Goal: Information Seeking & Learning: Learn about a topic

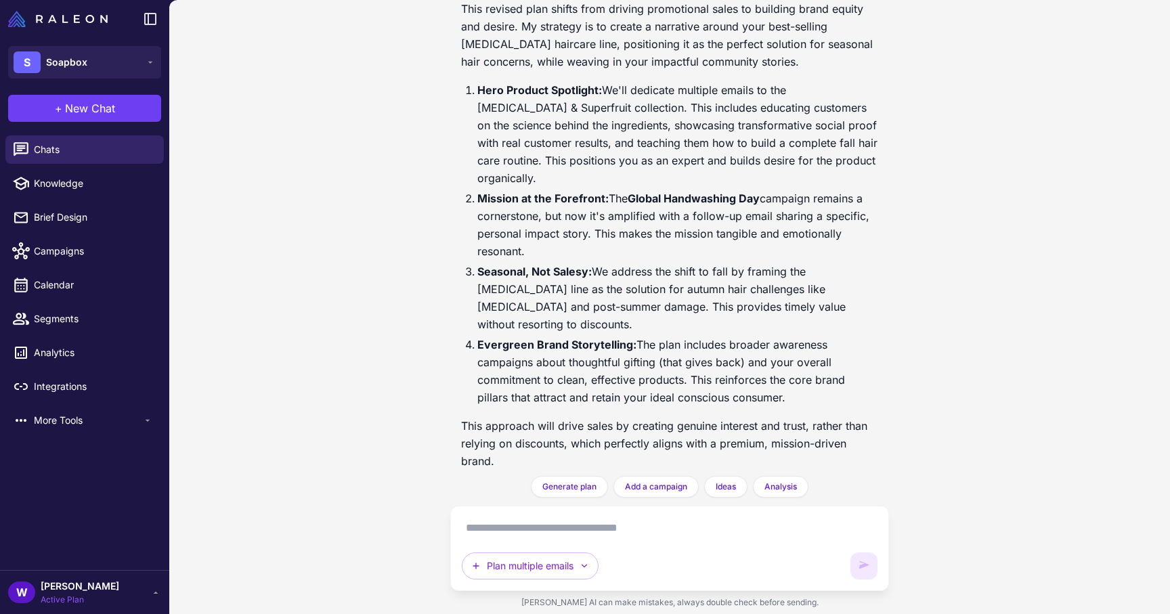
scroll to position [1928, 0]
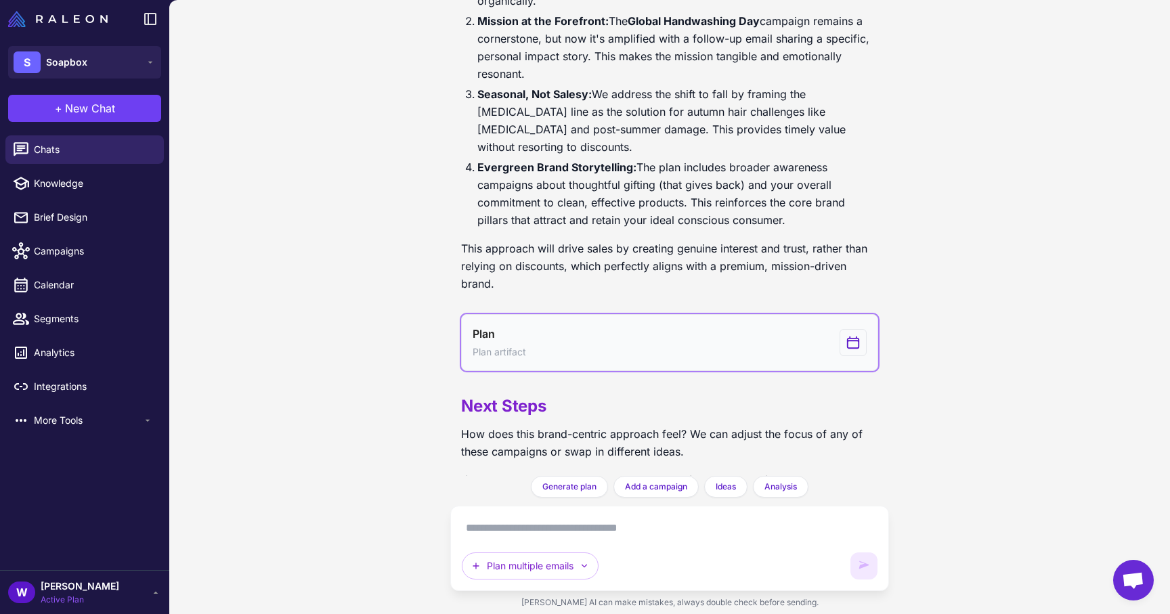
click at [638, 314] on button "Plan Plan artifact" at bounding box center [669, 342] width 417 height 57
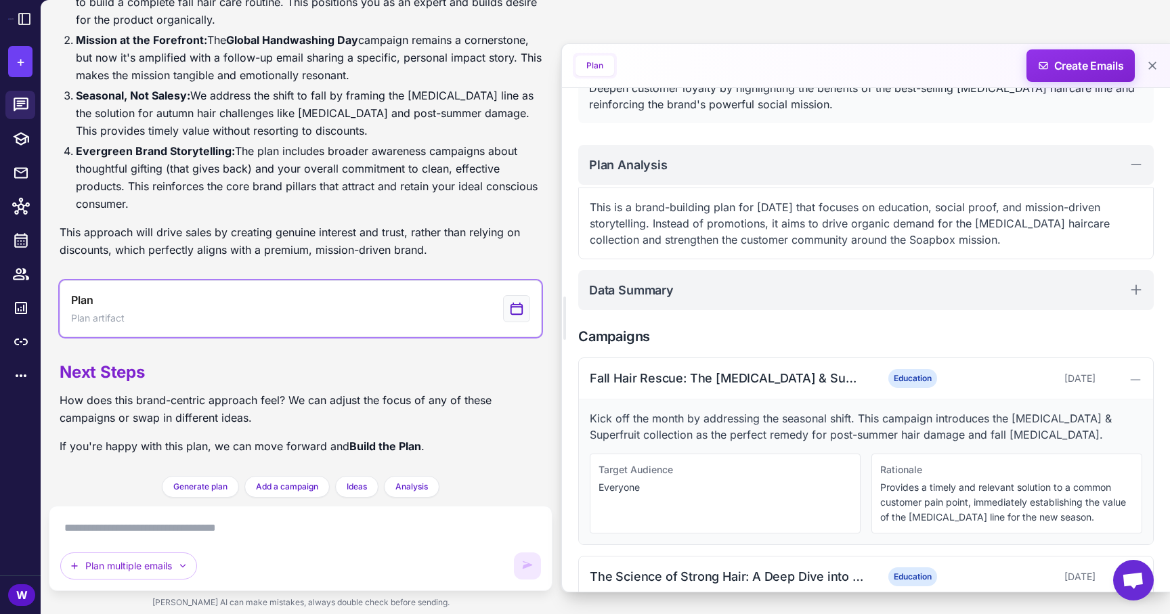
scroll to position [138, 0]
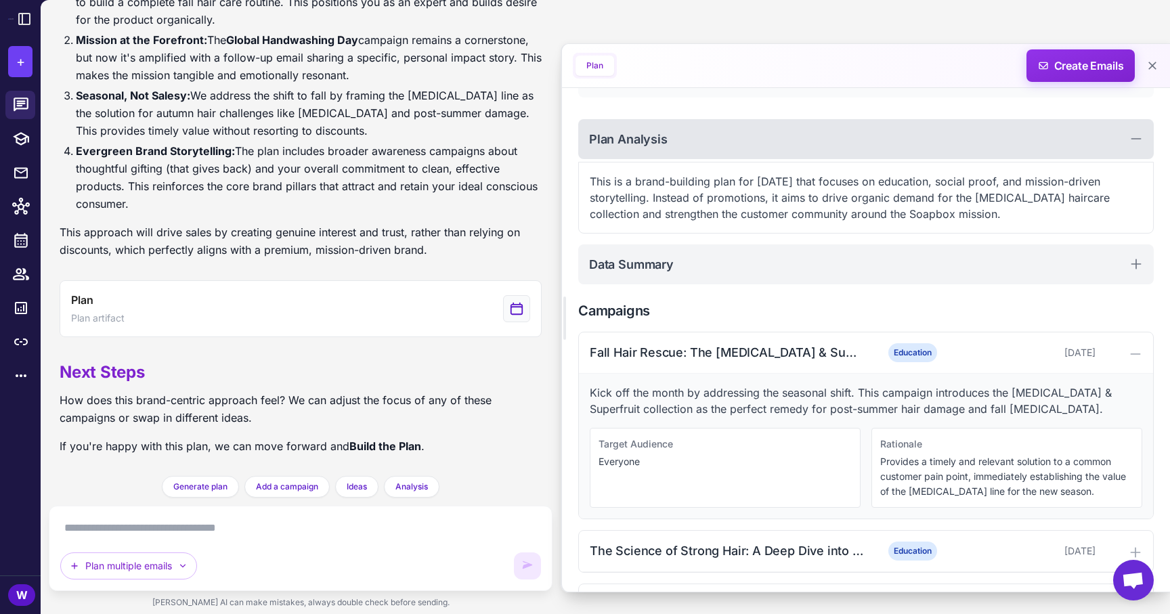
click at [1118, 146] on div "Plan Analysis" at bounding box center [865, 139] width 575 height 40
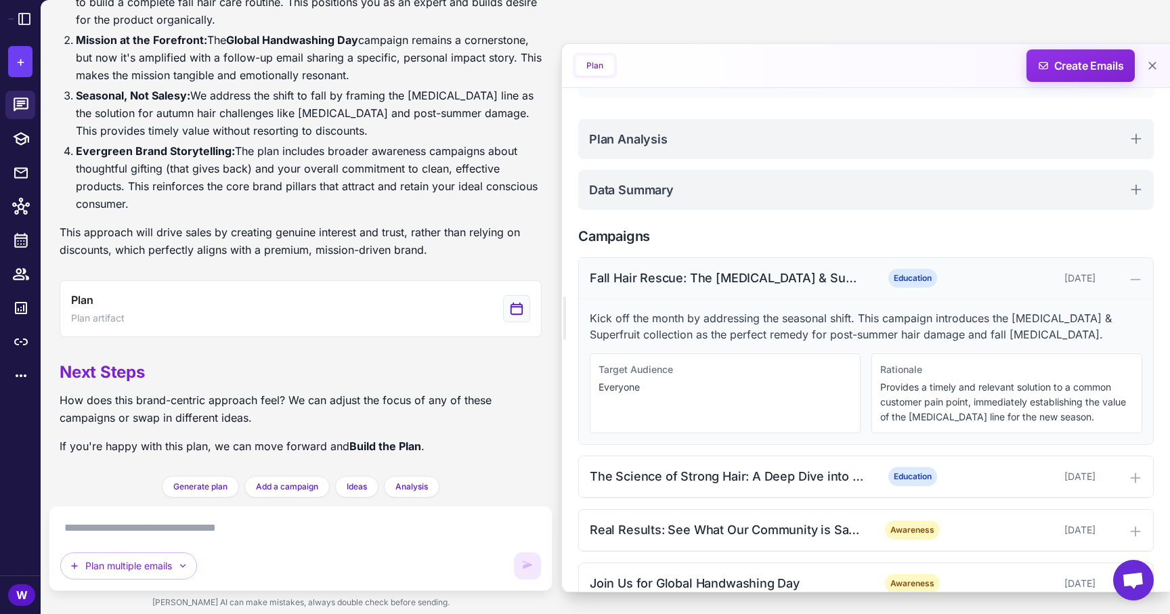
click at [818, 289] on div "Fall Hair Rescue: The [MEDICAL_DATA] & Superfruit Solution Education [DATE]" at bounding box center [866, 278] width 574 height 41
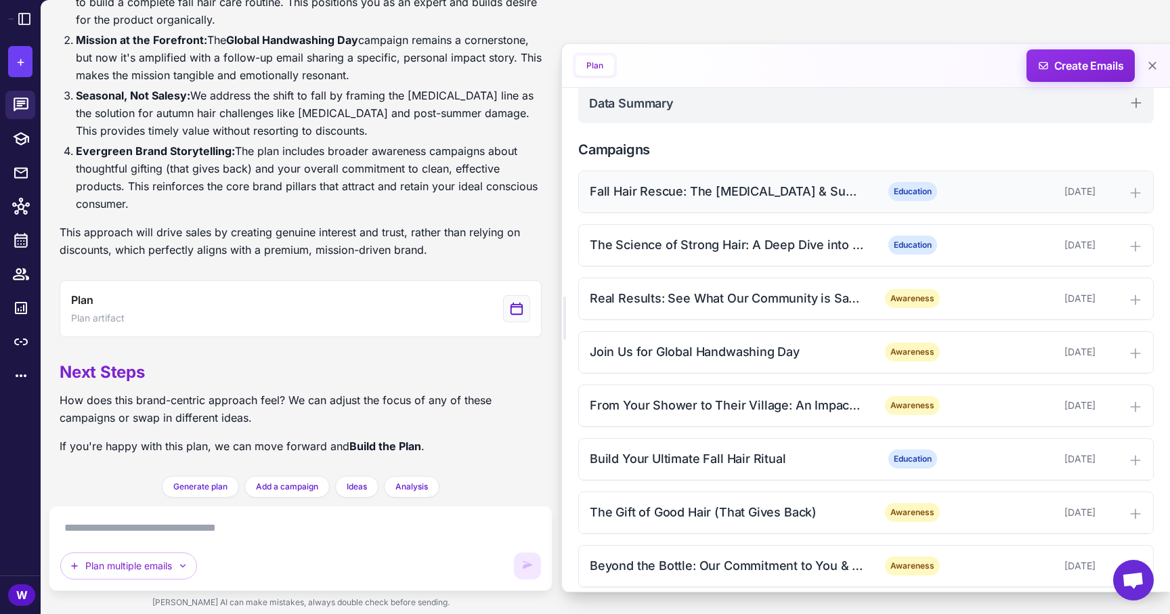
scroll to position [237, 0]
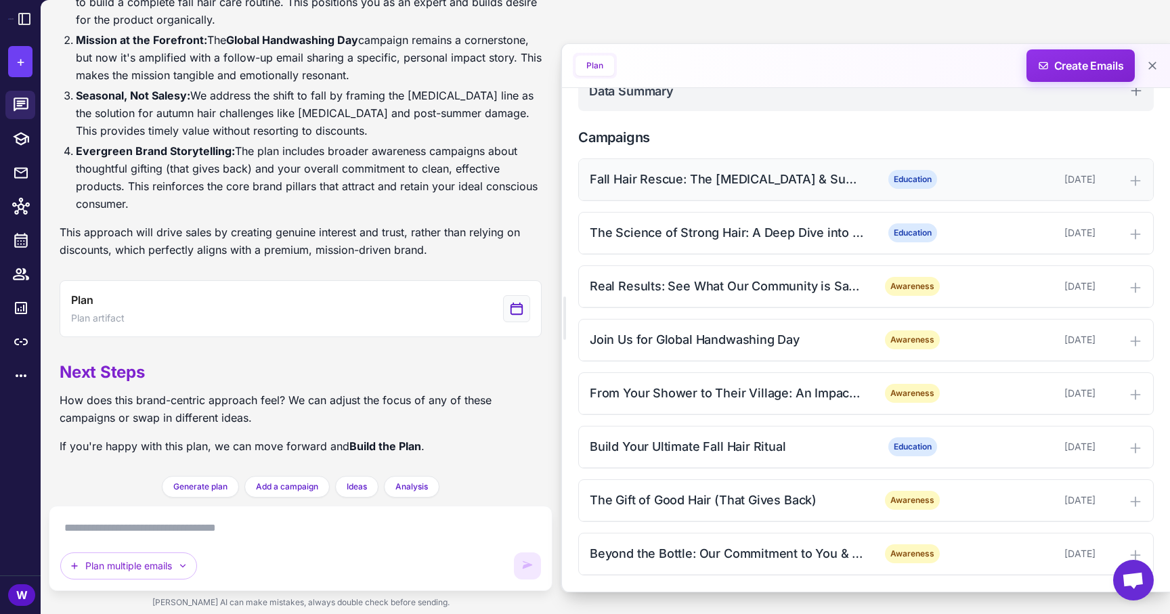
click at [827, 188] on div "Fall Hair Rescue: The [MEDICAL_DATA] & Superfruit Solution" at bounding box center [726, 179] width 273 height 18
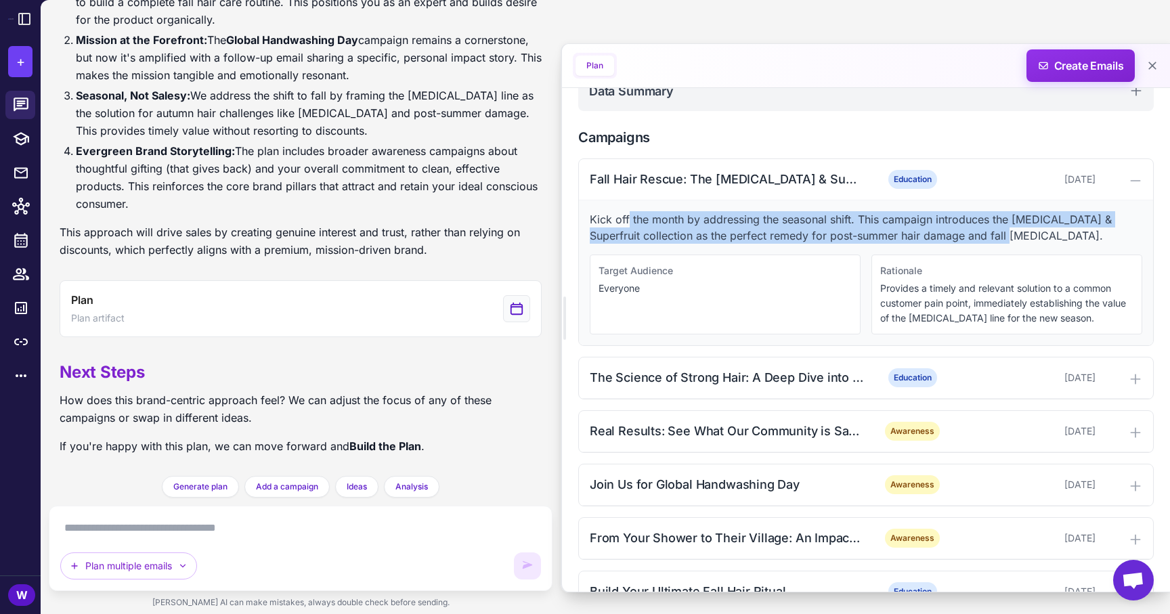
drag, startPoint x: 629, startPoint y: 217, endPoint x: 1007, endPoint y: 237, distance: 378.3
click at [1007, 236] on p "Kick off the month by addressing the seasonal shift. This campaign introduces t…" at bounding box center [866, 227] width 552 height 32
click at [1007, 237] on p "Kick off the month by addressing the seasonal shift. This campaign introduces t…" at bounding box center [866, 227] width 552 height 32
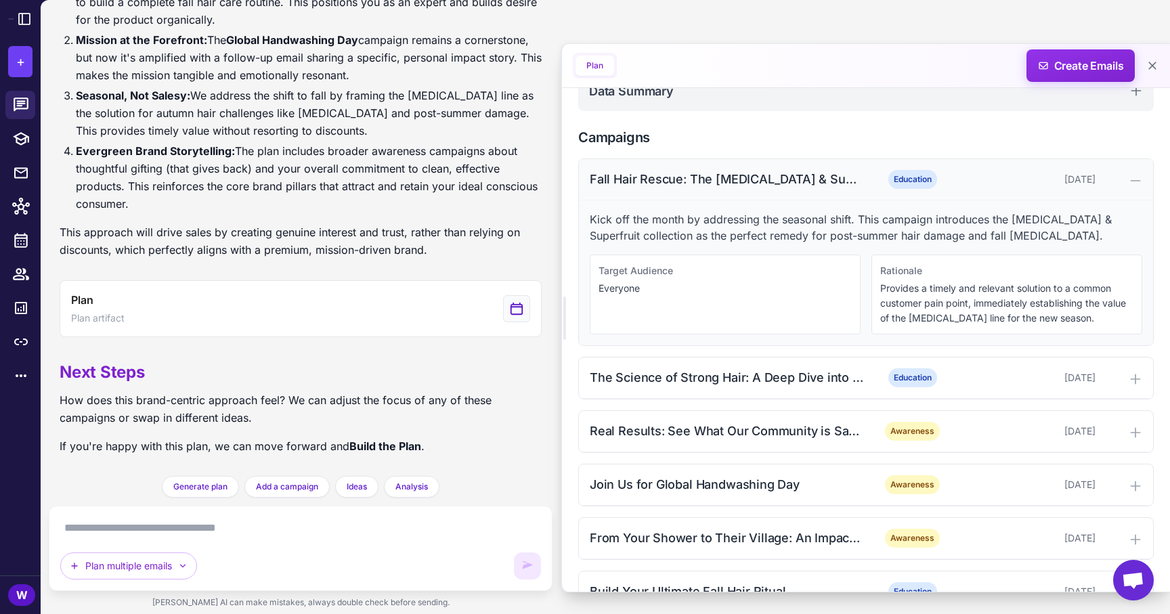
click at [831, 187] on div "Fall Hair Rescue: The [MEDICAL_DATA] & Superfruit Solution" at bounding box center [726, 179] width 273 height 18
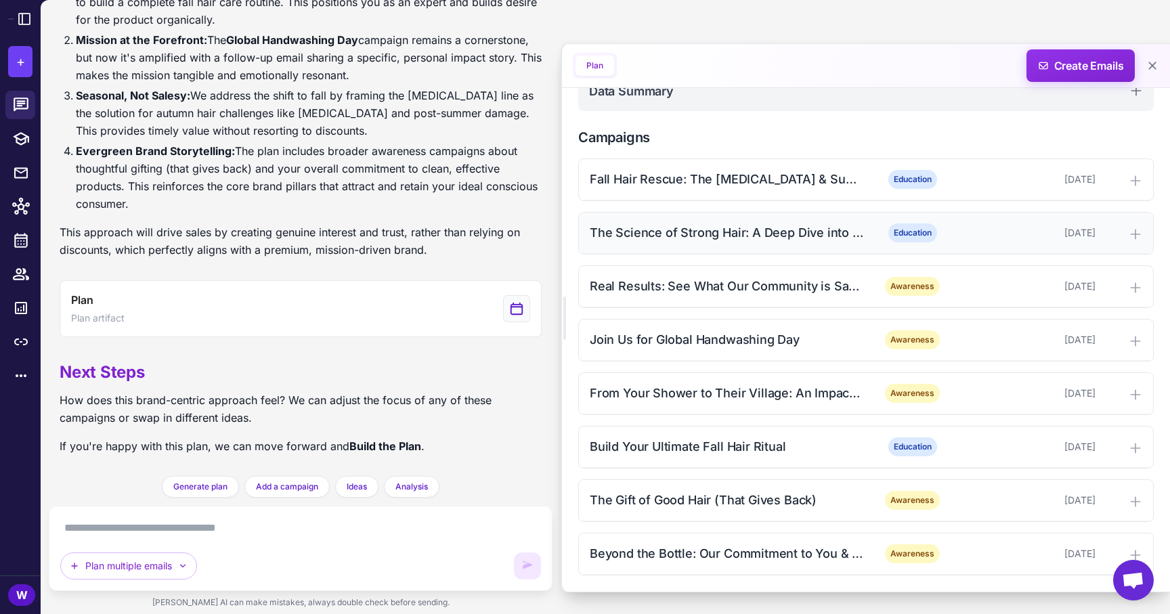
click at [831, 224] on div "The Science of Strong Hair: A Deep Dive into [MEDICAL_DATA]" at bounding box center [726, 232] width 273 height 18
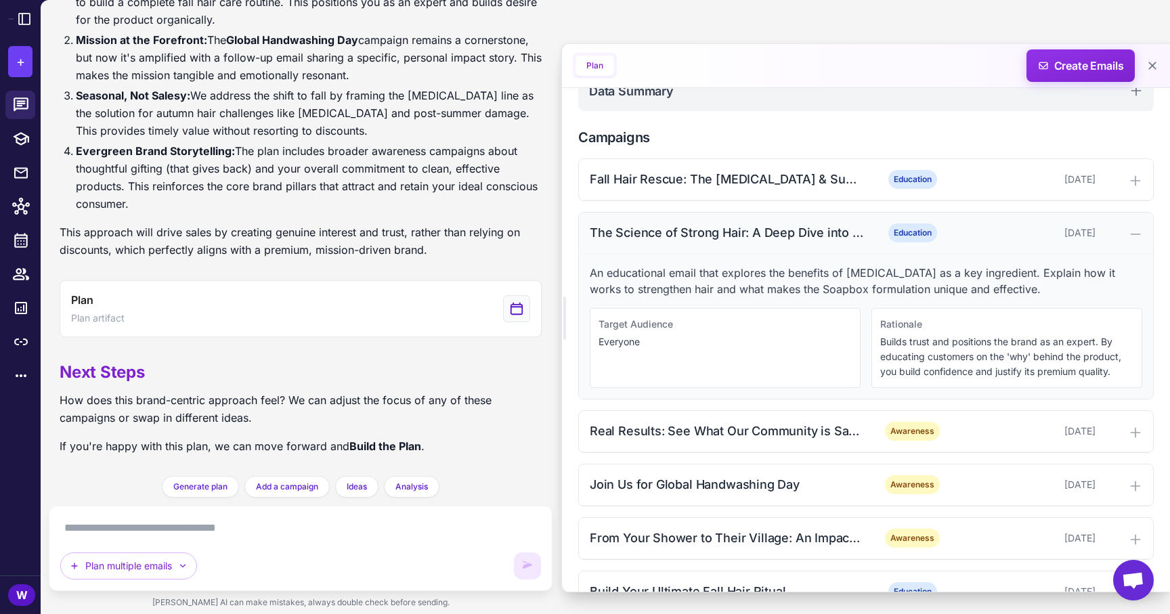
click at [831, 224] on div "The Science of Strong Hair: A Deep Dive into [MEDICAL_DATA]" at bounding box center [726, 232] width 273 height 18
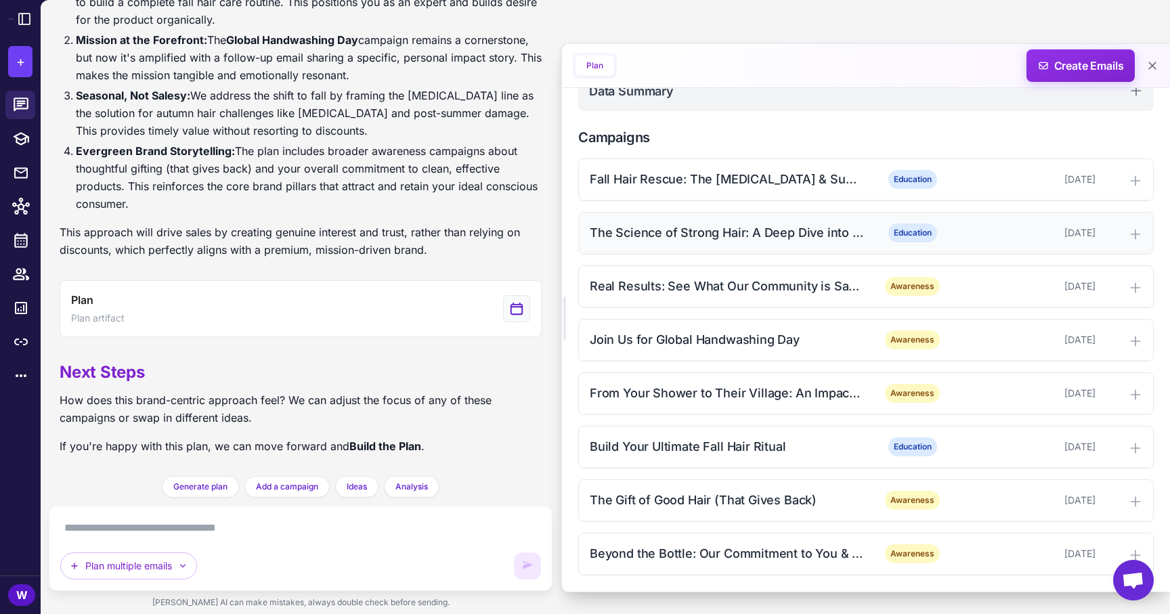
click at [763, 234] on div "The Science of Strong Hair: A Deep Dive into [MEDICAL_DATA]" at bounding box center [726, 232] width 273 height 18
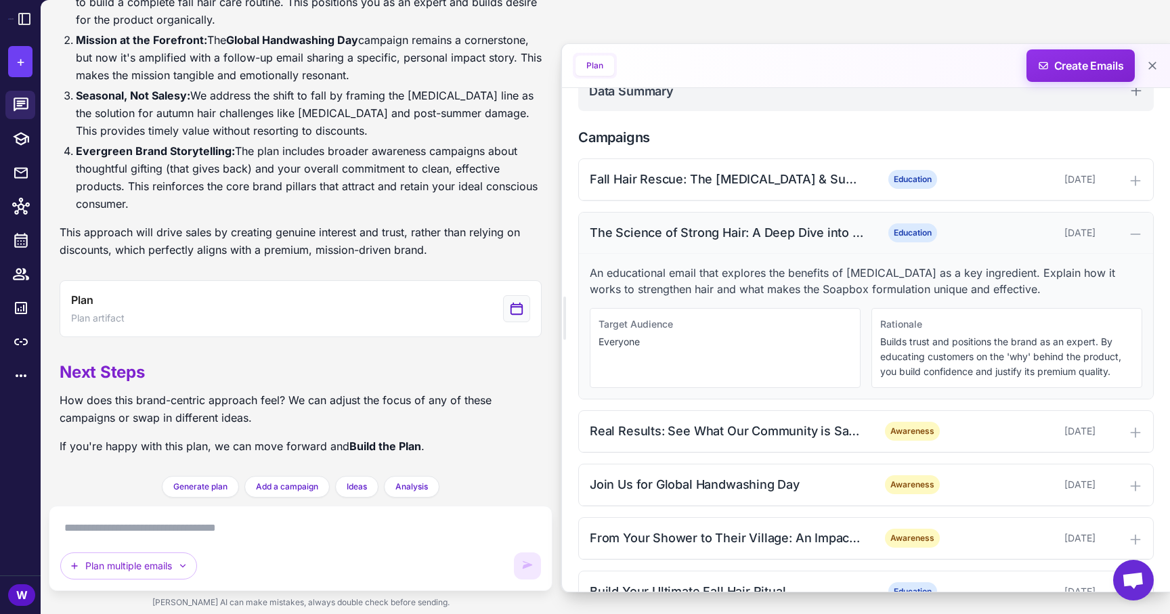
click at [763, 234] on div "The Science of Strong Hair: A Deep Dive into [MEDICAL_DATA]" at bounding box center [726, 232] width 273 height 18
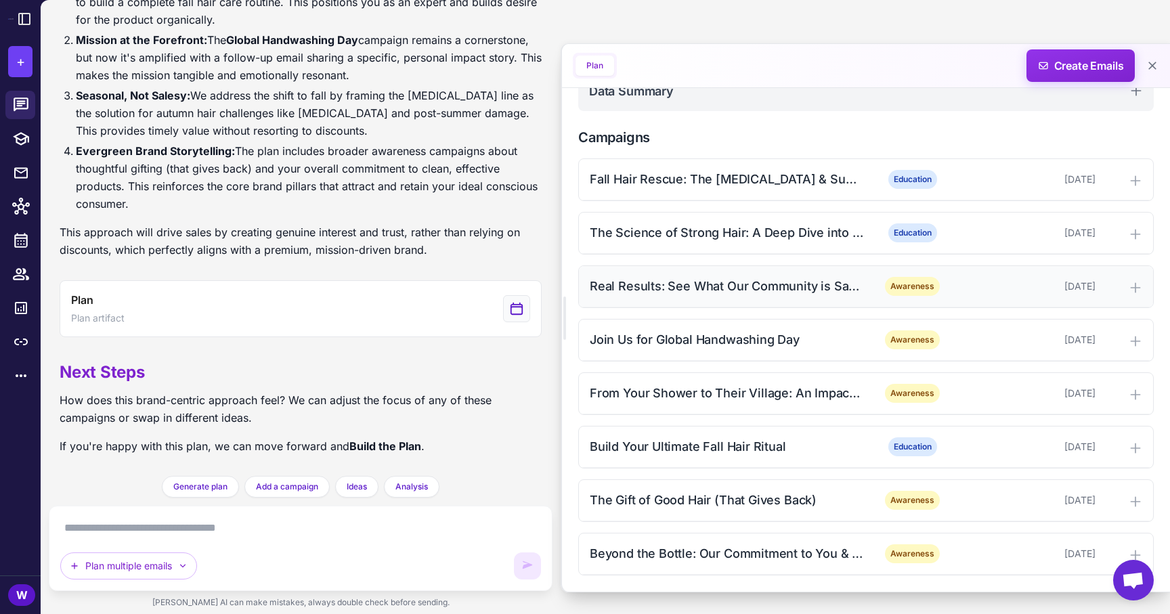
click at [769, 294] on div "Real Results: See What Our Community is Saying" at bounding box center [726, 286] width 273 height 18
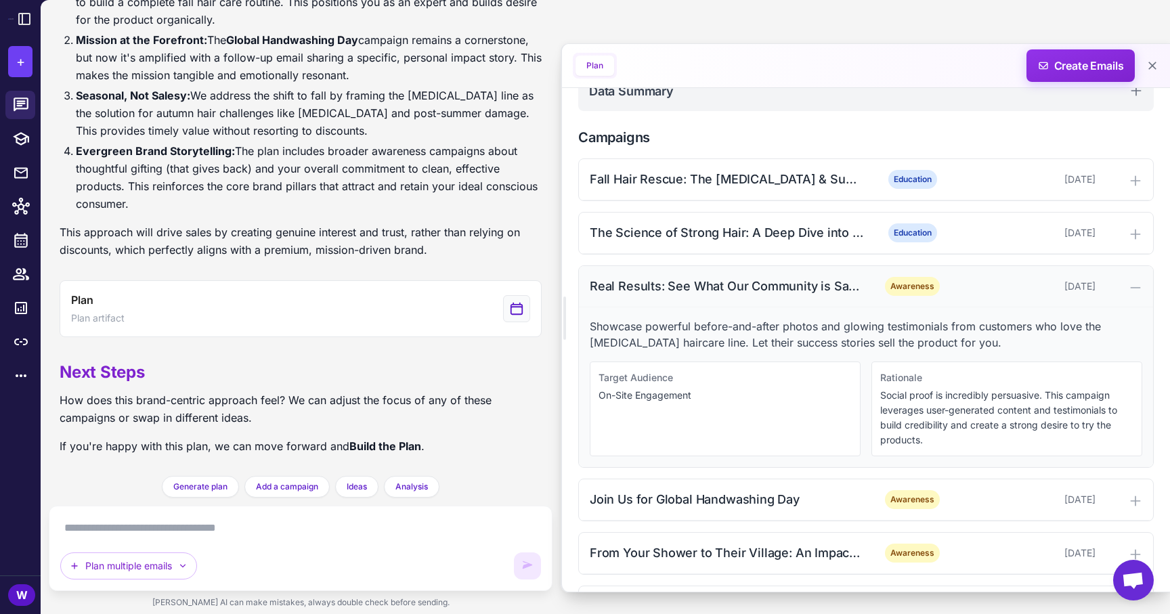
click at [769, 294] on div "Real Results: See What Our Community is Saying" at bounding box center [726, 286] width 273 height 18
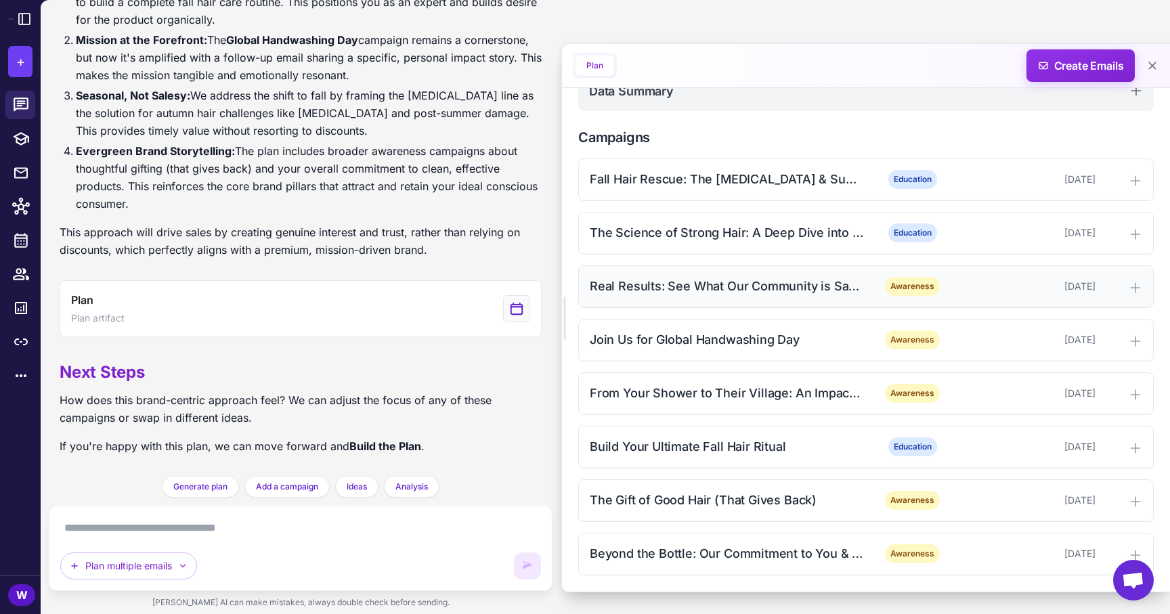
click at [769, 294] on div "Real Results: See What Our Community is Saying" at bounding box center [726, 286] width 273 height 18
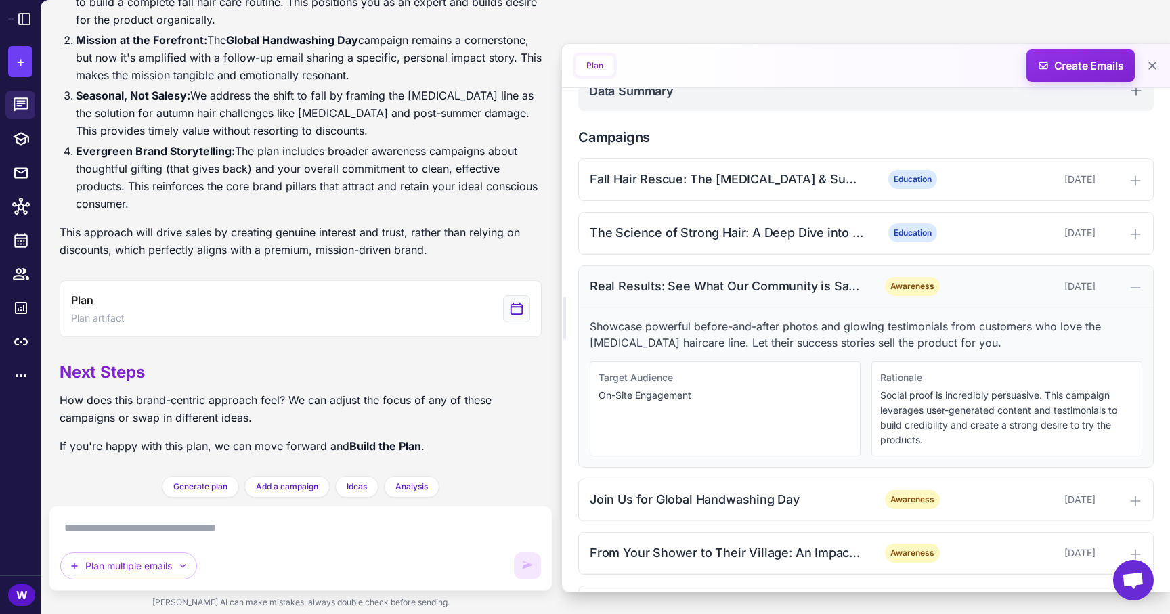
click at [708, 277] on div "Real Results: See What Our Community is Saying" at bounding box center [726, 286] width 273 height 18
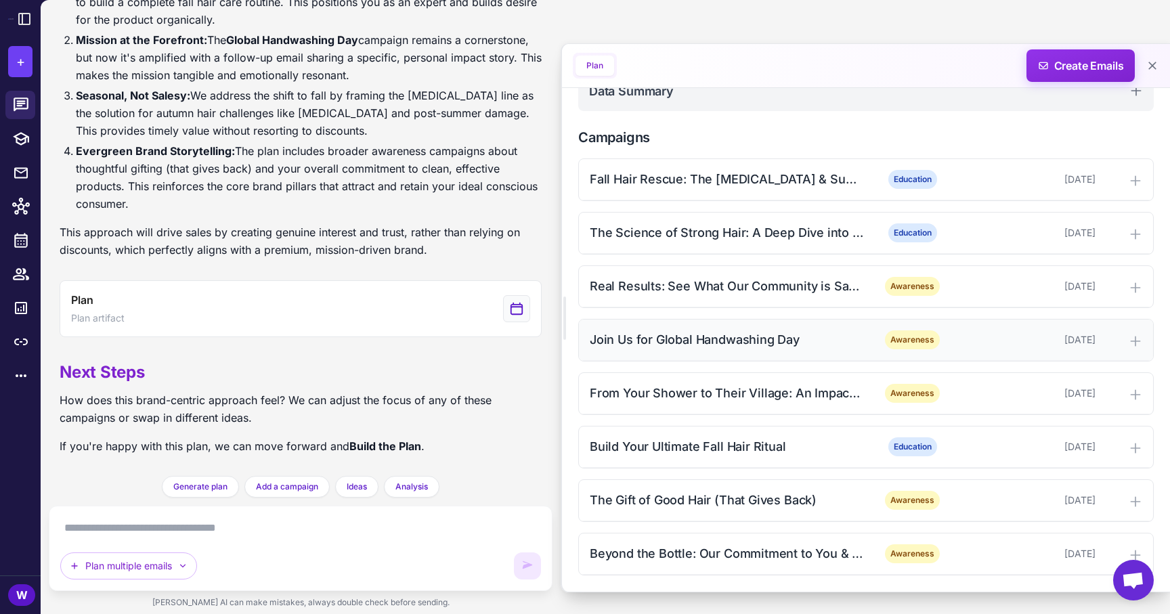
click at [758, 341] on div "Join Us for Global Handwashing Day" at bounding box center [726, 339] width 273 height 18
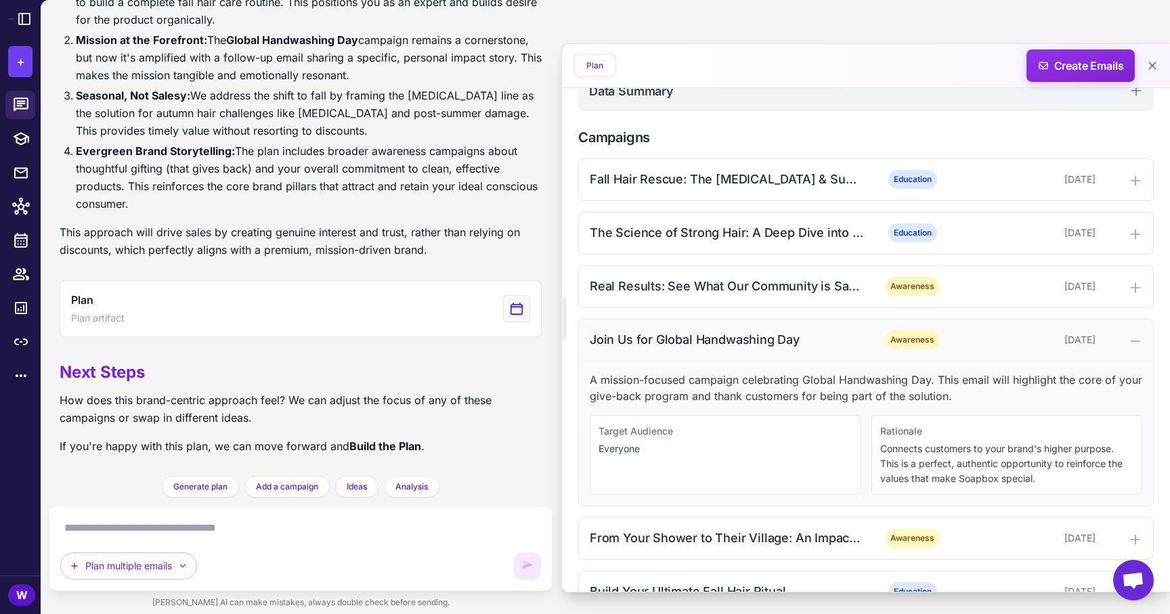
click at [758, 341] on div "Join Us for Global Handwashing Day" at bounding box center [726, 339] width 273 height 18
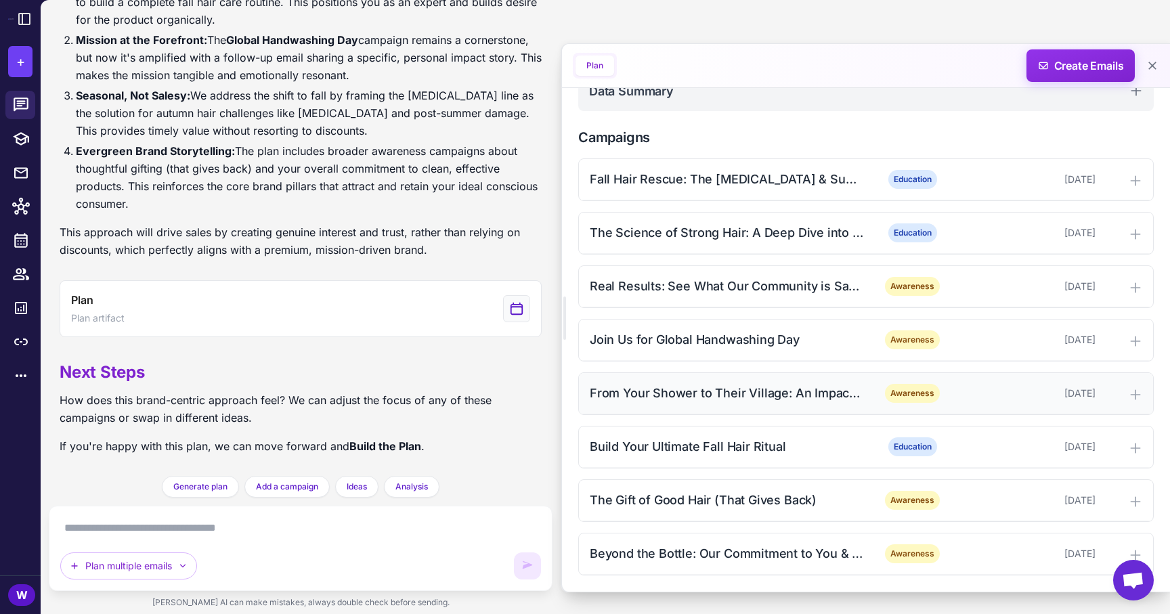
click at [754, 406] on div "From Your Shower to Their Village: An Impact Story Awareness [DATE]" at bounding box center [866, 393] width 574 height 41
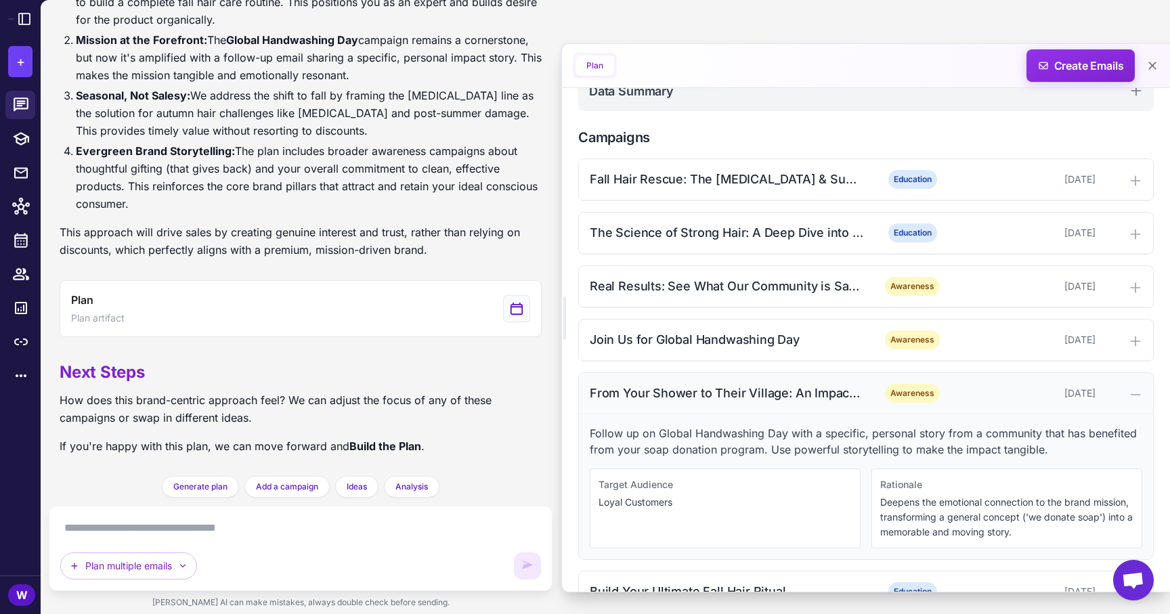
click at [764, 395] on div "From Your Shower to Their Village: An Impact Story" at bounding box center [726, 393] width 273 height 18
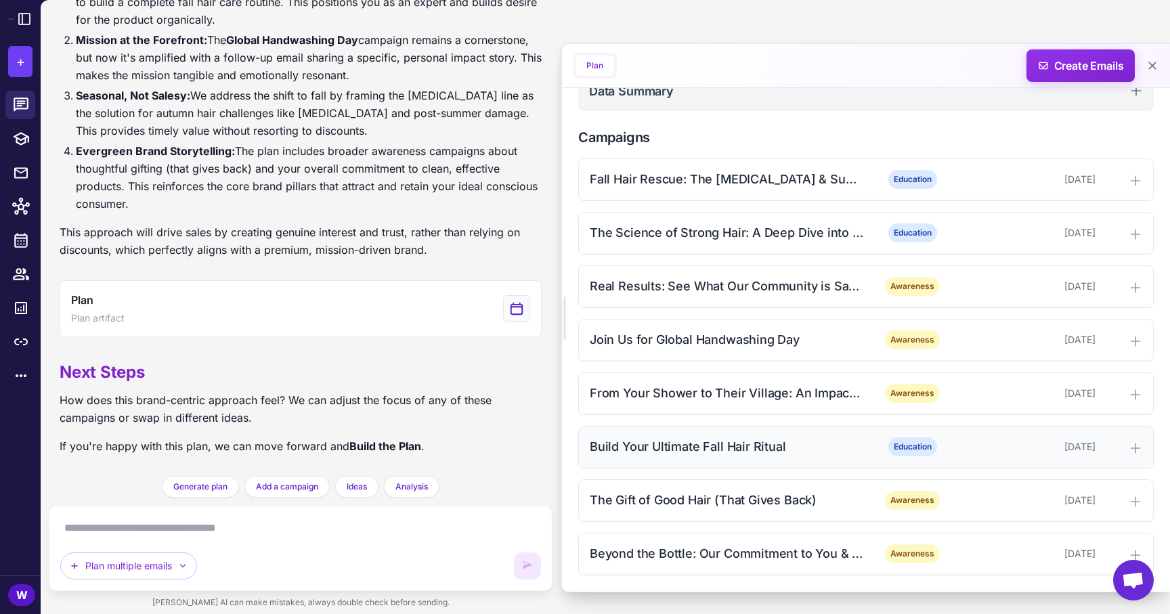
click at [757, 436] on div "Build Your Ultimate Fall Hair Ritual Education [DATE]" at bounding box center [866, 446] width 574 height 41
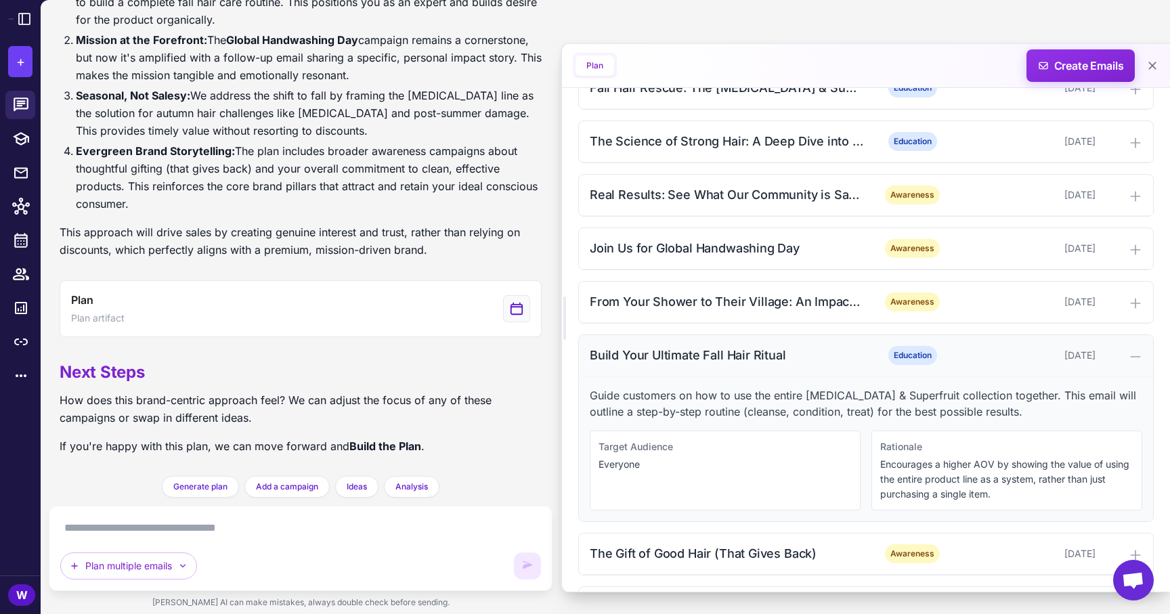
click at [778, 362] on div "Build Your Ultimate Fall Hair Ritual" at bounding box center [726, 355] width 273 height 18
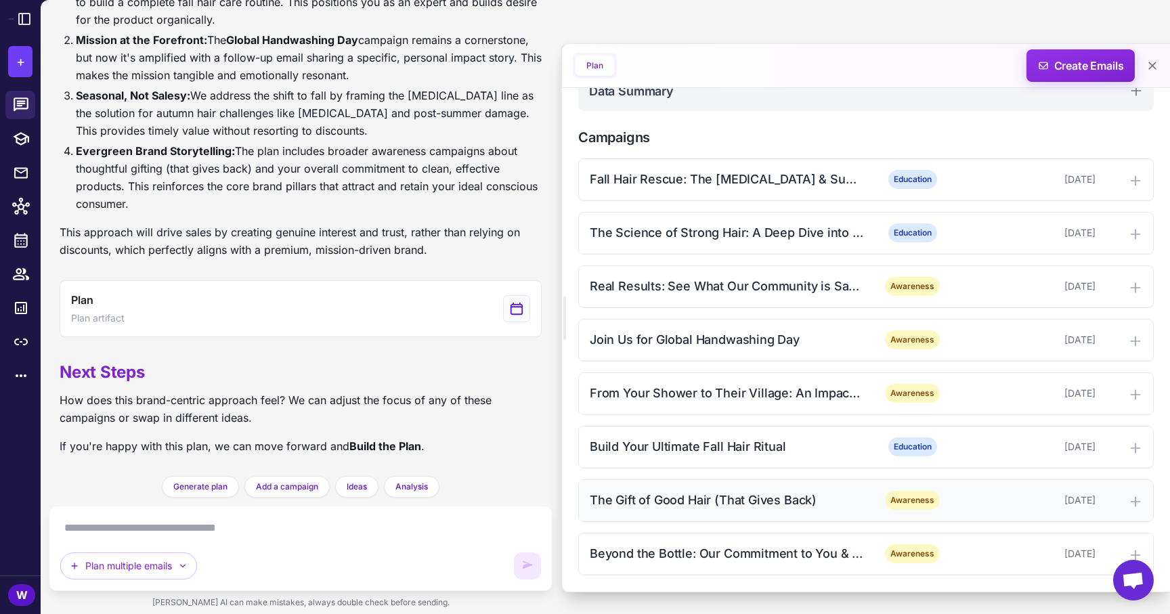
click at [776, 490] on div "The Gift of Good Hair (That Gives Back) Awareness [DATE]" at bounding box center [866, 500] width 574 height 41
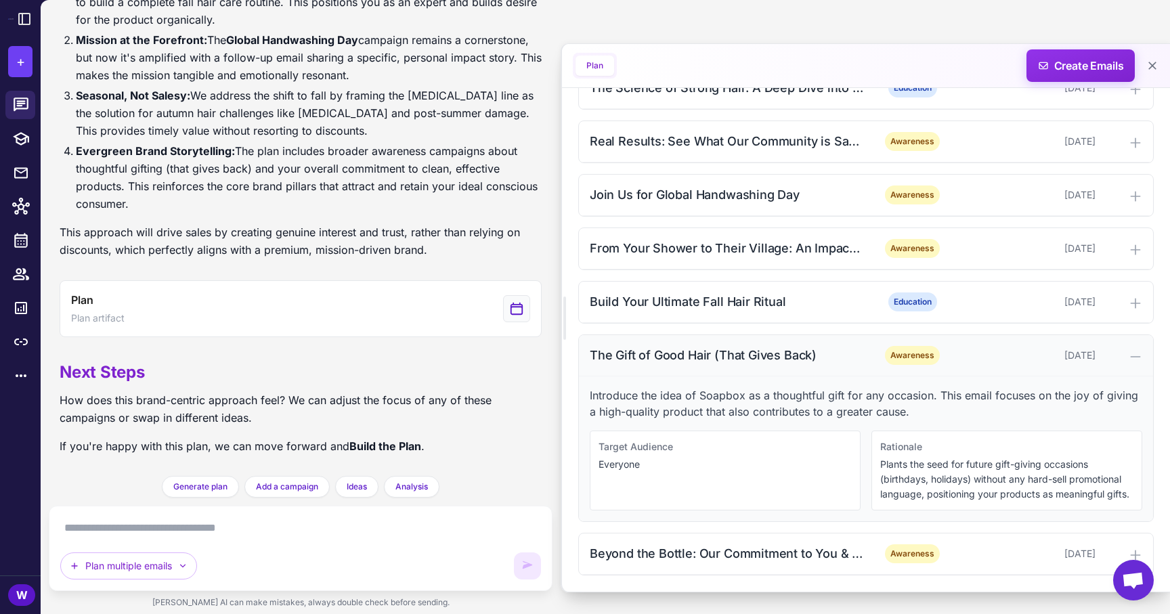
click at [804, 359] on div "The Gift of Good Hair (That Gives Back)" at bounding box center [726, 355] width 273 height 18
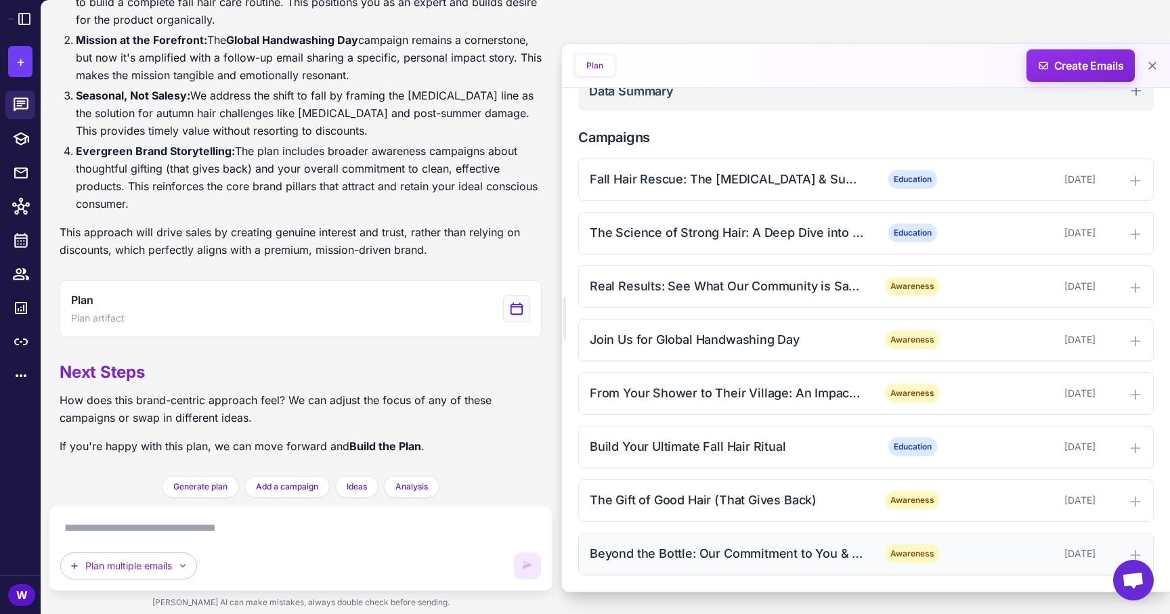
click at [816, 550] on div "Beyond the Bottle: Our Commitment to You & the Planet" at bounding box center [726, 553] width 273 height 18
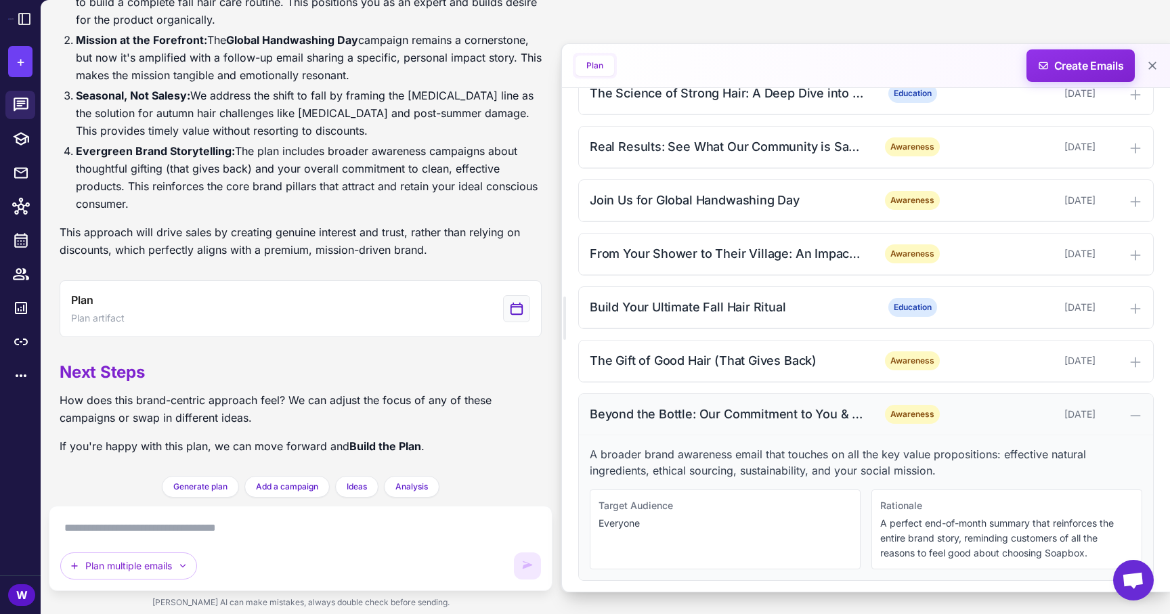
scroll to position [382, 0]
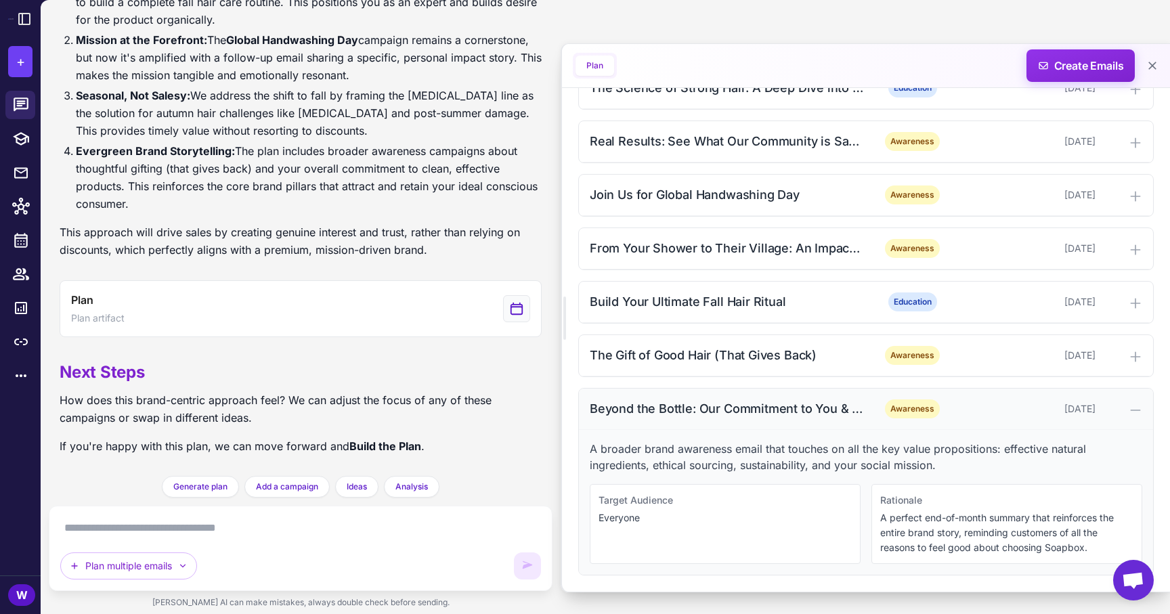
click at [828, 401] on div "Beyond the Bottle: Our Commitment to You & the Planet" at bounding box center [726, 408] width 273 height 18
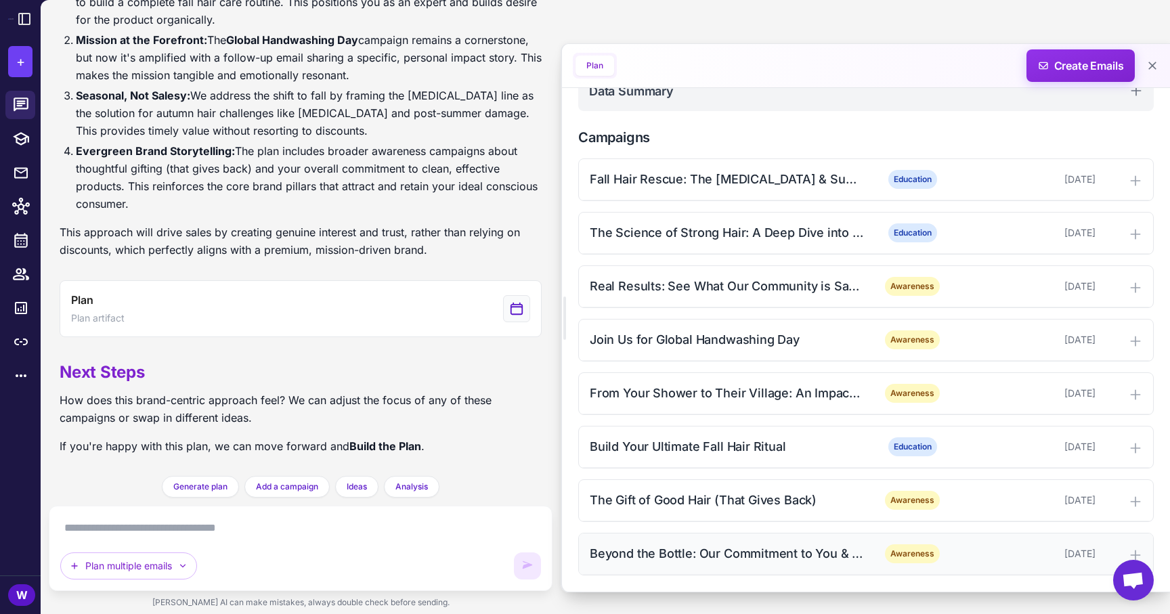
scroll to position [0, 0]
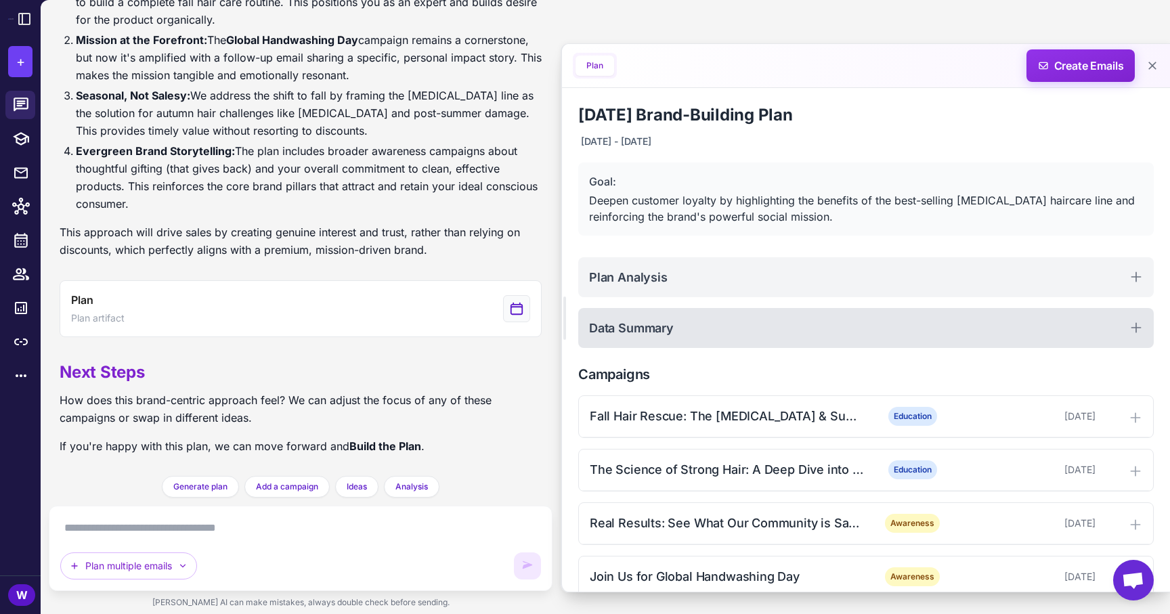
click at [715, 321] on div "Data Summary" at bounding box center [865, 328] width 575 height 40
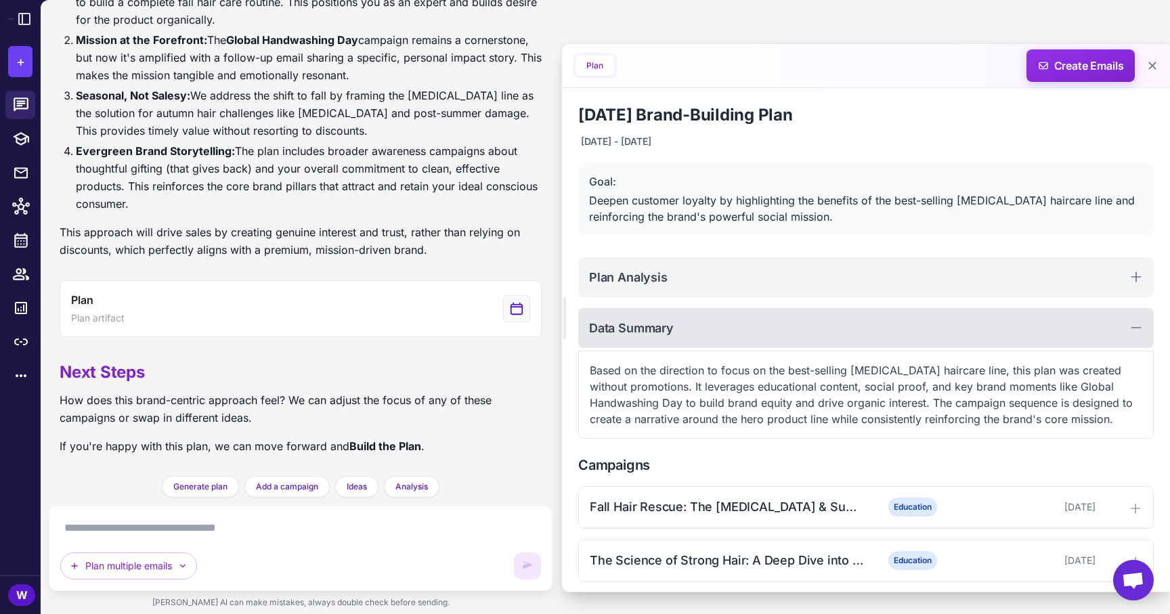
click at [715, 321] on div "Data Summary" at bounding box center [865, 328] width 575 height 40
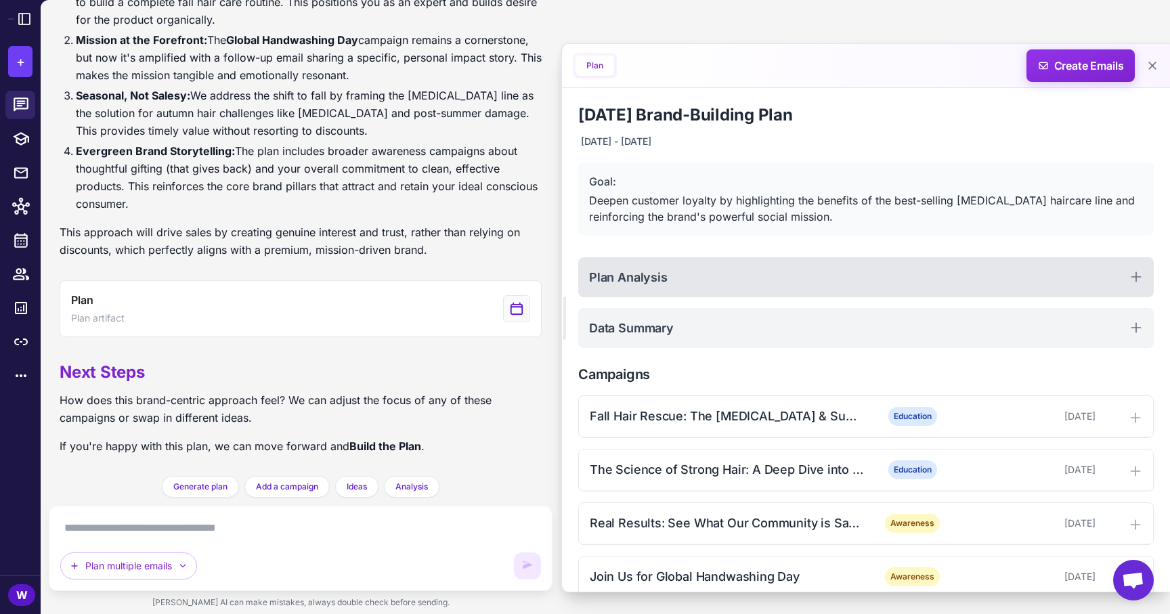
click at [726, 279] on div "Plan Analysis" at bounding box center [865, 277] width 575 height 40
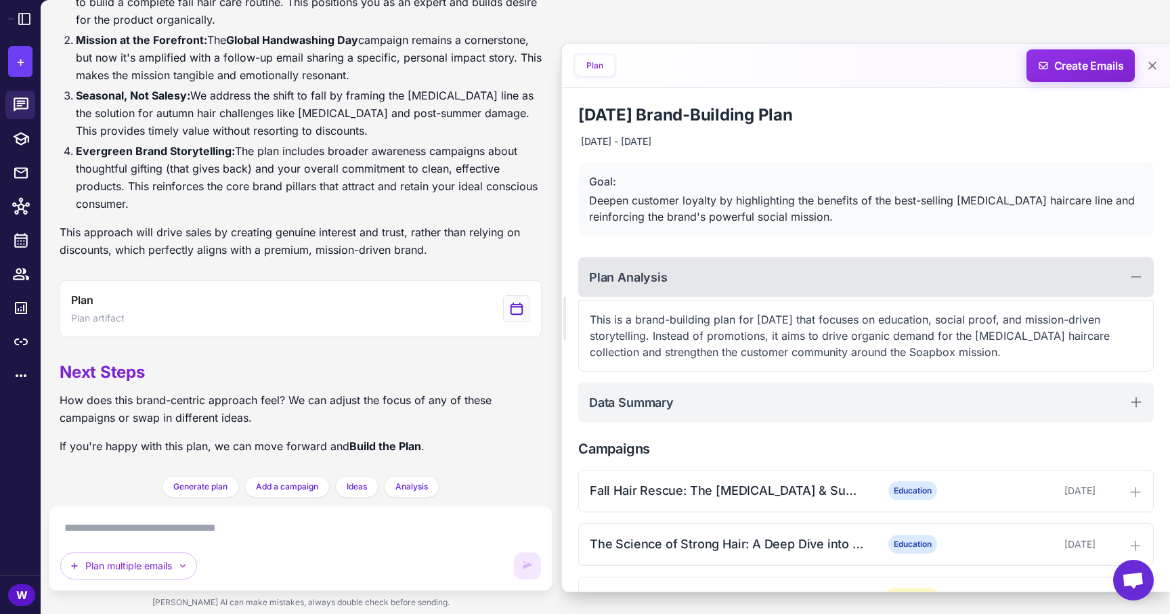
click at [726, 279] on div "Plan Analysis" at bounding box center [865, 277] width 575 height 40
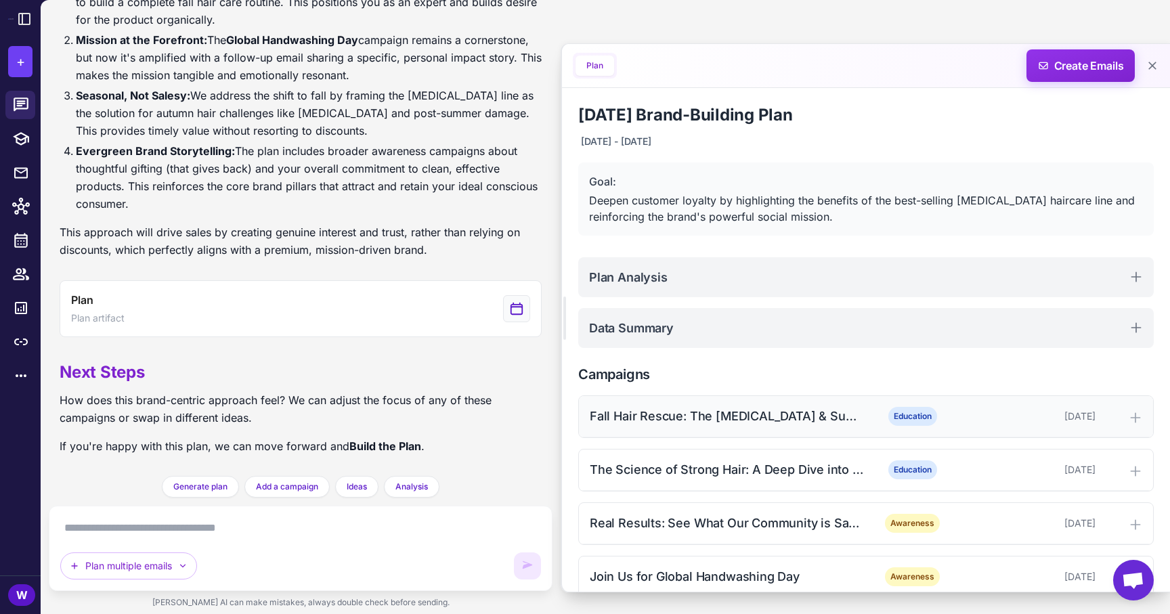
scroll to position [237, 0]
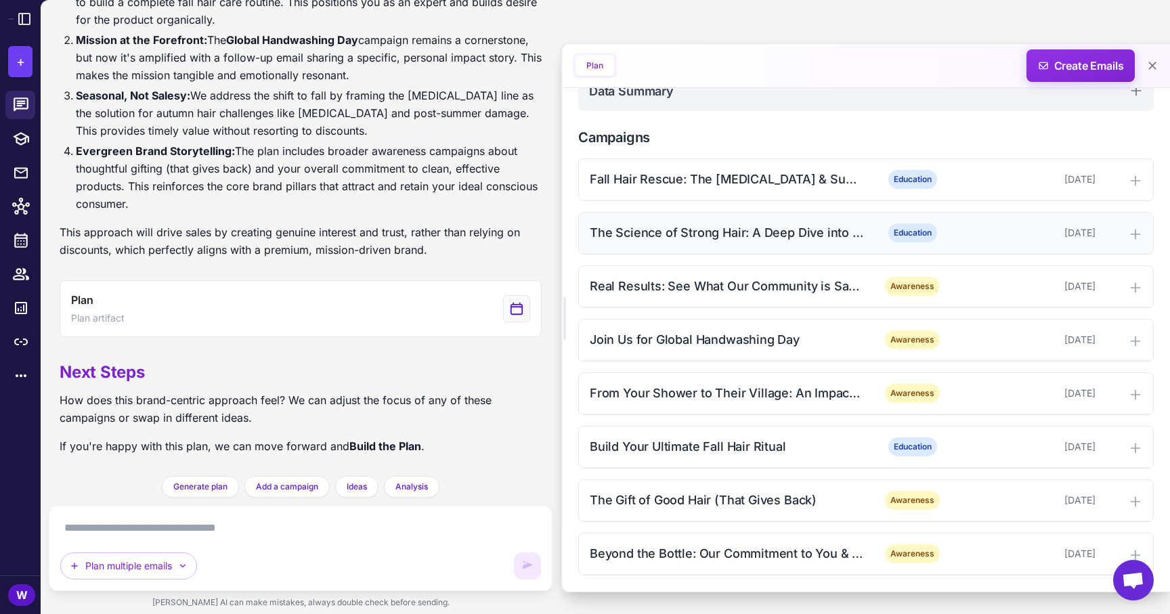
click at [779, 239] on div "The Science of Strong Hair: A Deep Dive into [MEDICAL_DATA]" at bounding box center [726, 232] width 273 height 18
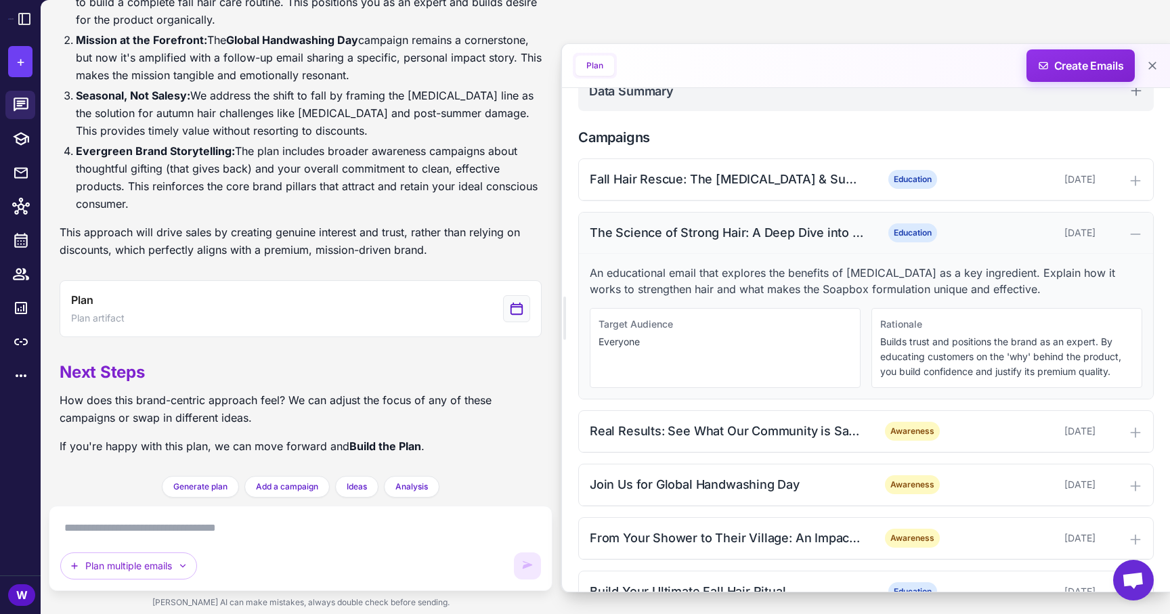
click at [779, 239] on div "The Science of Strong Hair: A Deep Dive into [MEDICAL_DATA]" at bounding box center [726, 232] width 273 height 18
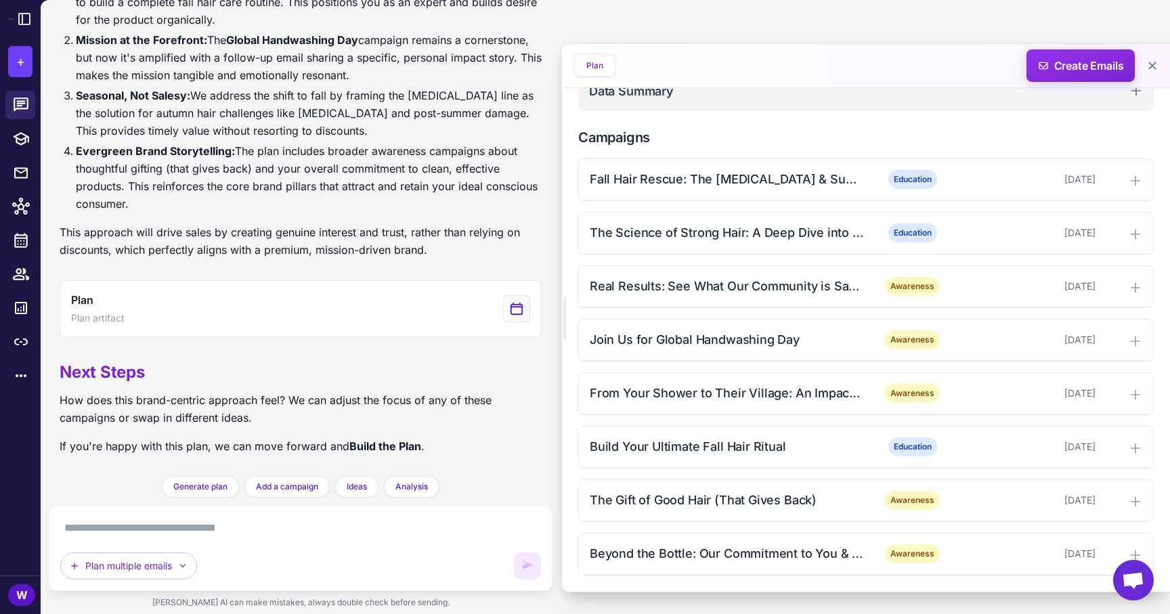
click at [787, 308] on div "Fall Hair Rescue: The [MEDICAL_DATA] & Superfruit Solution Education [DATE] The…" at bounding box center [865, 366] width 575 height 417
click at [795, 287] on div "Real Results: See What Our Community is Saying" at bounding box center [726, 286] width 273 height 18
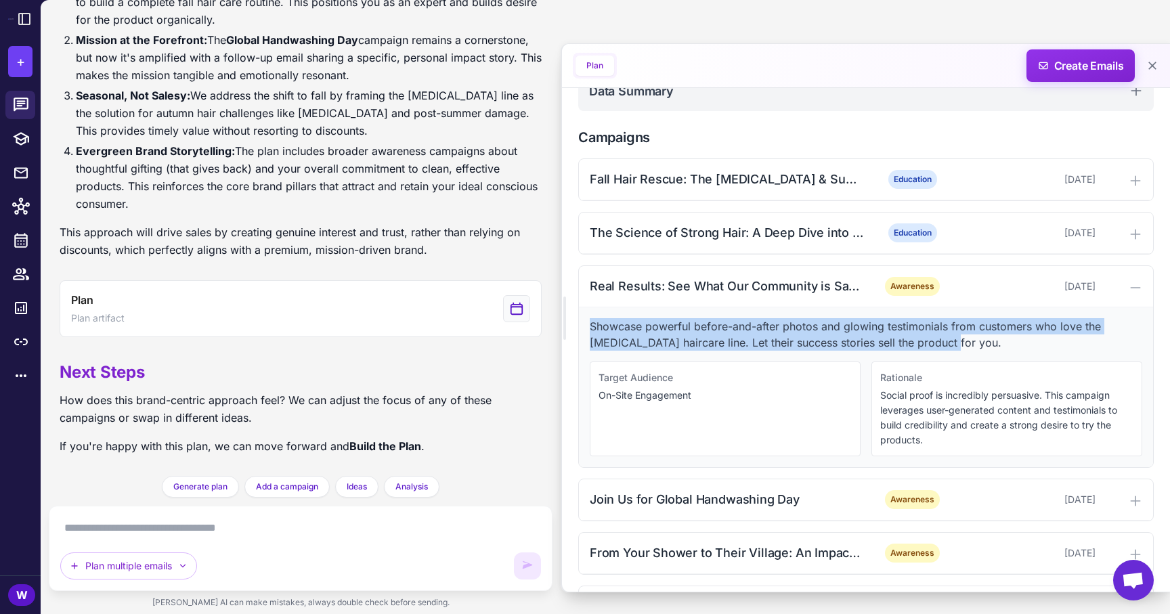
drag, startPoint x: 586, startPoint y: 325, endPoint x: 929, endPoint y: 345, distance: 343.2
click at [929, 345] on div "Showcase powerful before-and-after photos and glowing testimonials from custome…" at bounding box center [866, 387] width 574 height 160
click at [929, 346] on p "Showcase powerful before-and-after photos and glowing testimonials from custome…" at bounding box center [866, 334] width 552 height 32
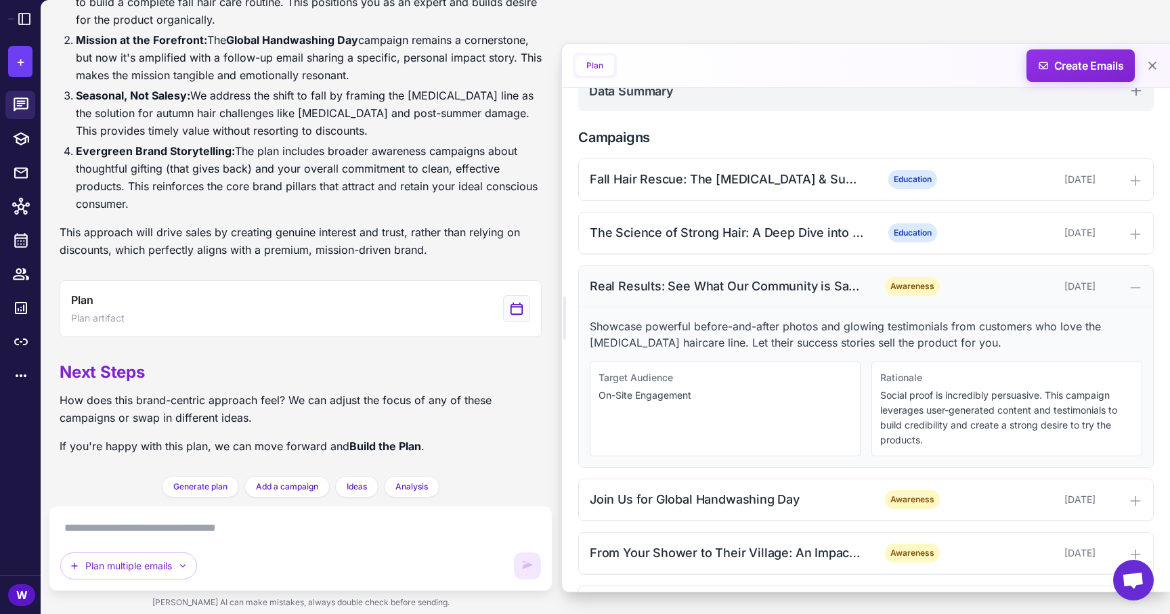
click at [860, 288] on div "Real Results: See What Our Community is Saying" at bounding box center [726, 286] width 273 height 18
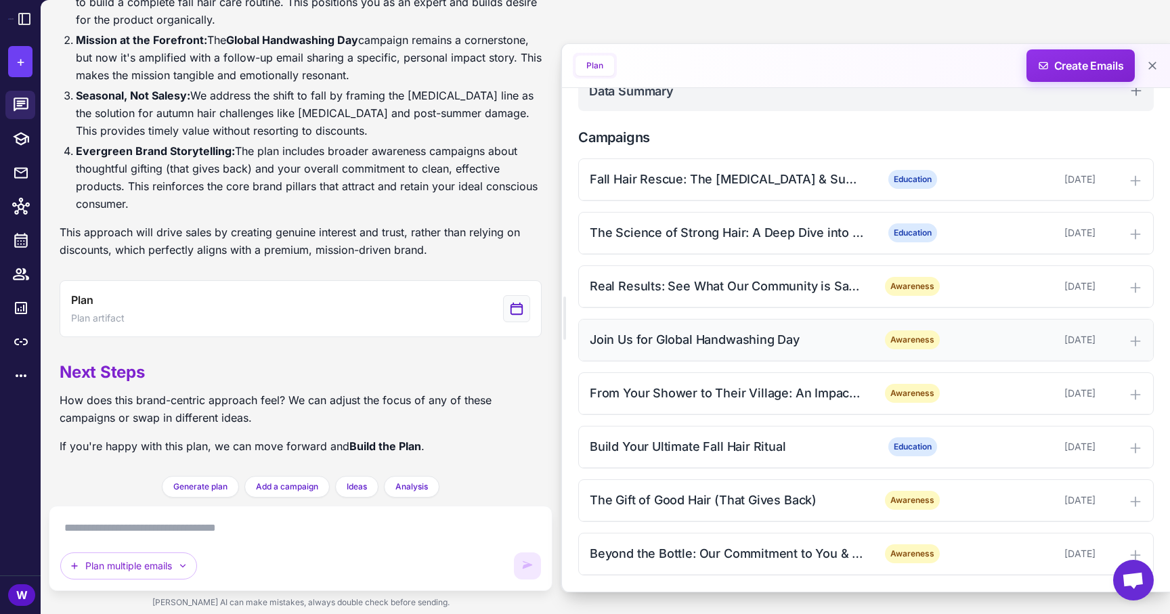
click at [855, 340] on div "Join Us for Global Handwashing Day" at bounding box center [726, 339] width 273 height 18
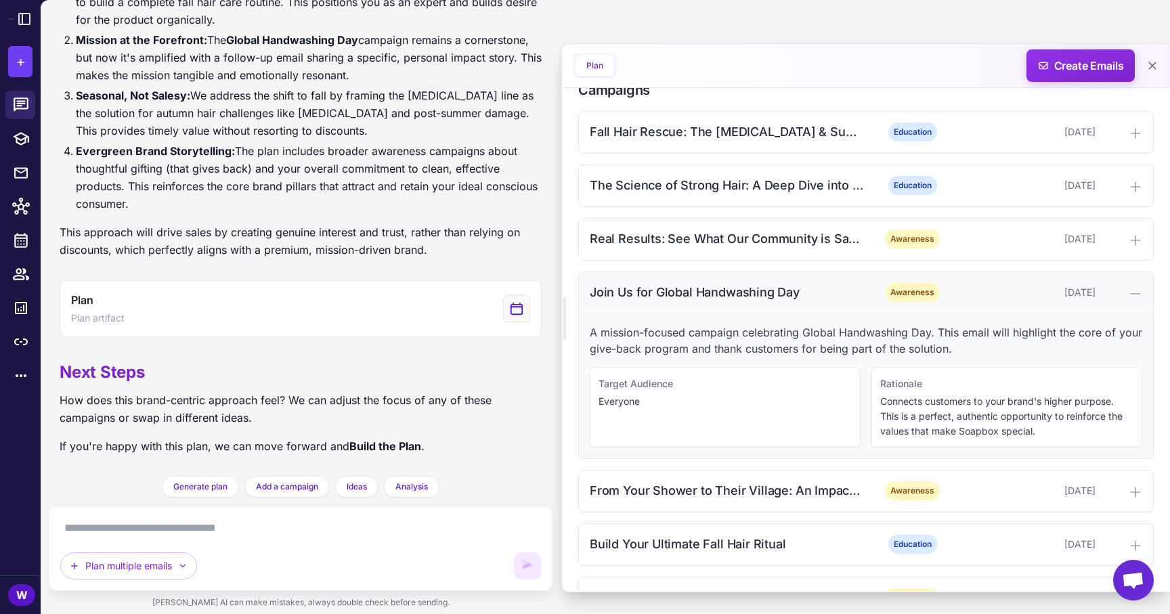
click at [854, 297] on div "Join Us for Global Handwashing Day" at bounding box center [726, 292] width 273 height 18
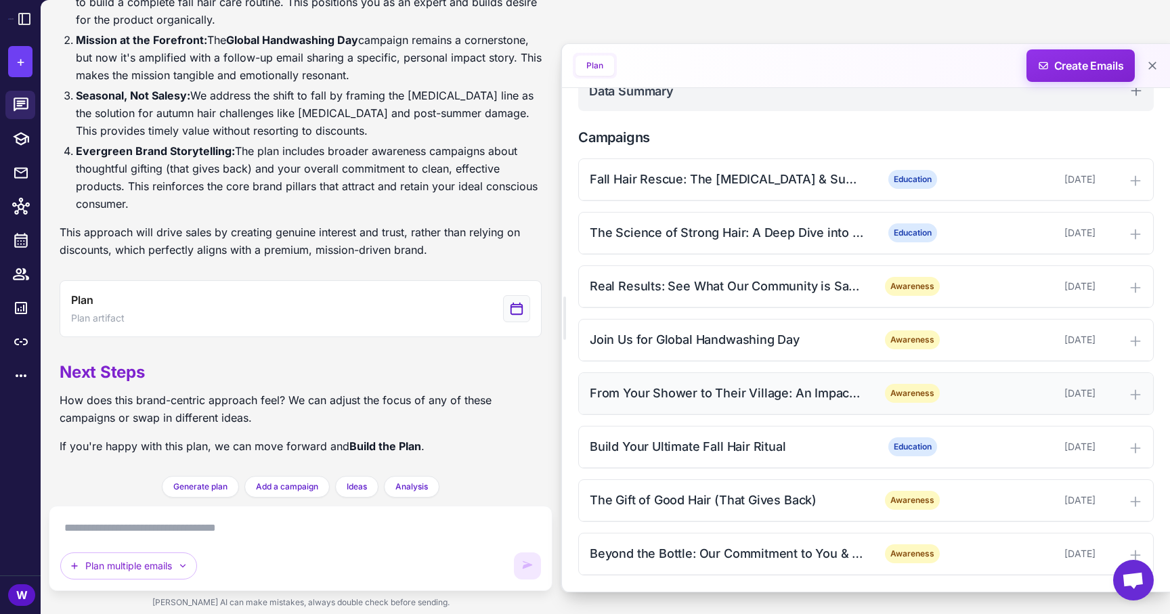
click at [843, 402] on div "From Your Shower to Their Village: An Impact Story Awareness [DATE]" at bounding box center [866, 393] width 574 height 41
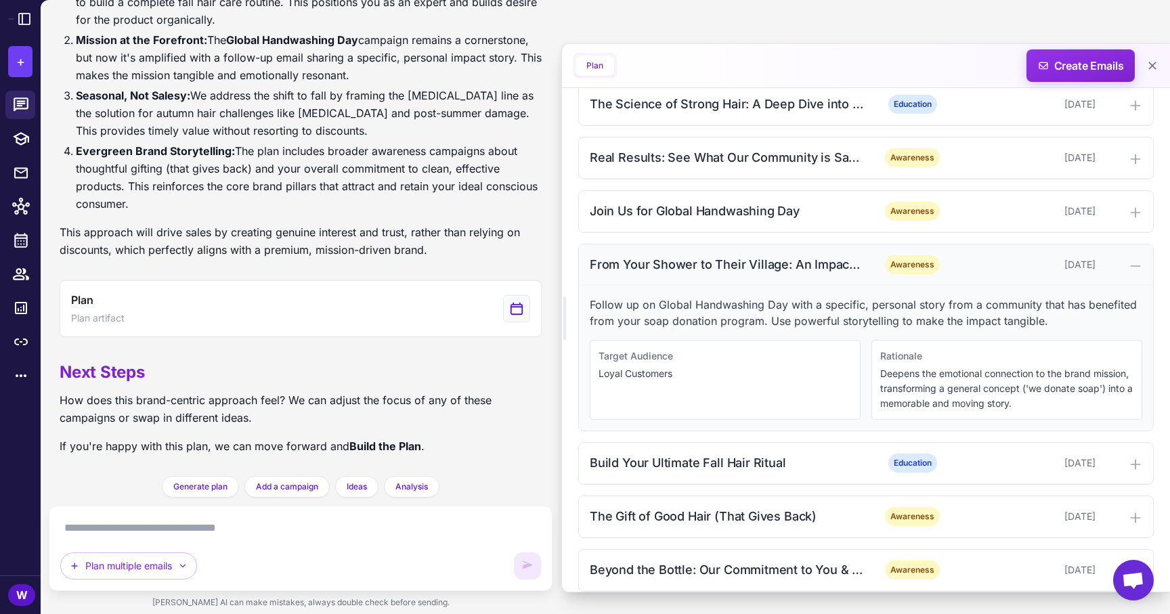
click at [842, 267] on div "From Your Shower to Their Village: An Impact Story" at bounding box center [726, 264] width 273 height 18
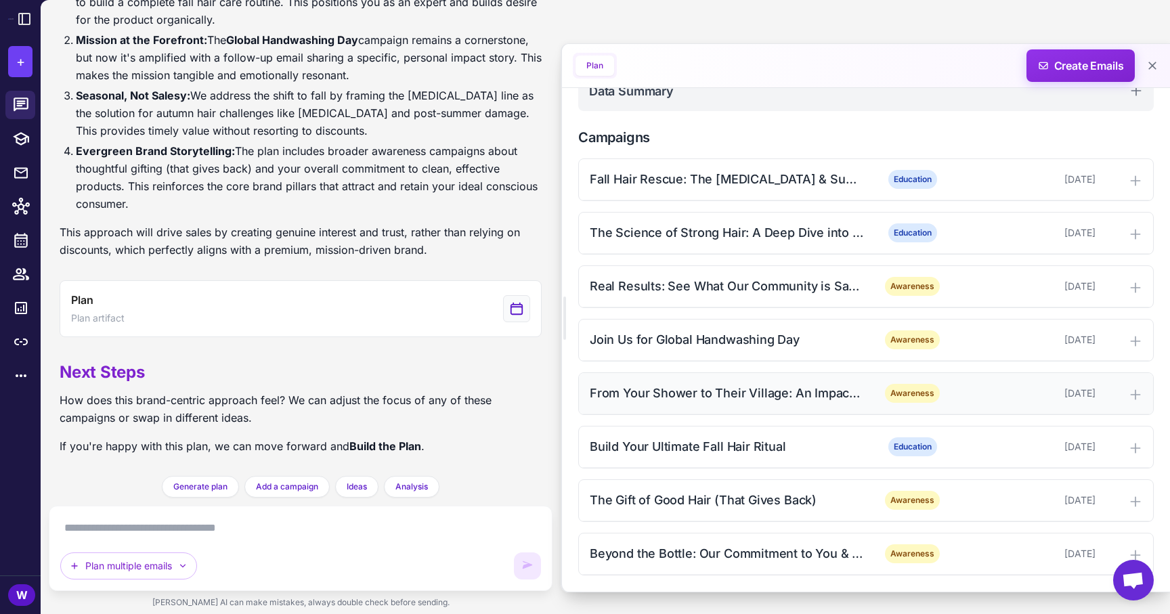
click at [770, 389] on div "From Your Shower to Their Village: An Impact Story" at bounding box center [726, 393] width 273 height 18
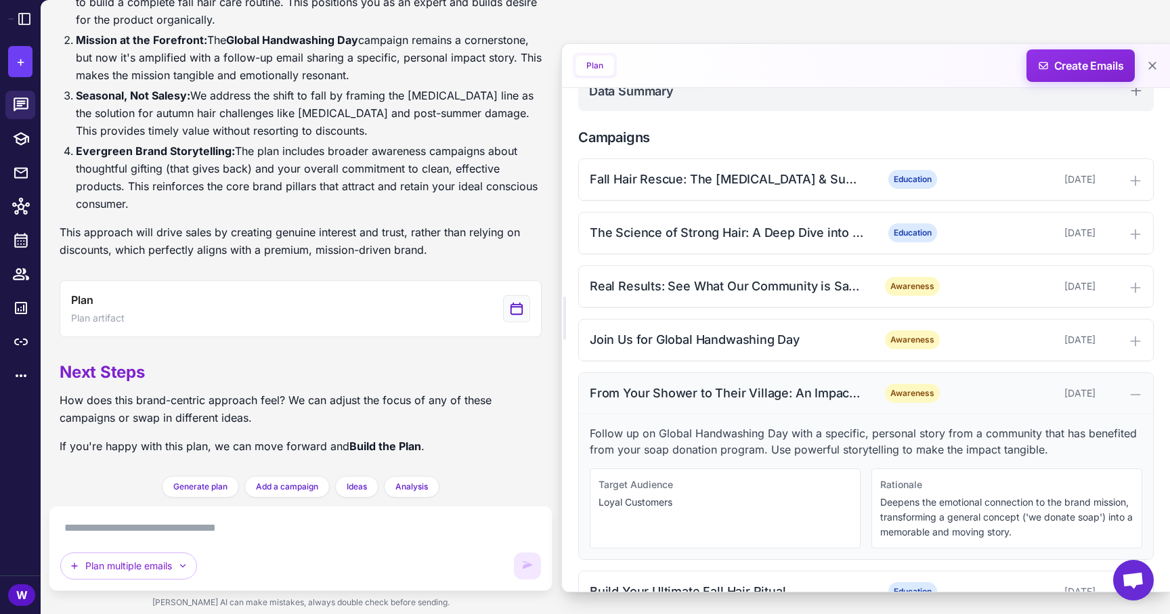
scroll to position [366, 0]
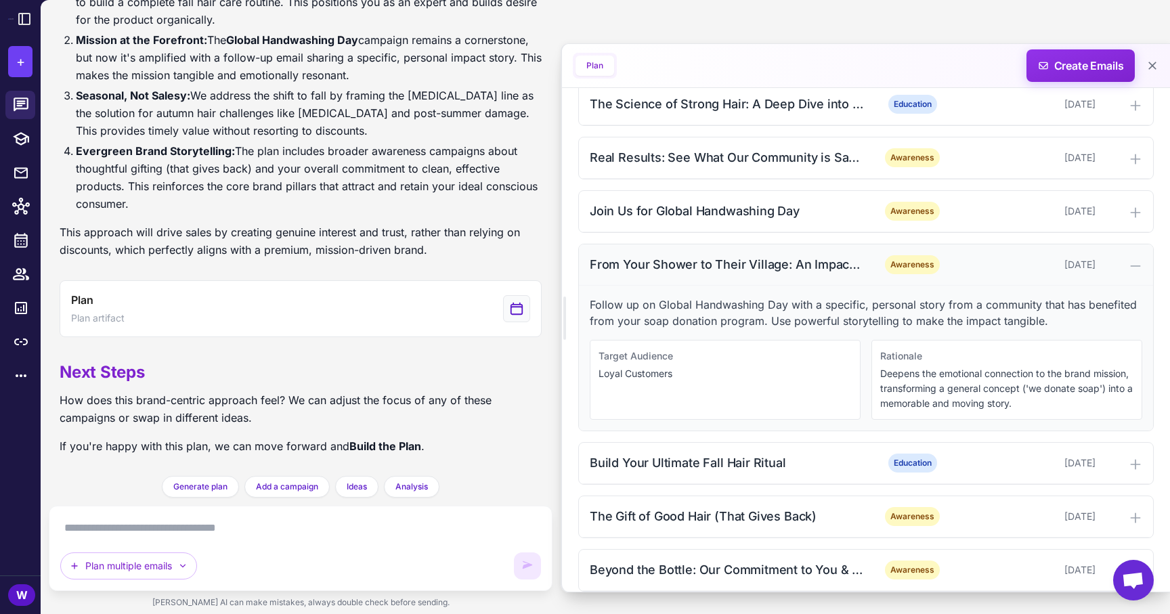
click at [779, 268] on div "From Your Shower to Their Village: An Impact Story" at bounding box center [726, 264] width 273 height 18
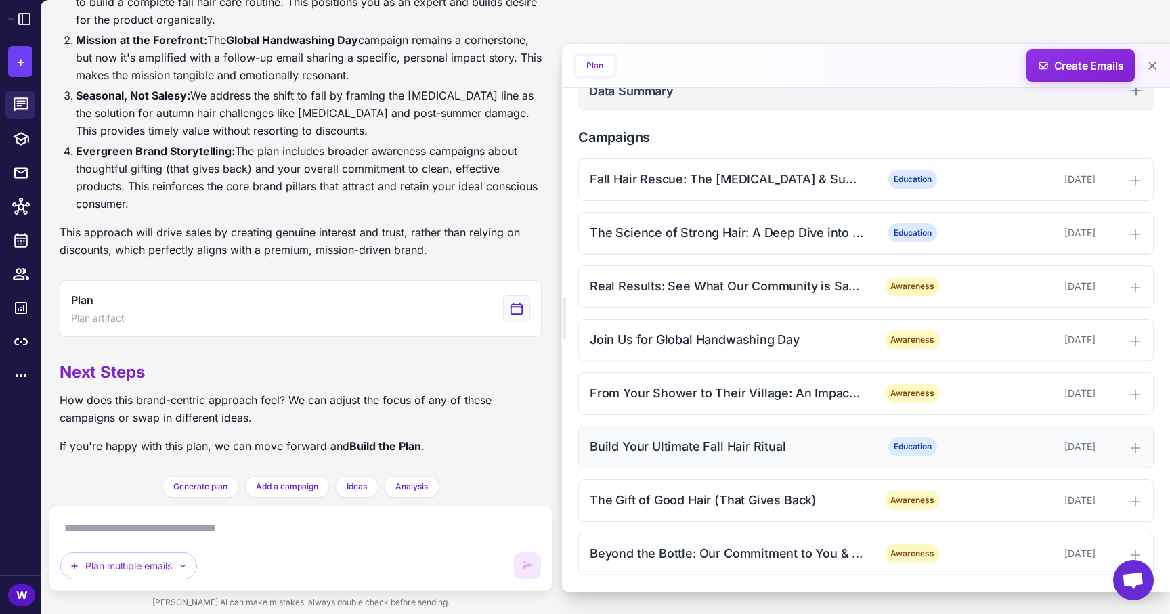
click at [781, 460] on div "Build Your Ultimate Fall Hair Ritual Education [DATE]" at bounding box center [866, 446] width 574 height 41
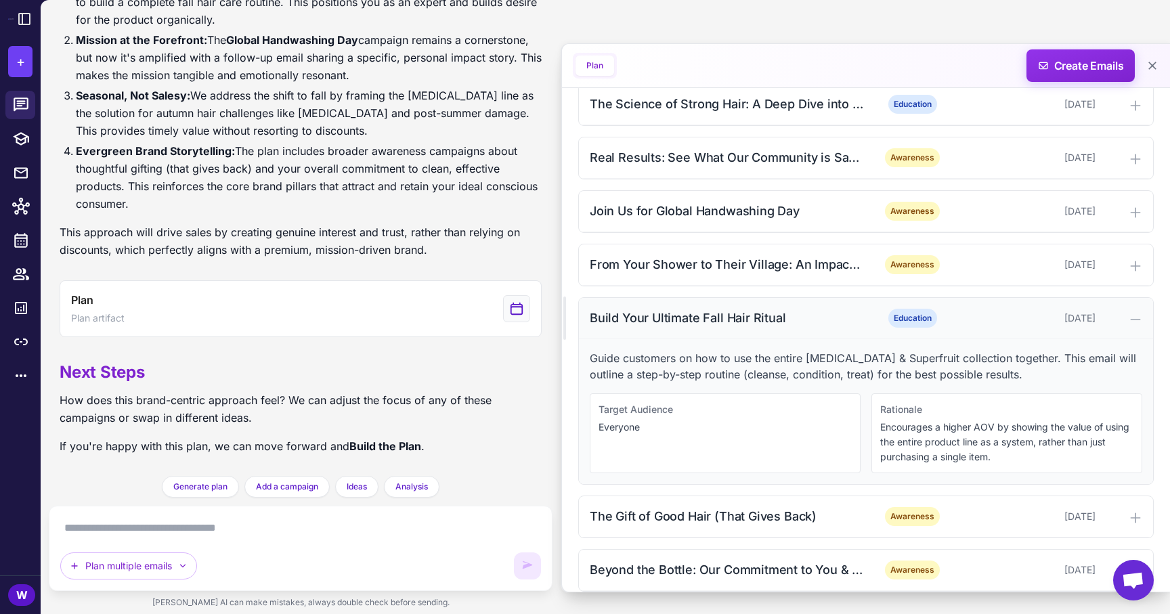
click at [800, 317] on div "Build Your Ultimate Fall Hair Ritual" at bounding box center [726, 318] width 273 height 18
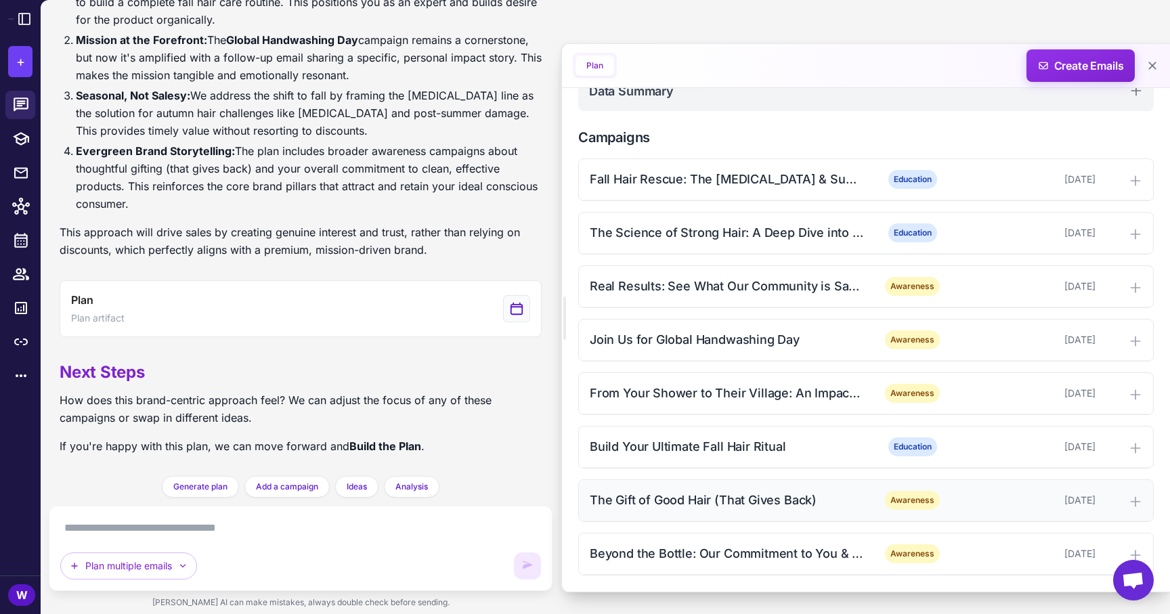
click at [807, 497] on div "The Gift of Good Hair (That Gives Back)" at bounding box center [726, 500] width 273 height 18
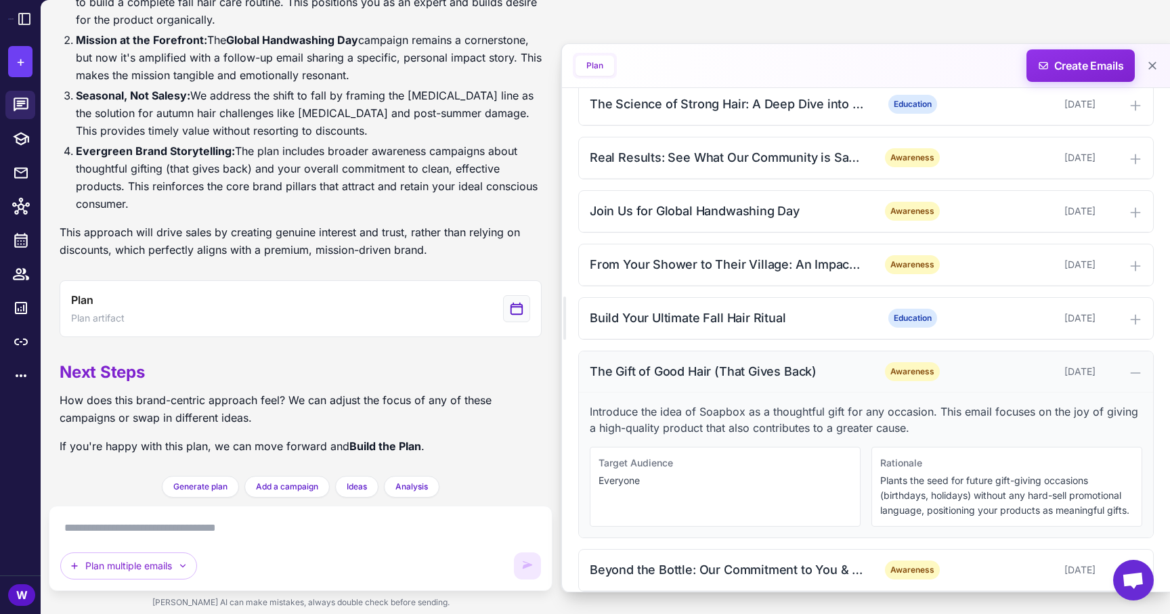
click at [823, 377] on div "The Gift of Good Hair (That Gives Back)" at bounding box center [726, 371] width 273 height 18
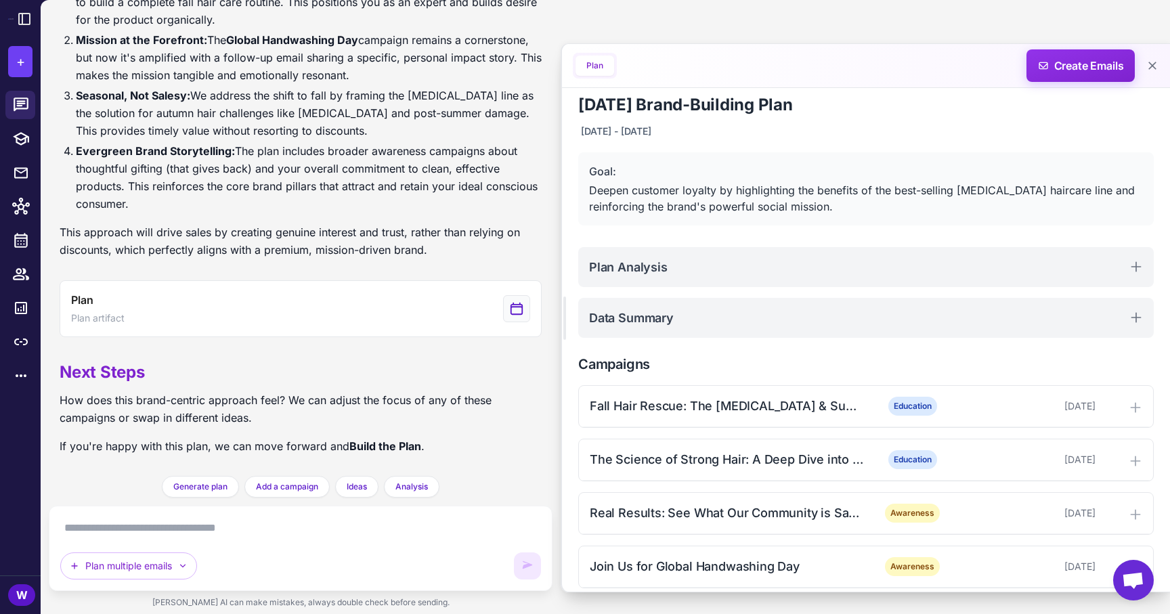
scroll to position [0, 0]
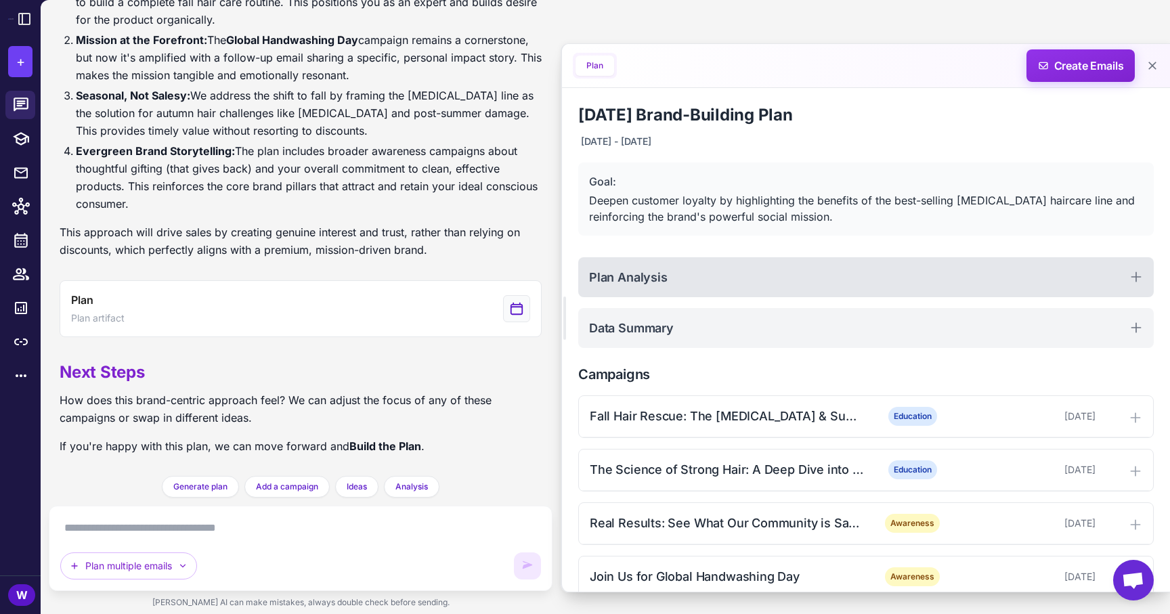
click at [735, 273] on div "Plan Analysis" at bounding box center [865, 277] width 575 height 40
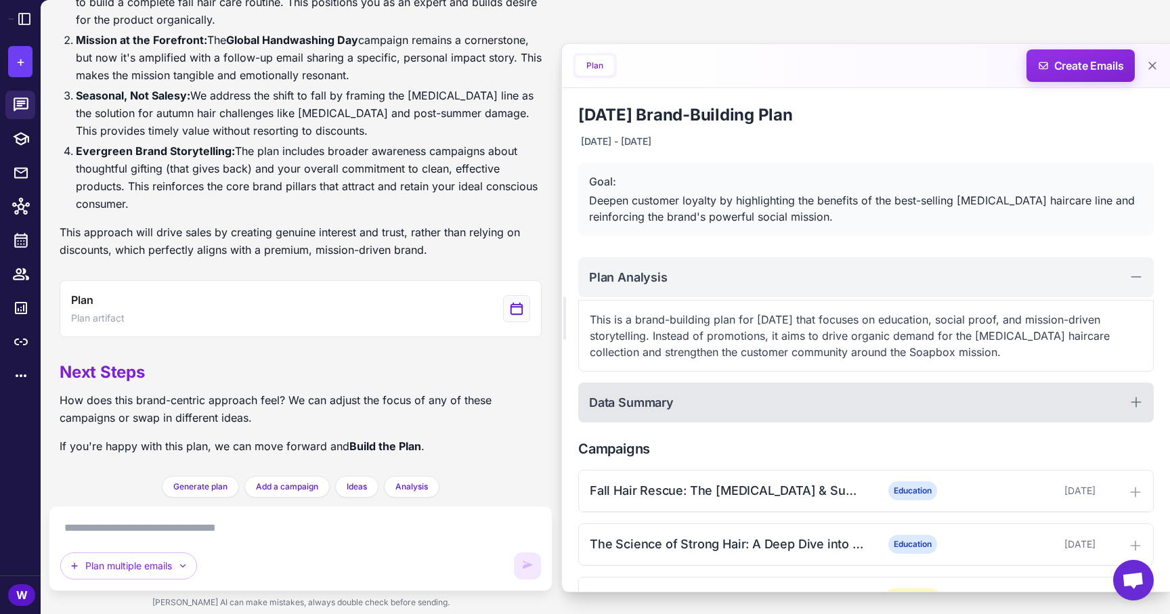
click at [740, 401] on div "Data Summary" at bounding box center [865, 402] width 575 height 40
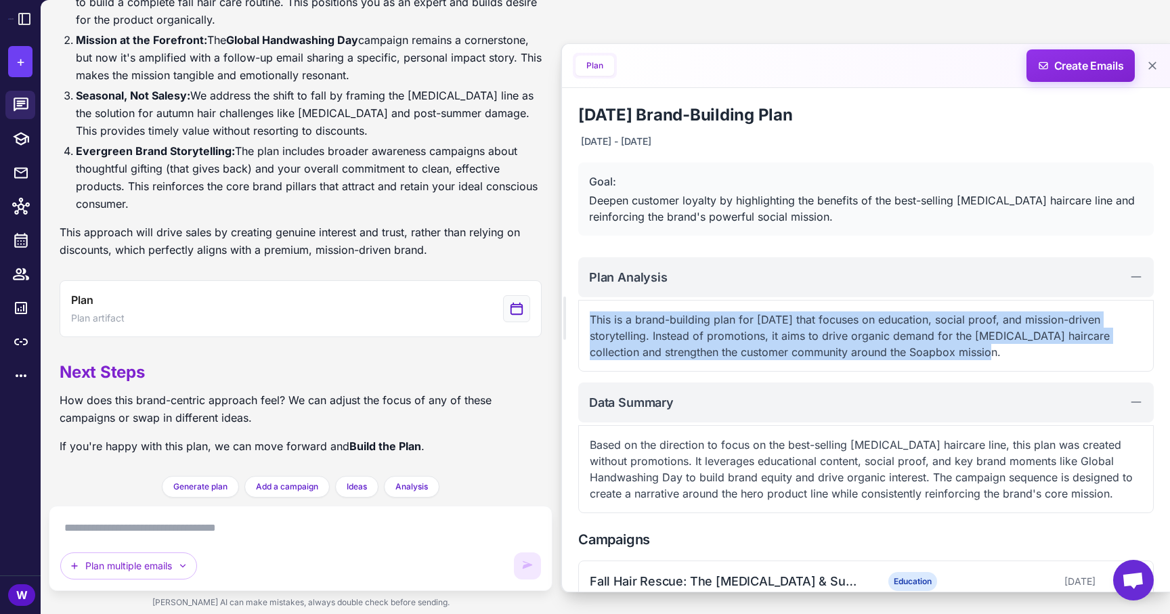
drag, startPoint x: 592, startPoint y: 315, endPoint x: 955, endPoint y: 347, distance: 364.3
click at [955, 347] on p "This is a brand-building plan for [DATE] that focuses on education, social proo…" at bounding box center [866, 335] width 552 height 49
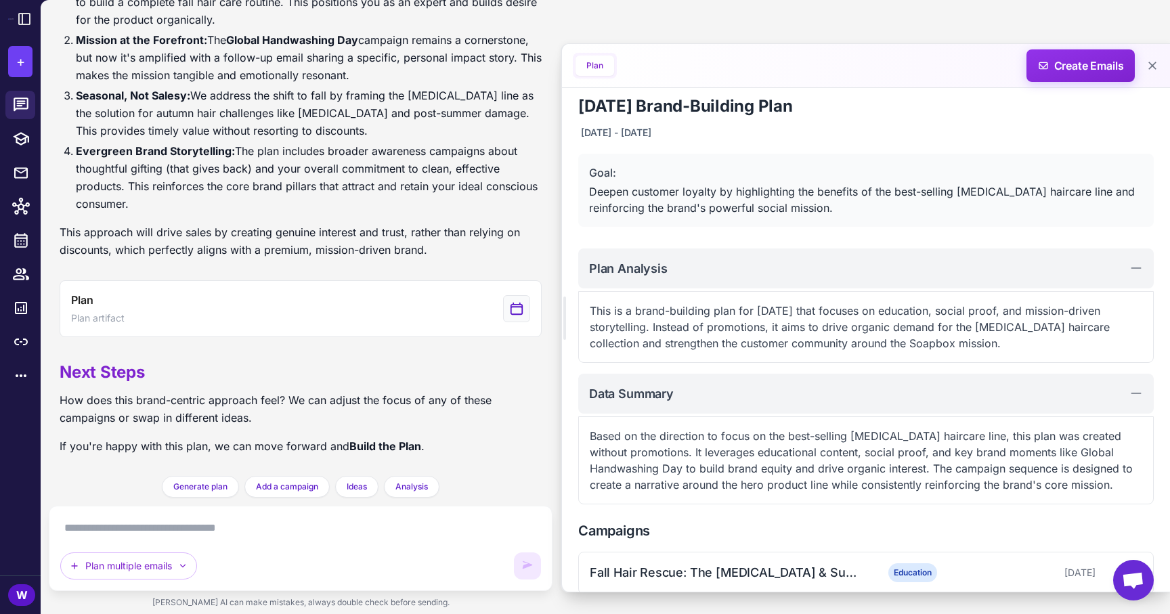
scroll to position [3, 0]
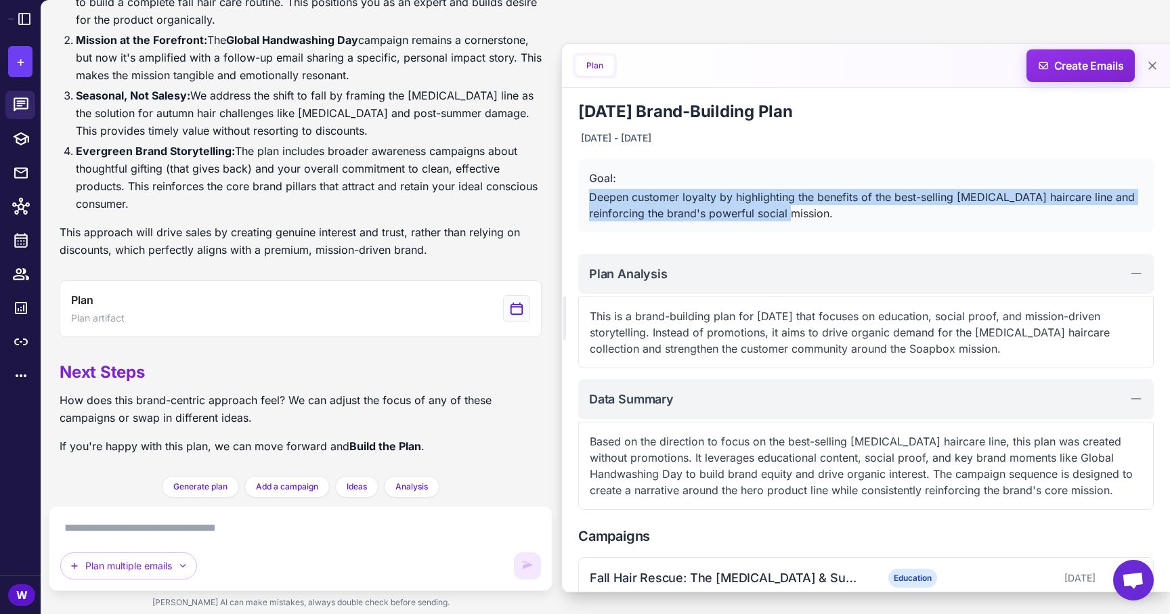
drag, startPoint x: 590, startPoint y: 194, endPoint x: 811, endPoint y: 216, distance: 221.8
click at [811, 216] on div "Deepen customer loyalty by highlighting the benefits of the best-selling [MEDIC…" at bounding box center [866, 205] width 554 height 32
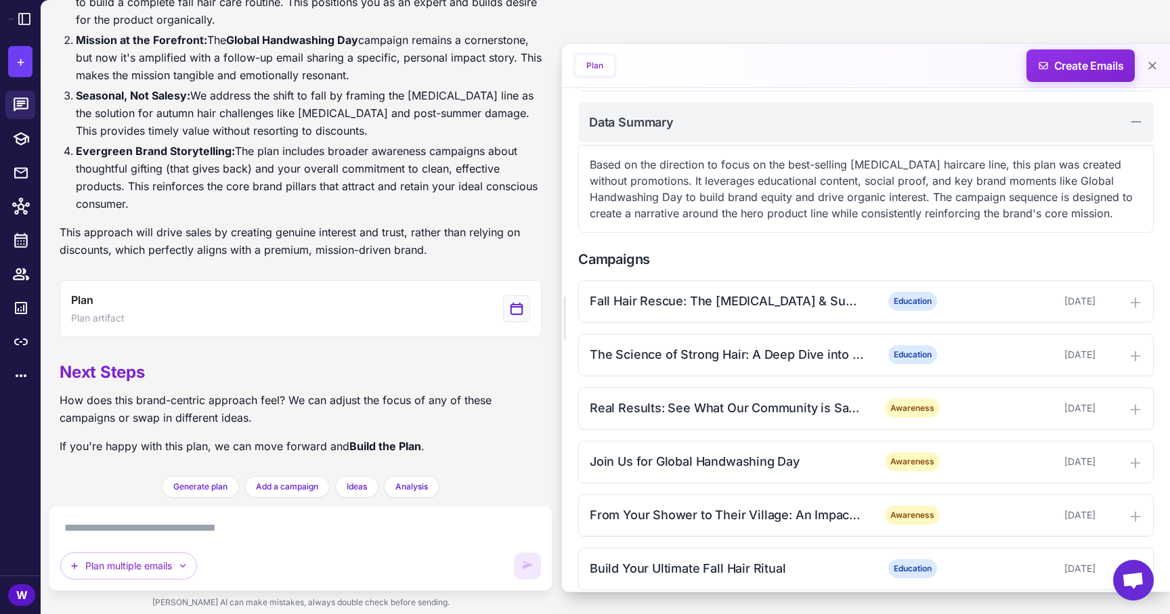
scroll to position [402, 0]
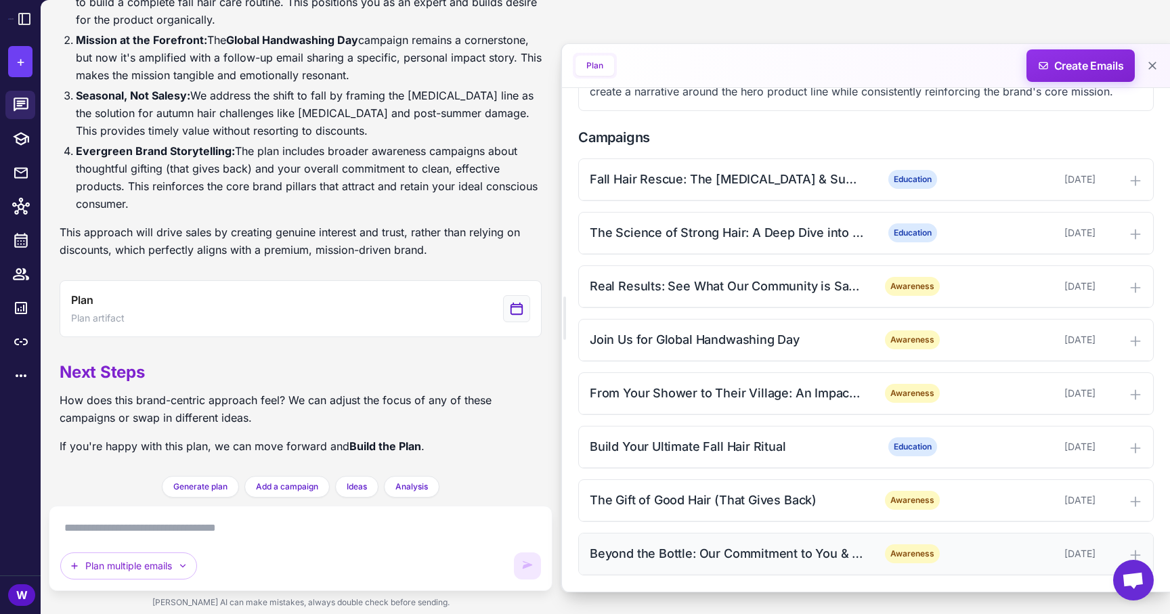
click at [819, 553] on div "Beyond the Bottle: Our Commitment to You & the Planet" at bounding box center [726, 553] width 273 height 18
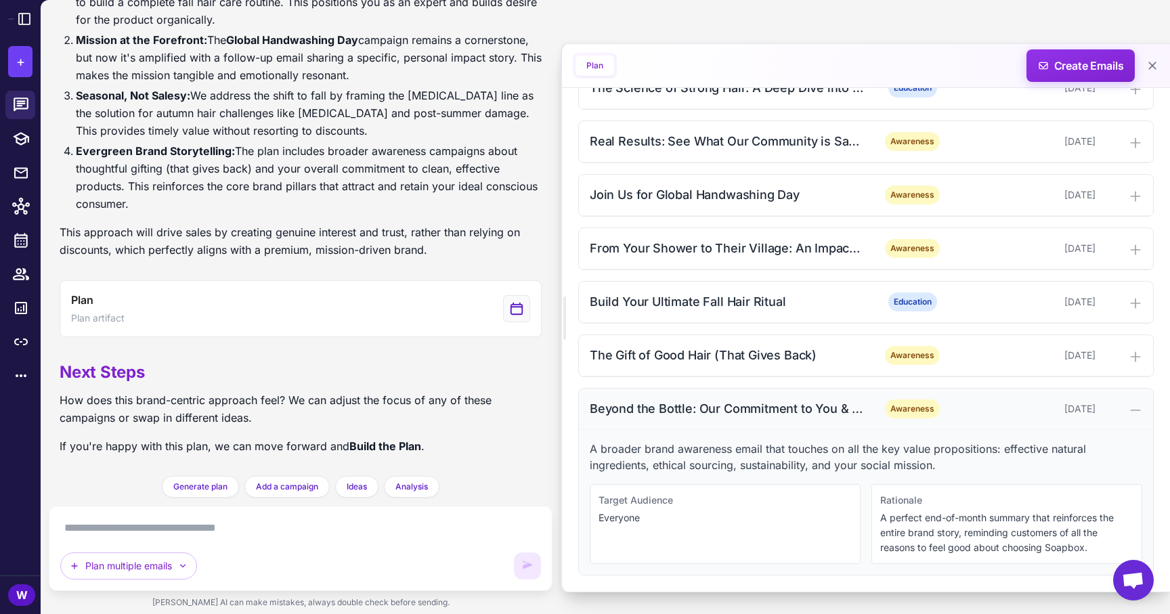
click at [806, 412] on div "Beyond the Bottle: Our Commitment to You & the Planet" at bounding box center [726, 408] width 273 height 18
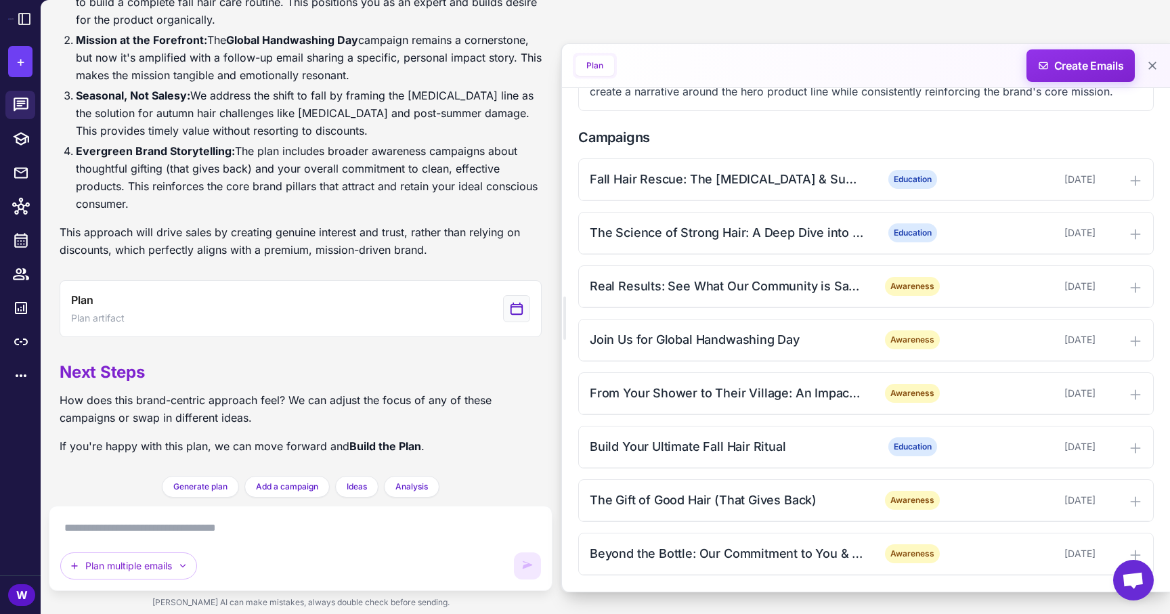
click at [796, 523] on div "Fall Hair Rescue: The [MEDICAL_DATA] & Superfruit Solution Education [DATE] The…" at bounding box center [865, 366] width 575 height 417
click at [797, 498] on div "The Gift of Good Hair (That Gives Back)" at bounding box center [726, 500] width 273 height 18
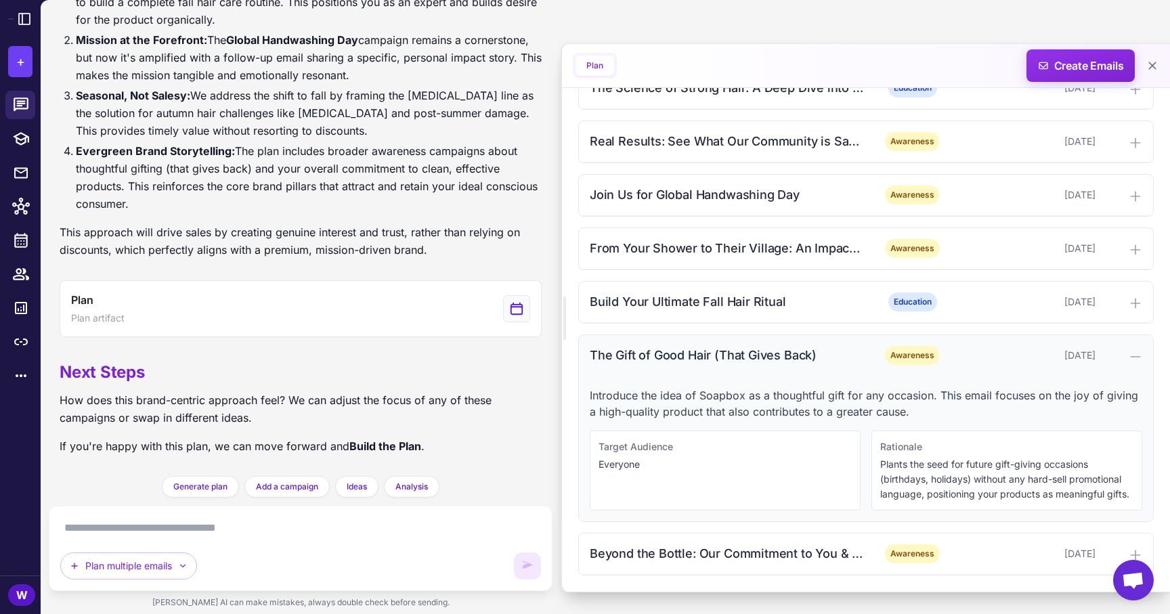
click at [797, 356] on div "The Gift of Good Hair (That Gives Back)" at bounding box center [726, 355] width 273 height 18
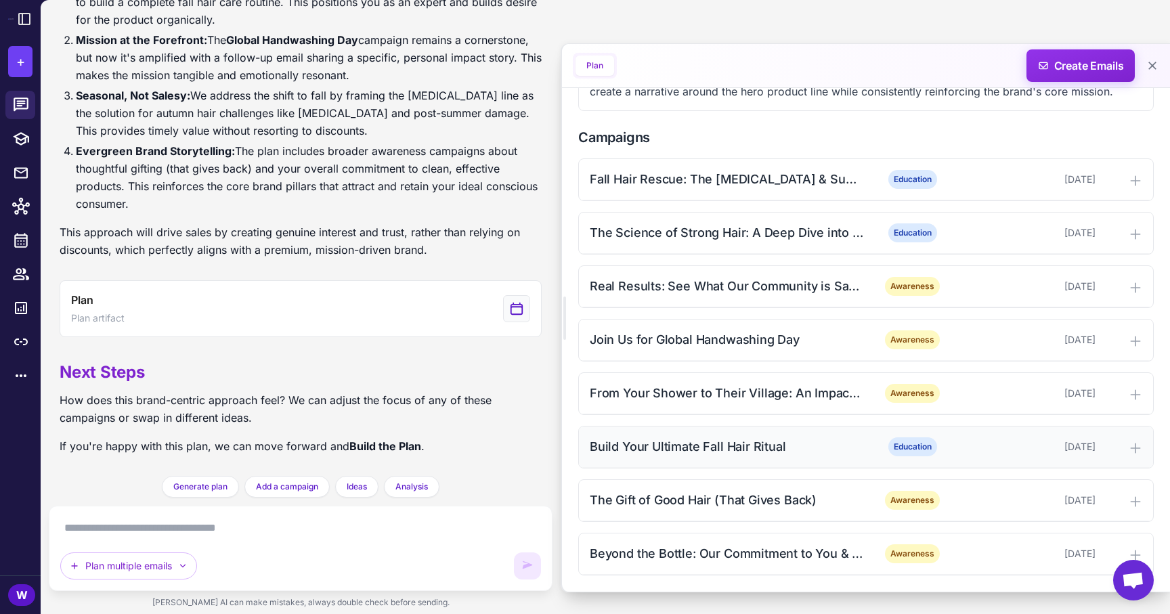
click at [774, 445] on div "Build Your Ultimate Fall Hair Ritual" at bounding box center [726, 446] width 273 height 18
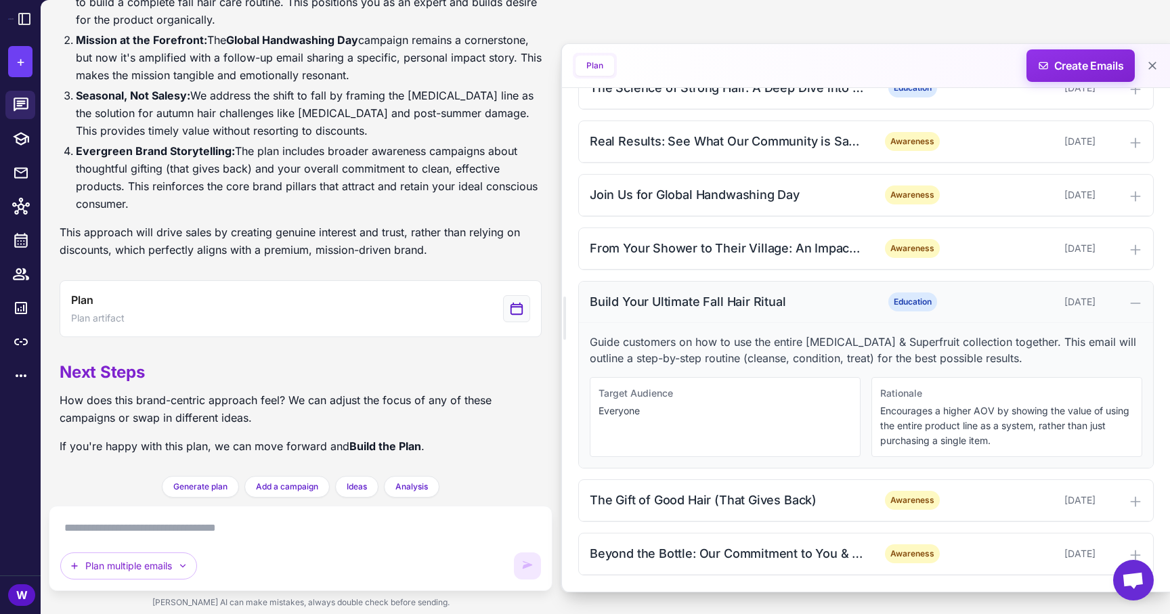
click at [792, 311] on div "Build Your Ultimate Fall Hair Ritual Education [DATE]" at bounding box center [866, 302] width 574 height 41
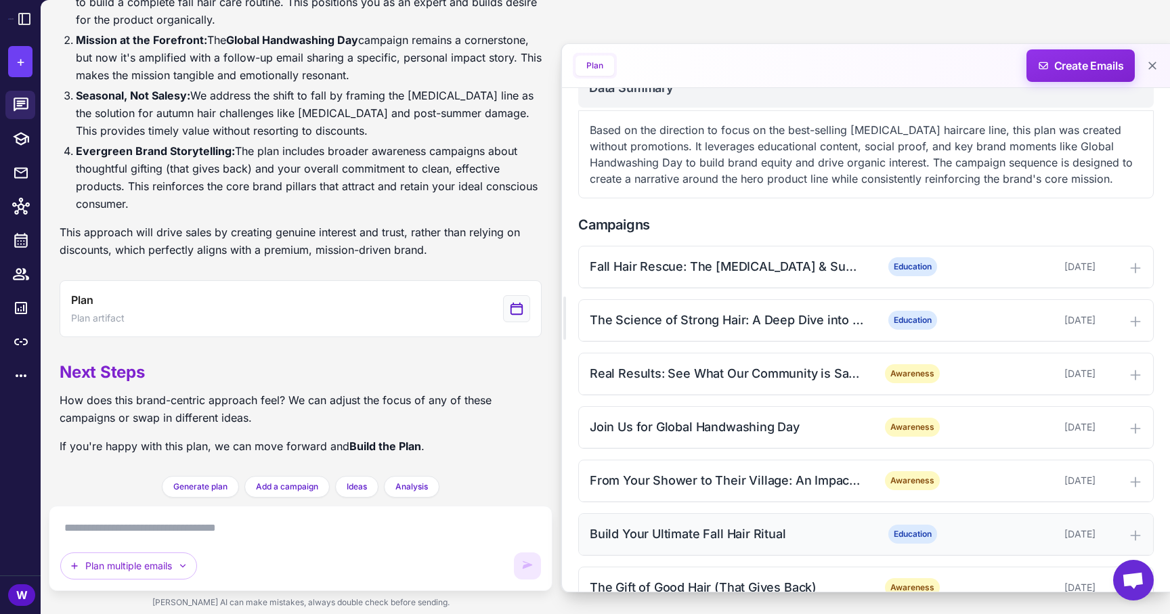
scroll to position [331, 0]
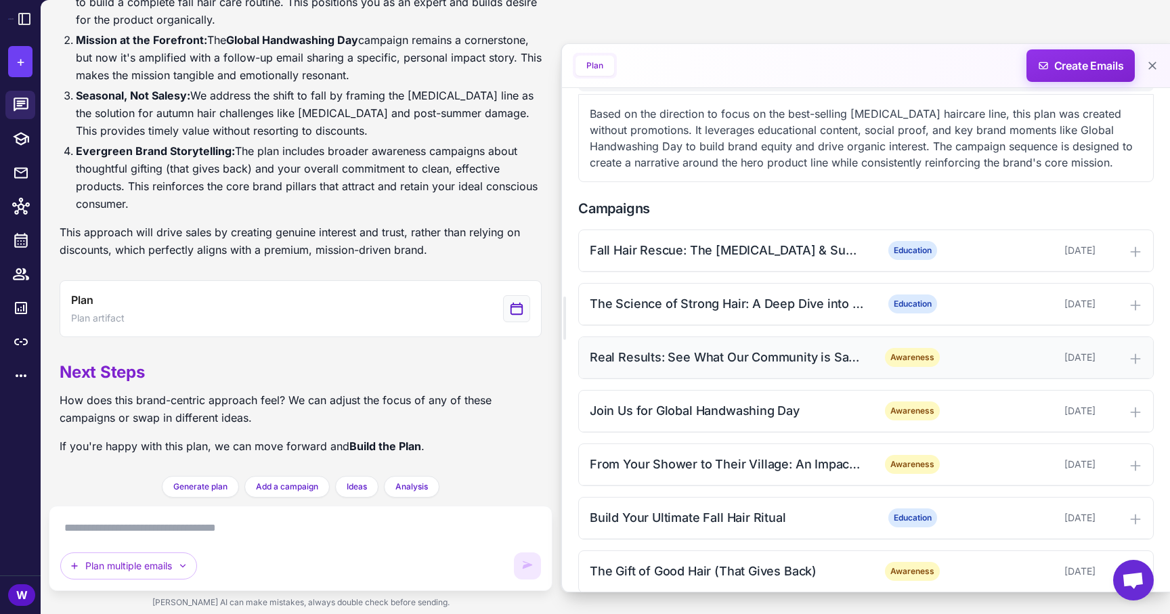
click at [791, 341] on div "Real Results: See What Our Community is Saying Awareness [DATE]" at bounding box center [866, 357] width 574 height 41
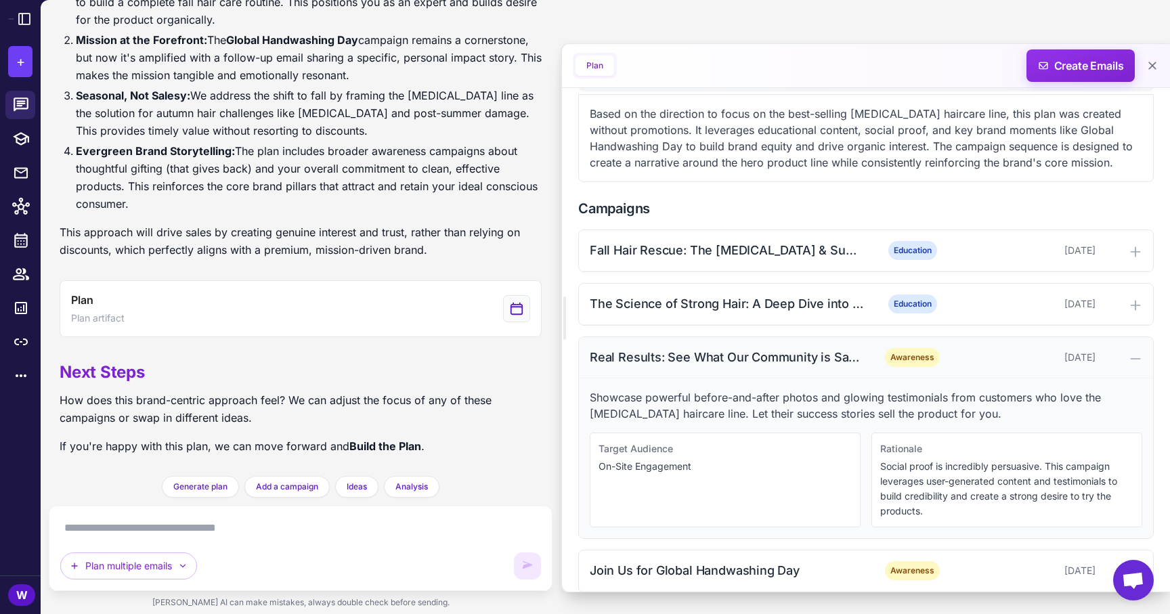
click at [696, 359] on div "Real Results: See What Our Community is Saying" at bounding box center [726, 357] width 273 height 18
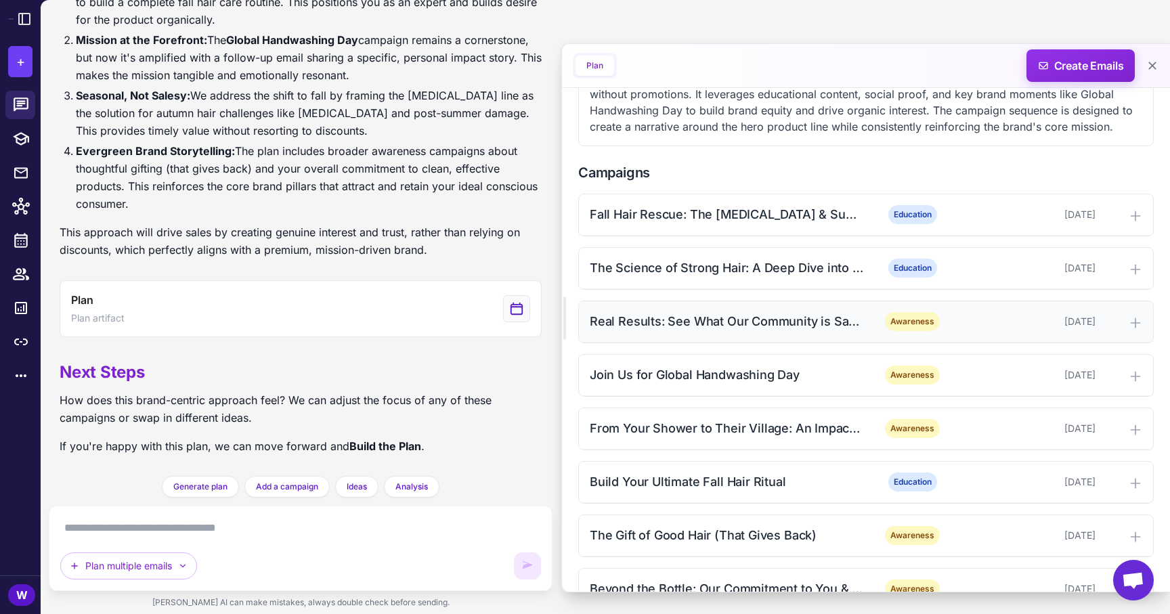
scroll to position [399, 0]
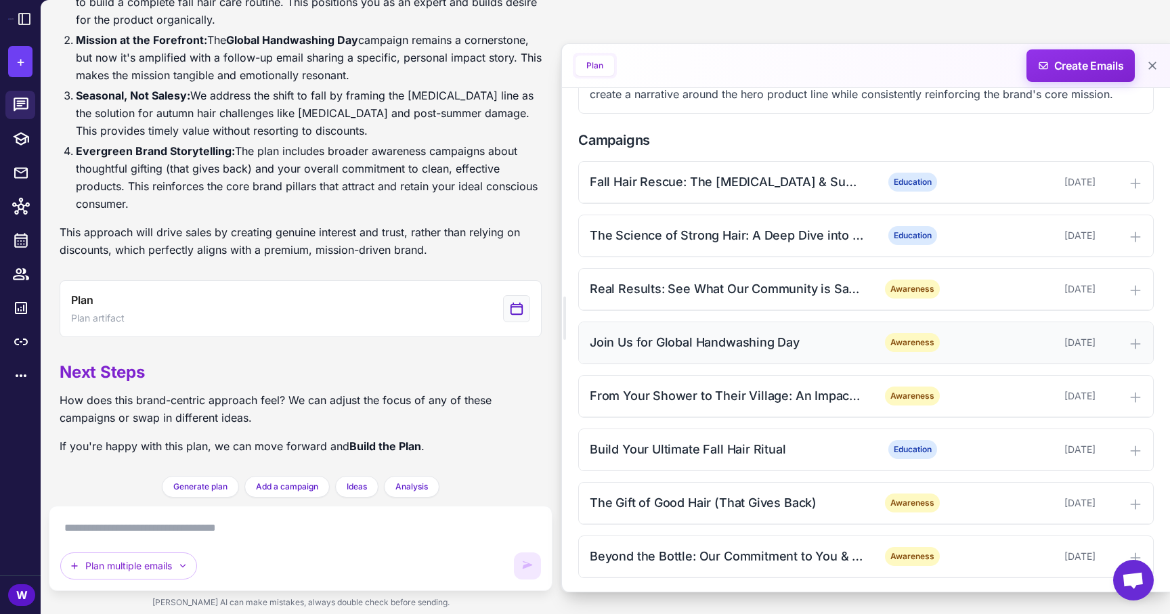
click at [698, 353] on div "Join Us for Global Handwashing Day Awareness [DATE]" at bounding box center [866, 342] width 574 height 41
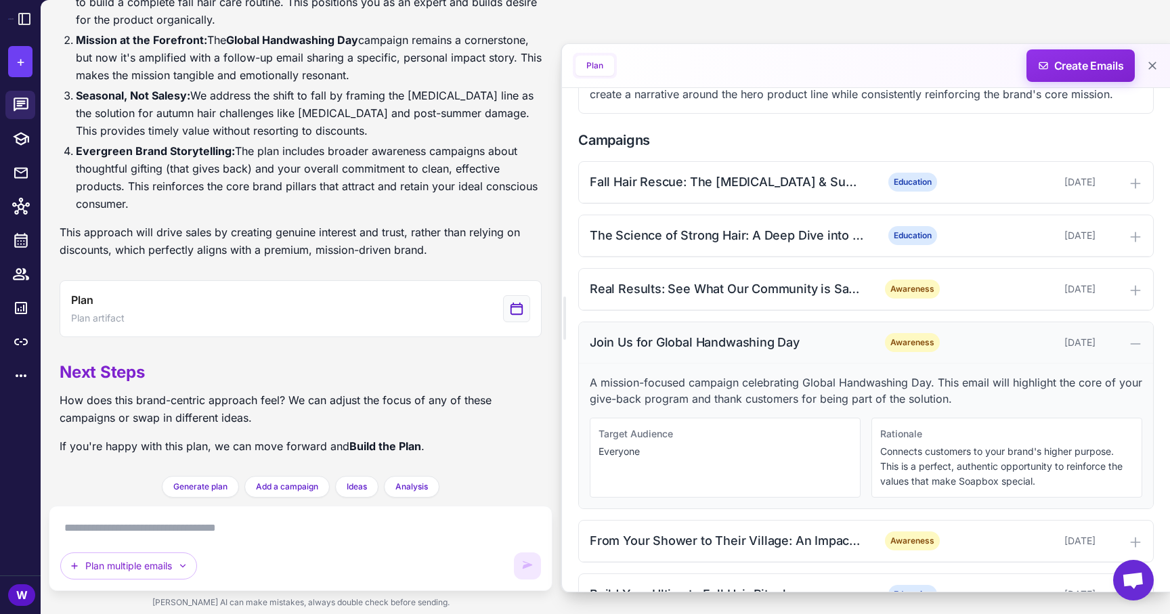
click at [698, 353] on div "Join Us for Global Handwashing Day Awareness [DATE]" at bounding box center [866, 342] width 574 height 41
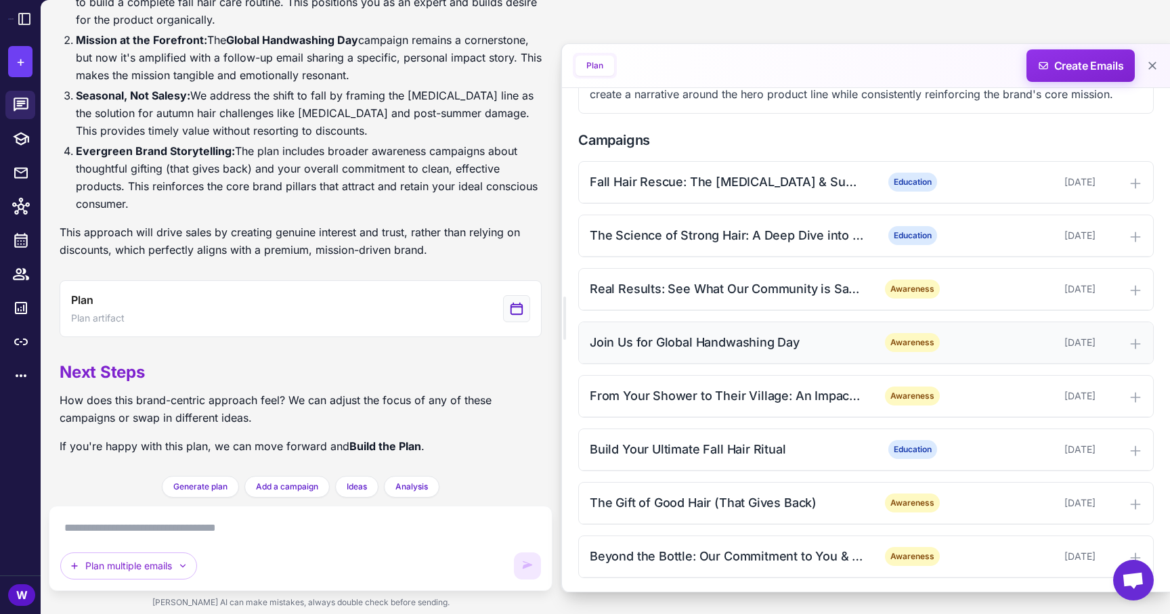
scroll to position [402, 0]
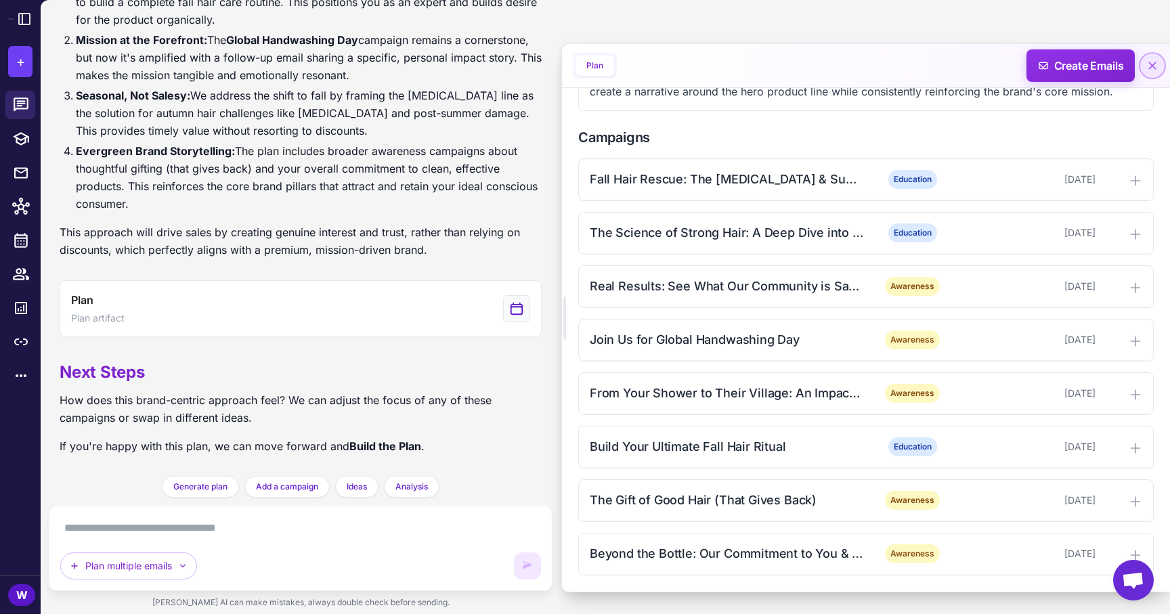
click at [1154, 69] on icon at bounding box center [1152, 66] width 14 height 14
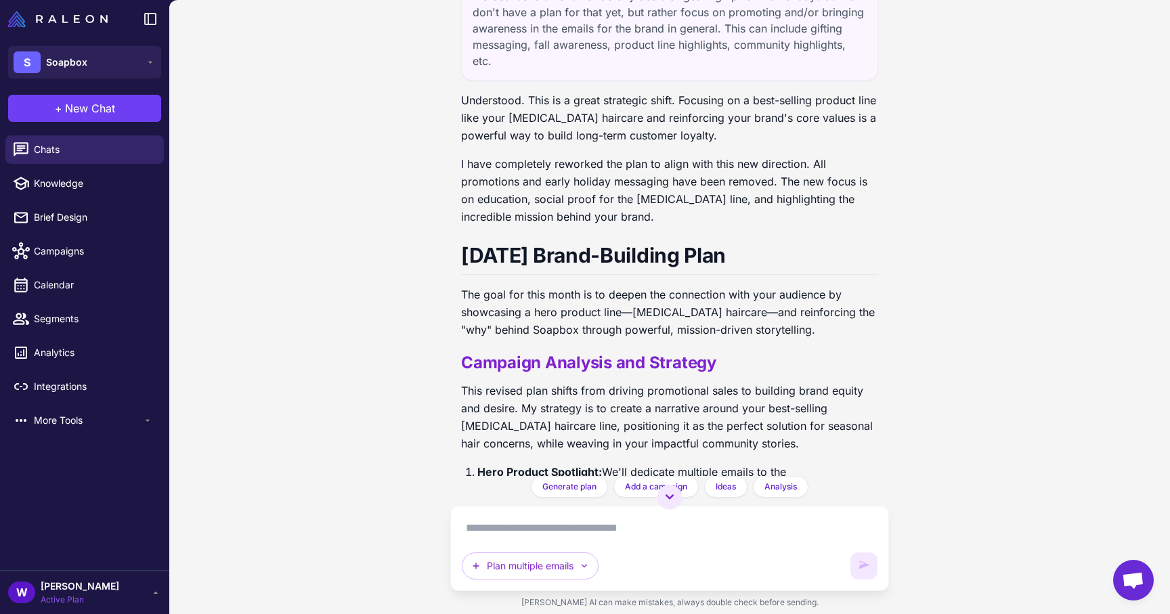
scroll to position [1374, 0]
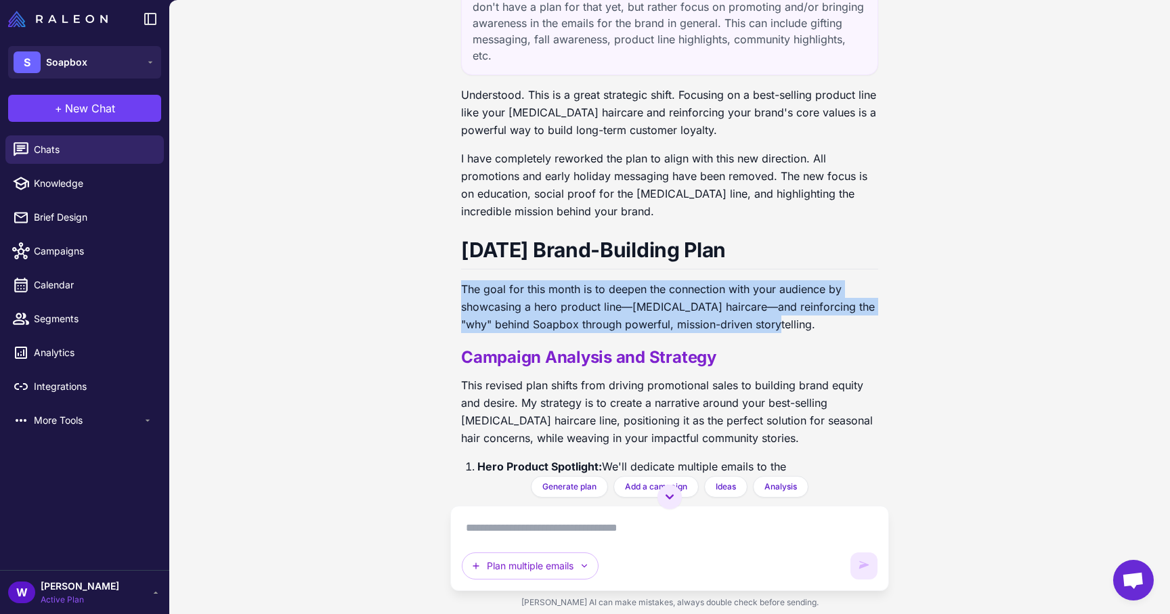
drag, startPoint x: 464, startPoint y: 259, endPoint x: 789, endPoint y: 311, distance: 329.7
click at [789, 311] on div "Understood. This is a great strategic shift. Focusing on a best-selling product…" at bounding box center [669, 471] width 417 height 771
click at [789, 311] on p "The goal for this month is to deepen the connection with your audience by showc…" at bounding box center [669, 306] width 417 height 53
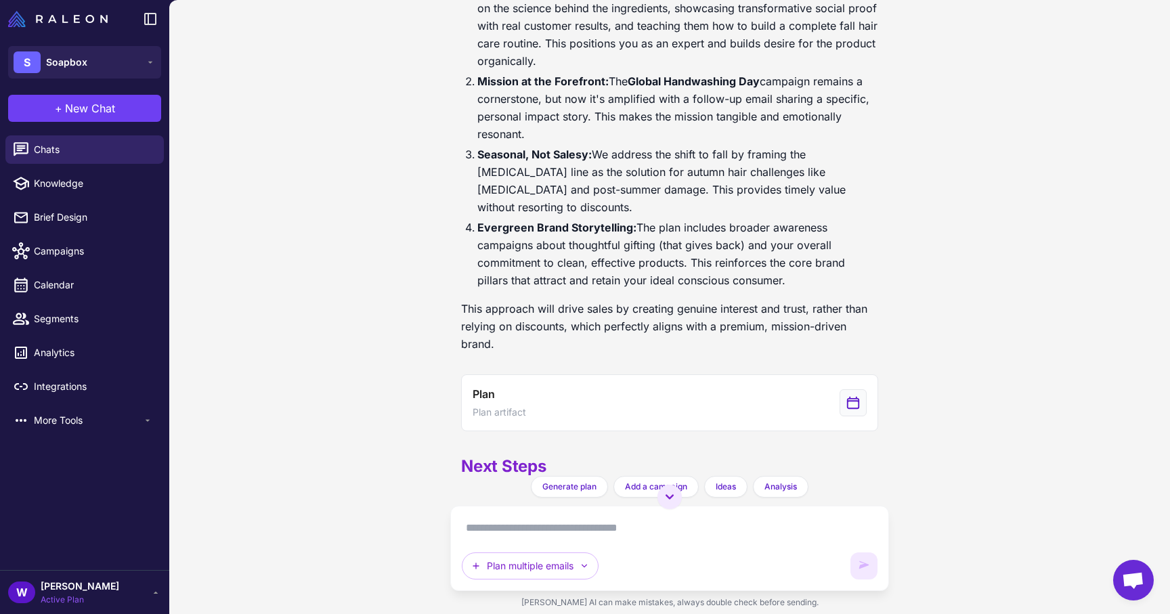
scroll to position [1928, 0]
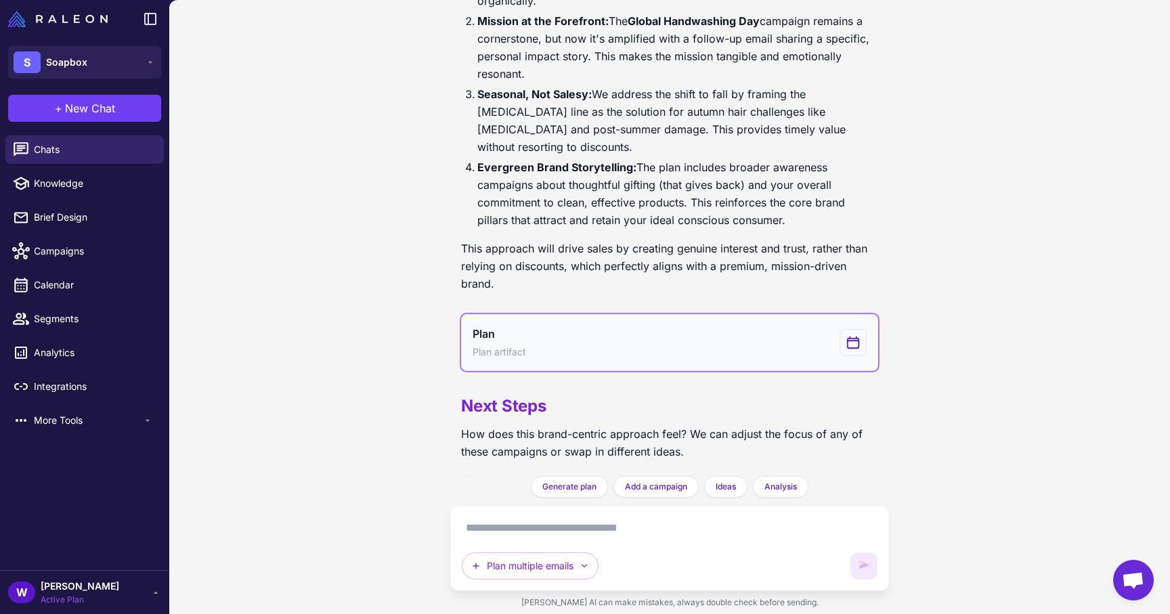
click at [518, 345] on span "Plan artifact" at bounding box center [499, 352] width 53 height 15
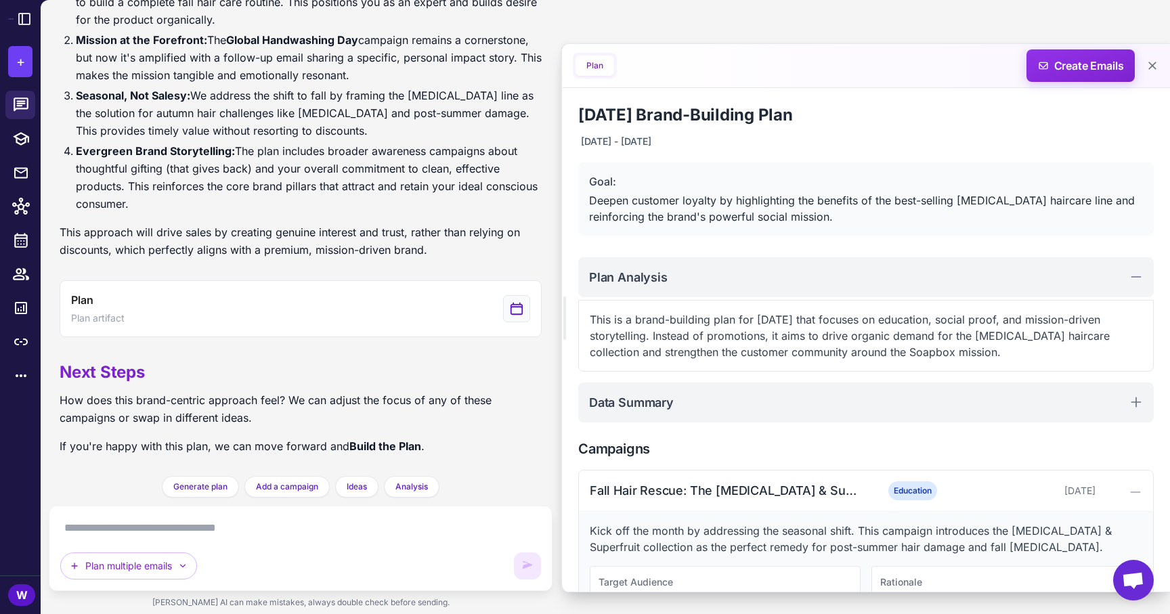
click at [588, 62] on button "Plan" at bounding box center [594, 66] width 39 height 20
click at [596, 63] on button "Plan" at bounding box center [594, 66] width 39 height 20
click at [717, 78] on div "Plan Create Emails" at bounding box center [866, 66] width 608 height 44
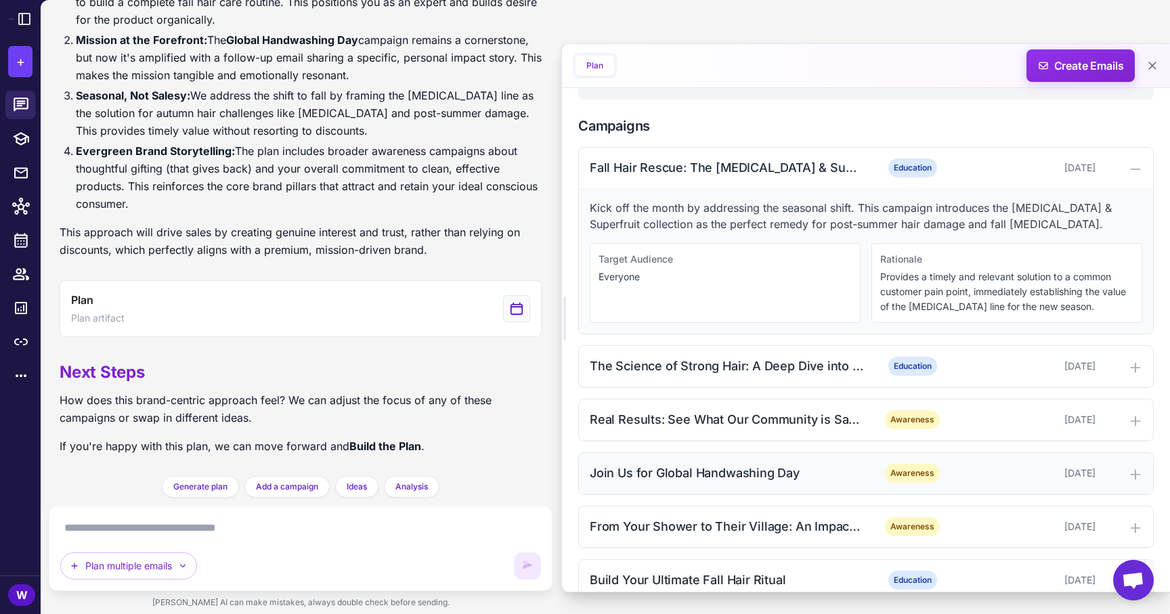
scroll to position [204, 0]
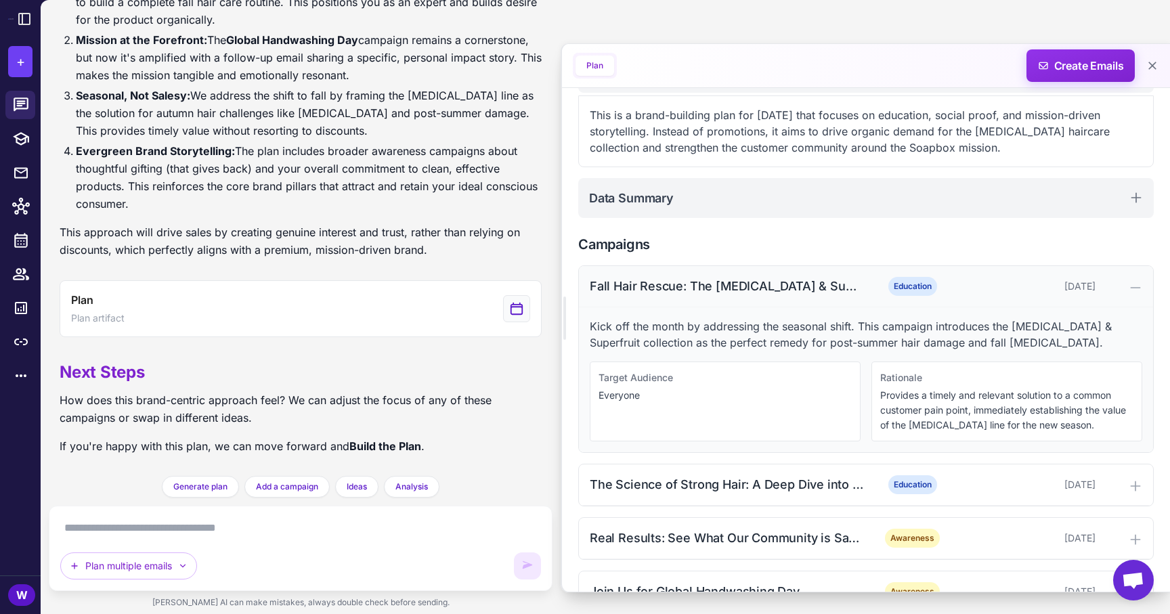
click at [917, 271] on div "Fall Hair Rescue: The [MEDICAL_DATA] & Superfruit Solution Education [DATE]" at bounding box center [866, 286] width 574 height 41
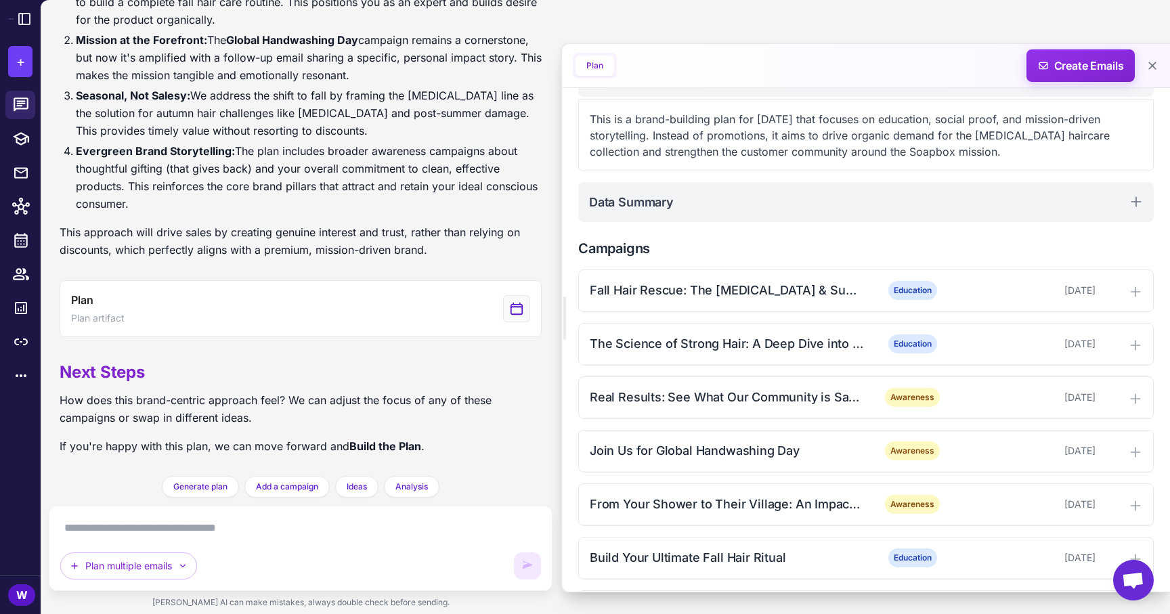
scroll to position [311, 0]
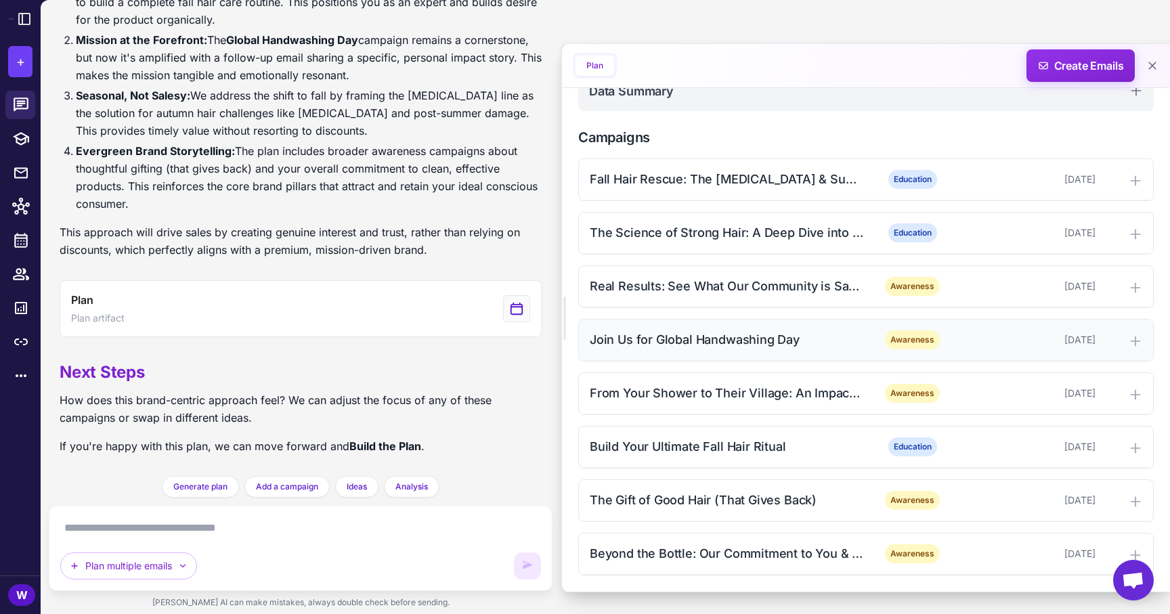
click at [661, 350] on div "Join Us for Global Handwashing Day Awareness [DATE]" at bounding box center [866, 340] width 574 height 41
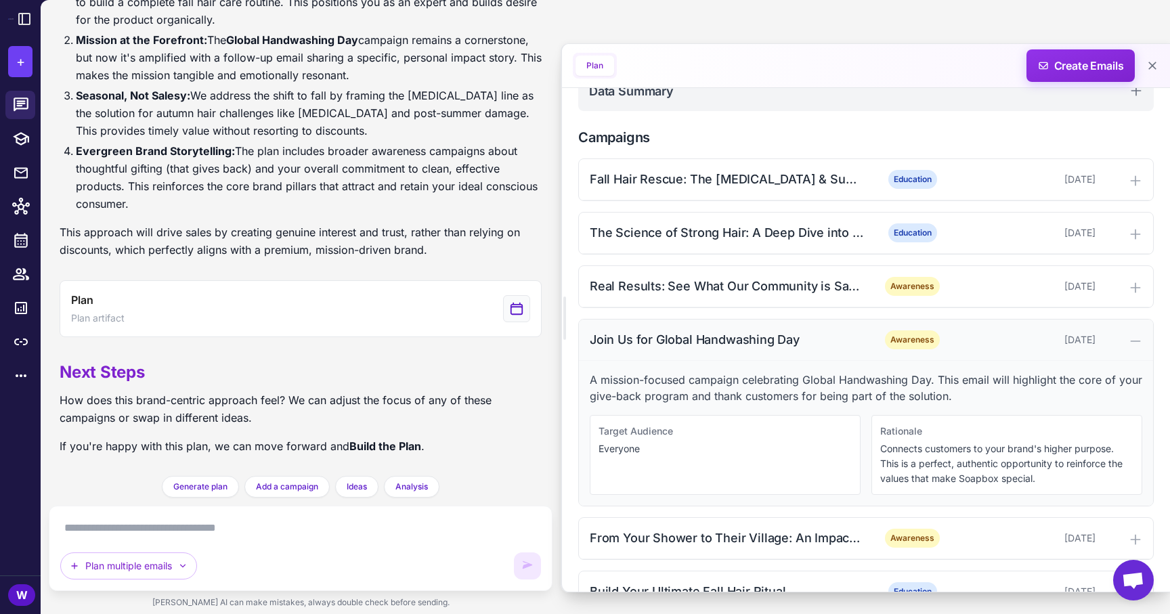
click at [684, 339] on div "Join Us for Global Handwashing Day" at bounding box center [726, 339] width 273 height 18
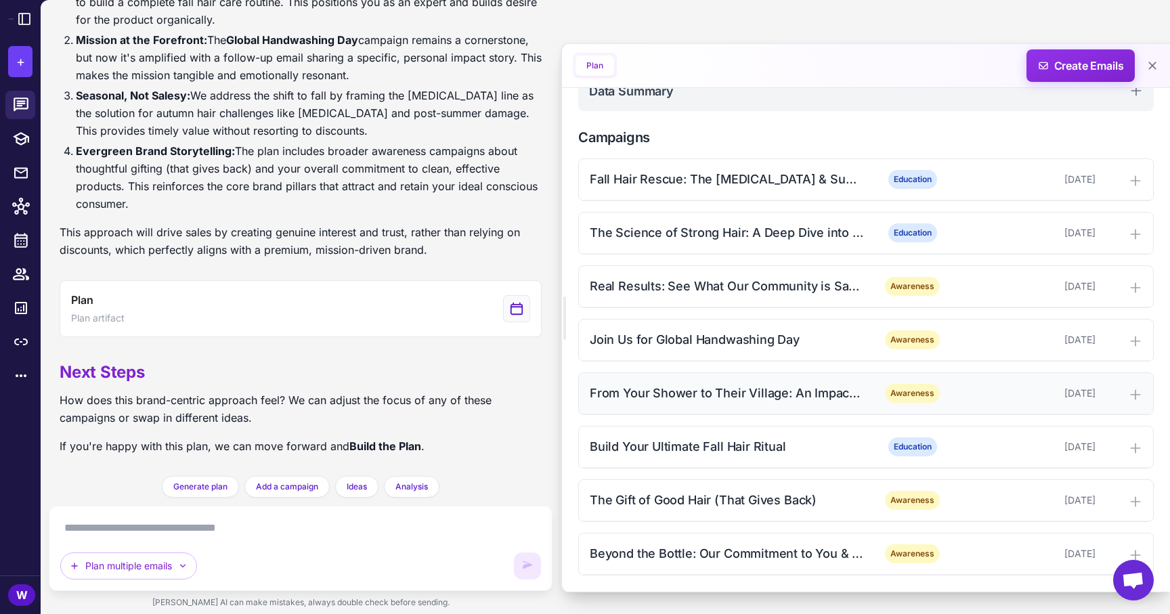
click at [682, 399] on div "From Your Shower to Their Village: An Impact Story" at bounding box center [726, 393] width 273 height 18
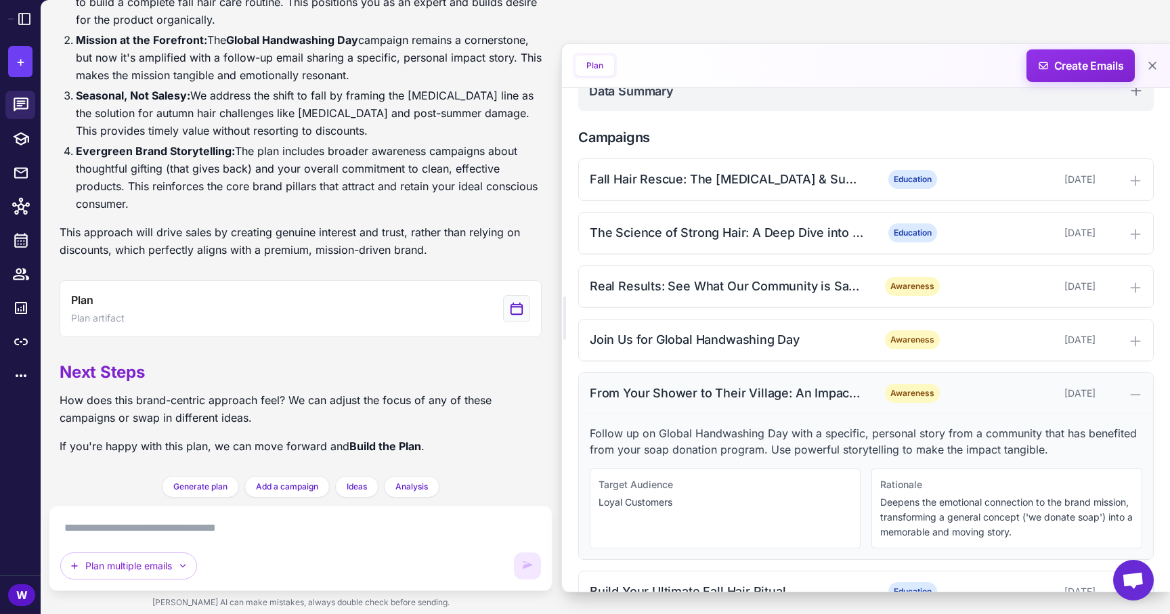
click at [682, 399] on div "From Your Shower to Their Village: An Impact Story" at bounding box center [726, 393] width 273 height 18
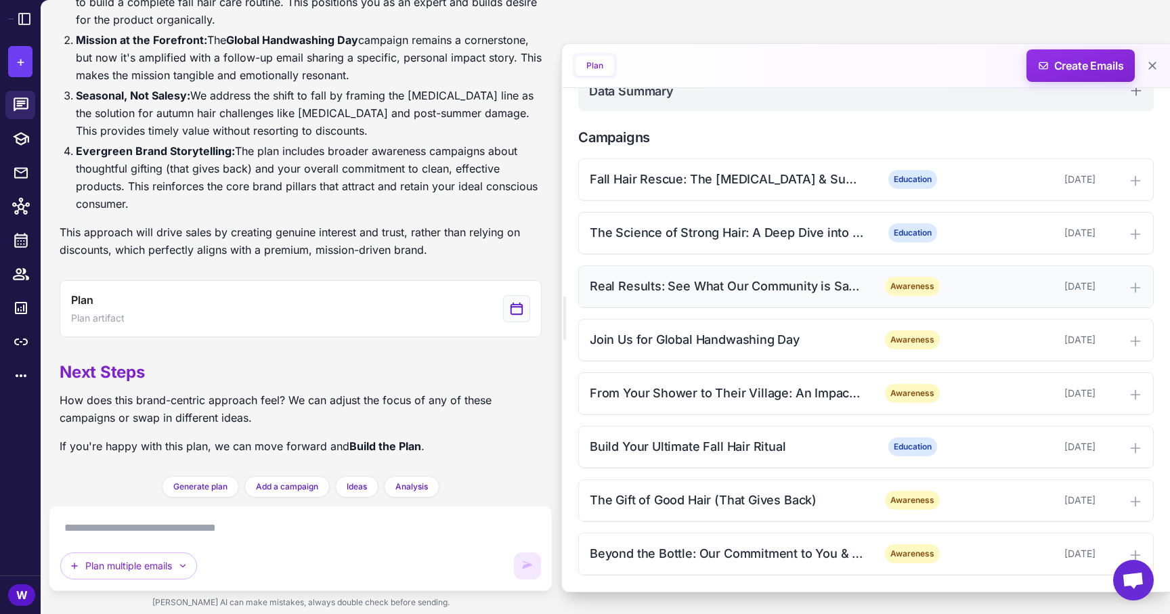
click at [748, 287] on div "Real Results: See What Our Community is Saying" at bounding box center [726, 286] width 273 height 18
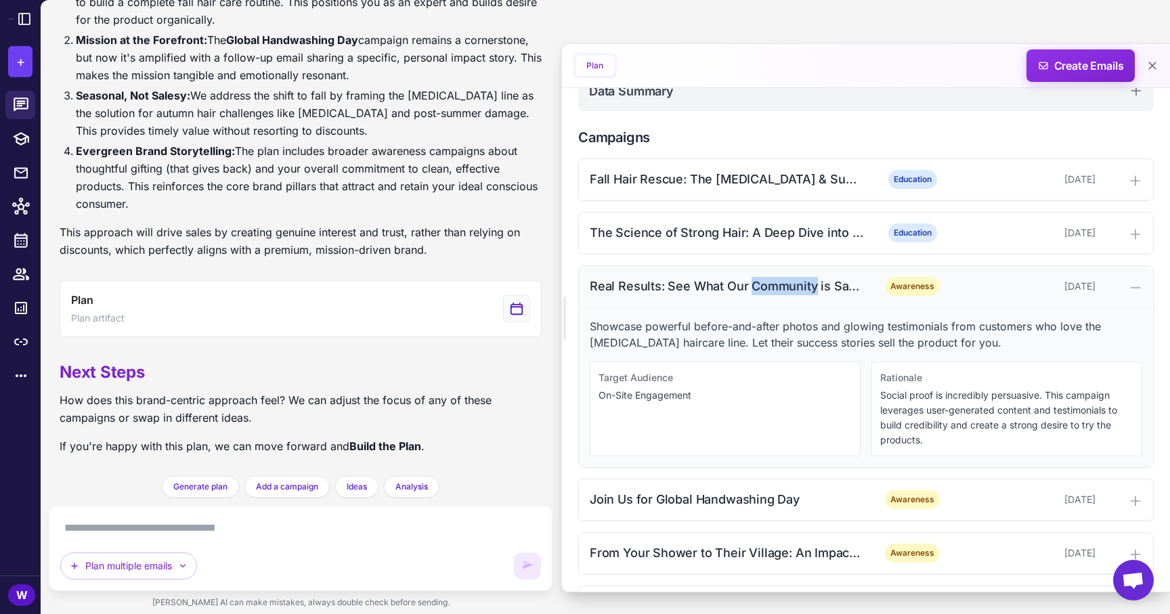
click at [748, 287] on div "Real Results: See What Our Community is Saying" at bounding box center [726, 286] width 273 height 18
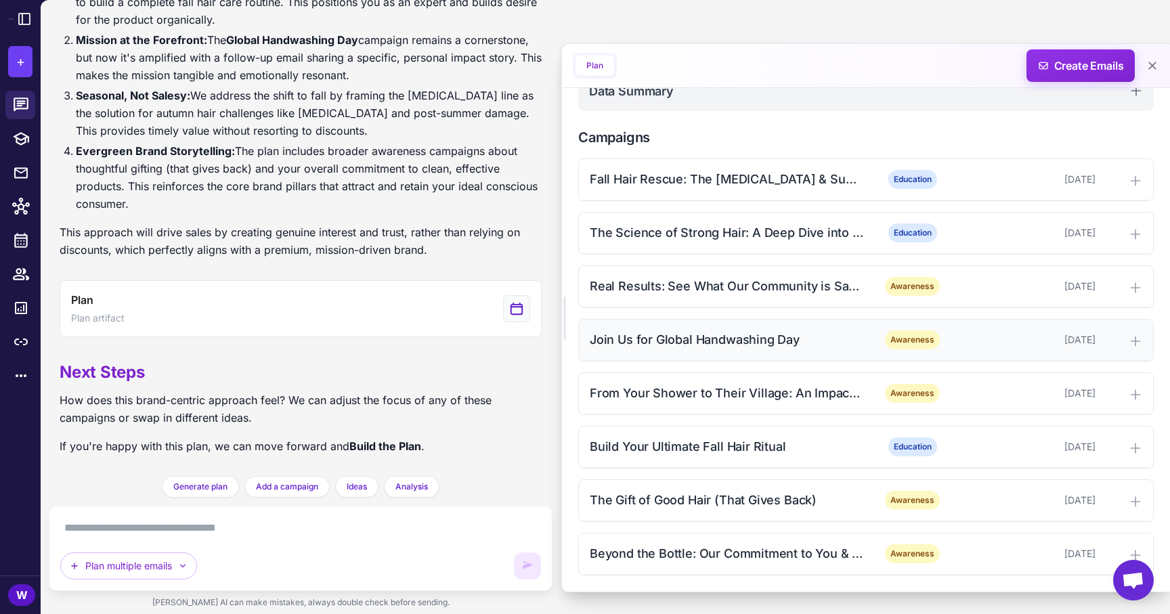
click at [732, 343] on div "Join Us for Global Handwashing Day" at bounding box center [726, 339] width 273 height 18
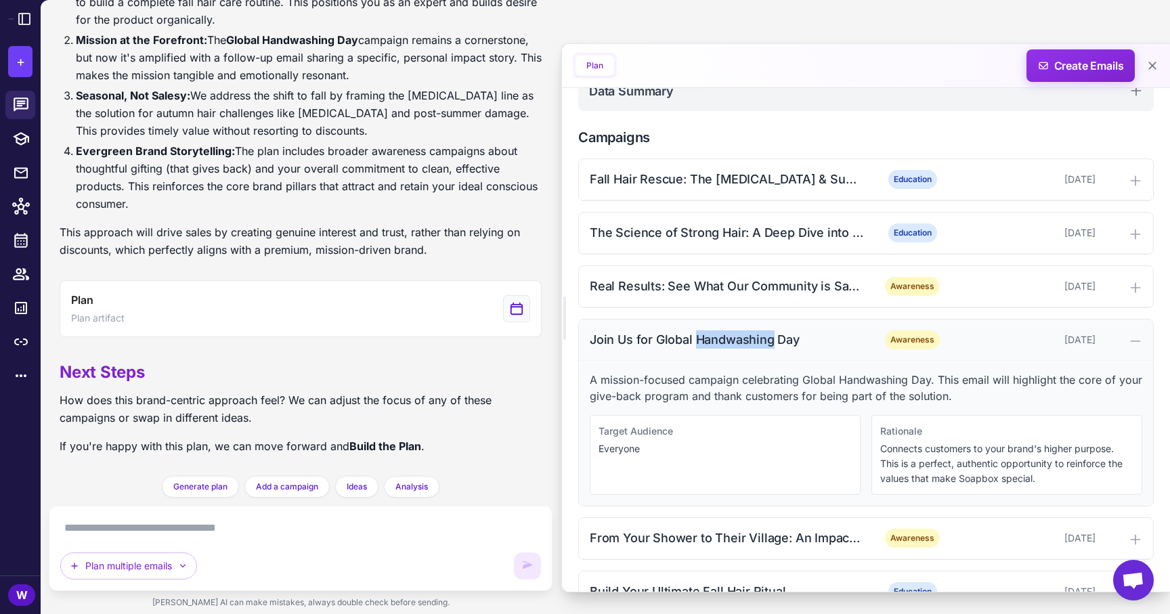
click at [732, 343] on div "Join Us for Global Handwashing Day" at bounding box center [726, 339] width 273 height 18
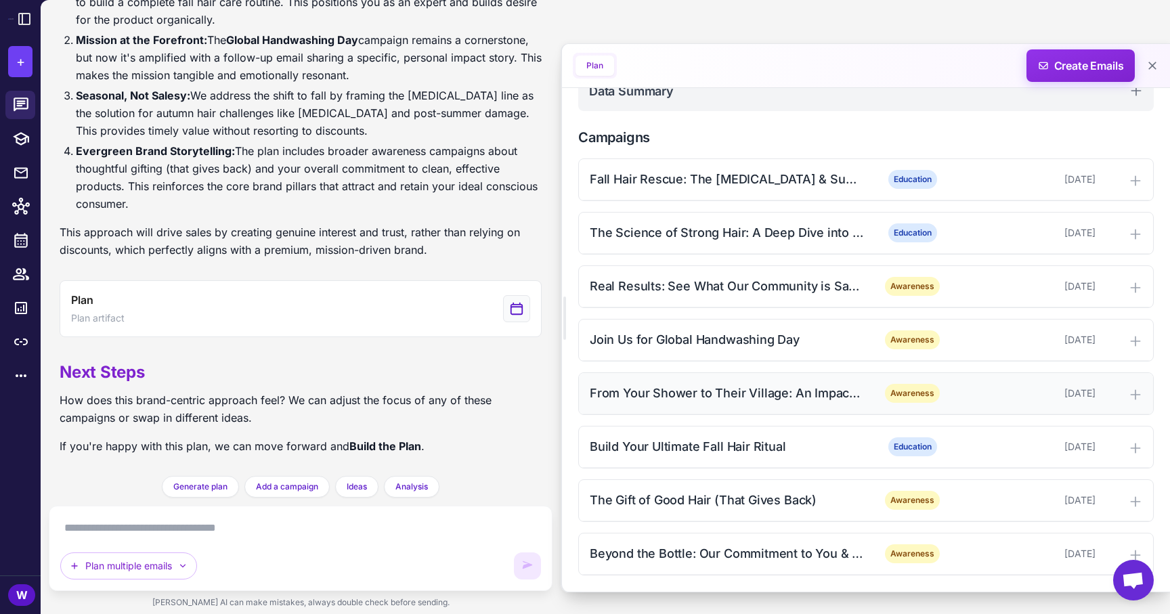
click at [734, 396] on div "From Your Shower to Their Village: An Impact Story" at bounding box center [726, 393] width 273 height 18
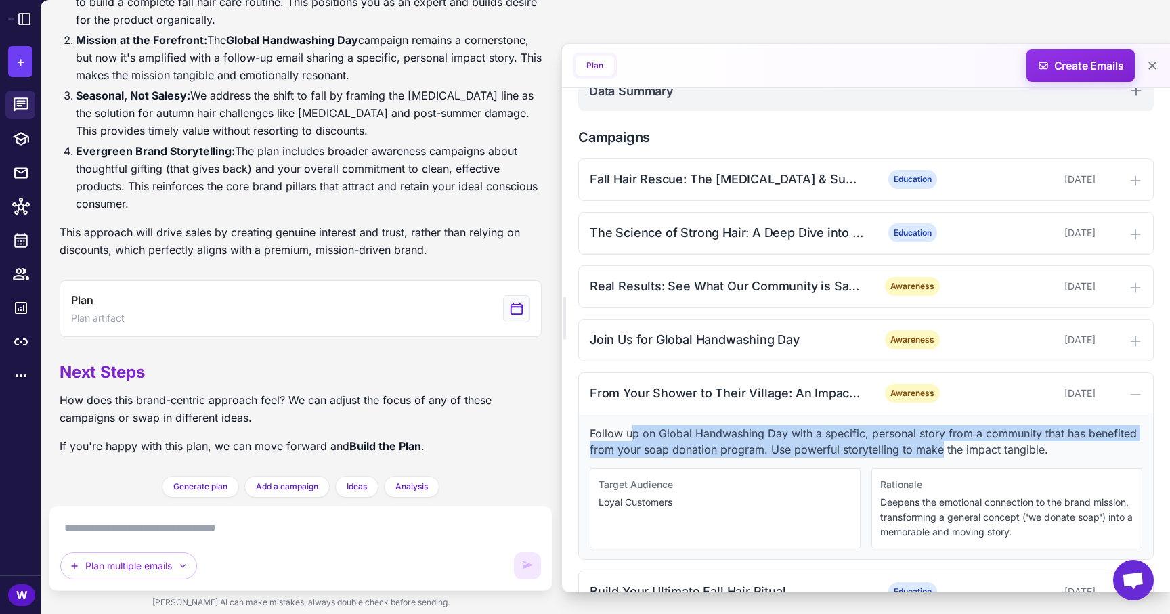
drag, startPoint x: 632, startPoint y: 439, endPoint x: 940, endPoint y: 450, distance: 307.6
click at [940, 450] on p "Follow up on Global Handwashing Day with a specific, personal story from a comm…" at bounding box center [866, 441] width 552 height 32
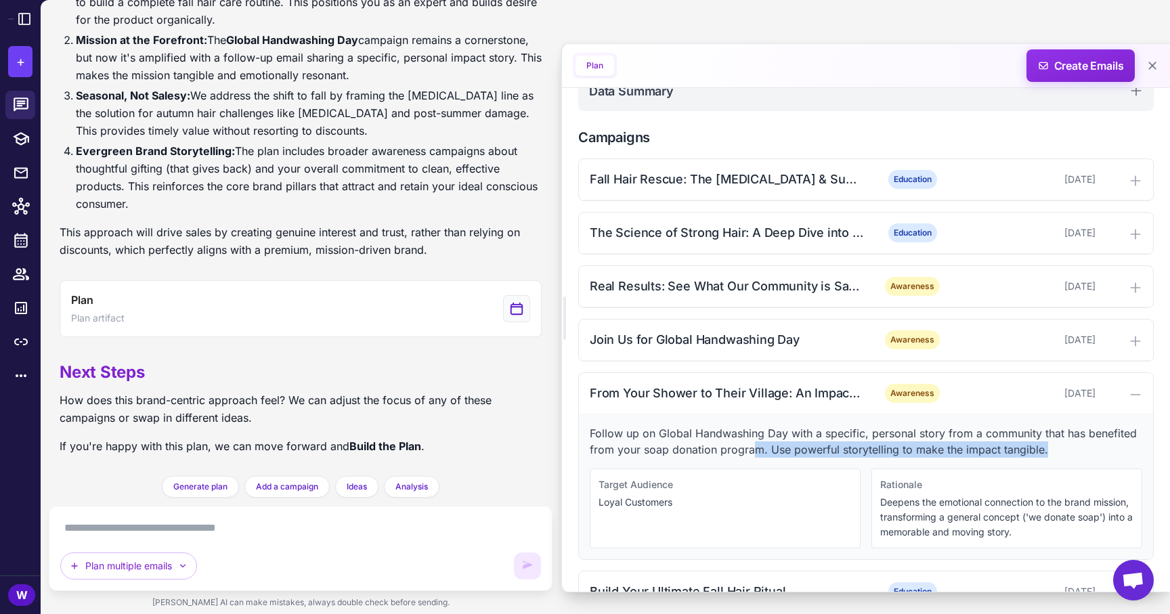
drag, startPoint x: 1043, startPoint y: 454, endPoint x: 753, endPoint y: 450, distance: 289.1
click at [753, 450] on p "Follow up on Global Handwashing Day with a specific, personal story from a comm…" at bounding box center [866, 441] width 552 height 32
click at [944, 497] on p "Deepens the emotional connection to the brand mission, transforming a general c…" at bounding box center [1006, 517] width 253 height 45
click at [1055, 395] on div "[DATE]" at bounding box center [1028, 393] width 134 height 15
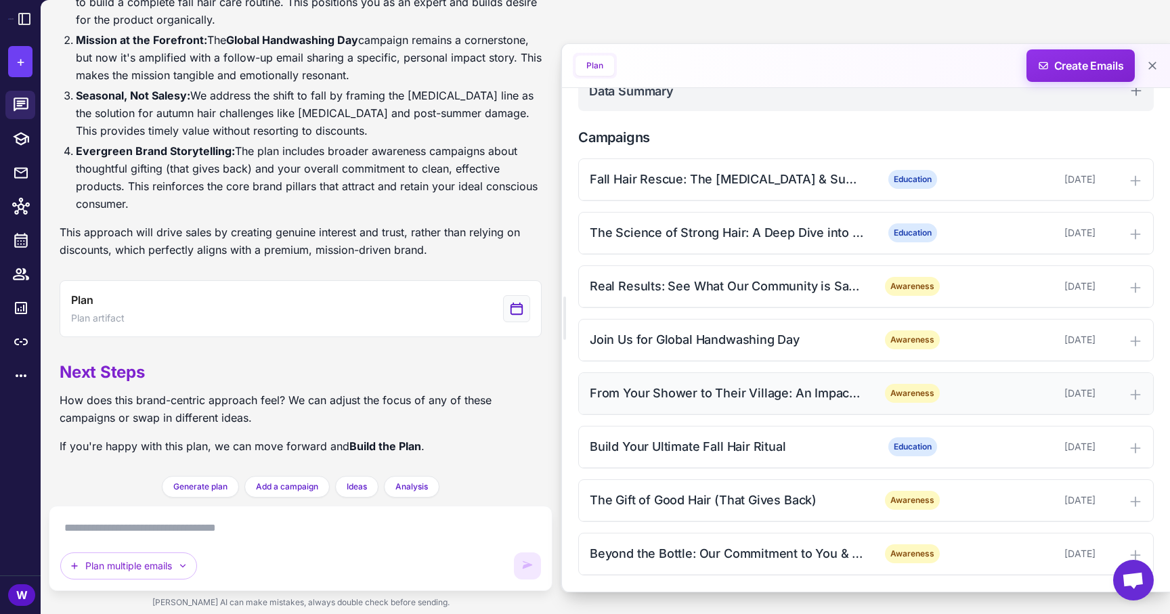
click at [1055, 395] on div "[DATE]" at bounding box center [1028, 393] width 134 height 15
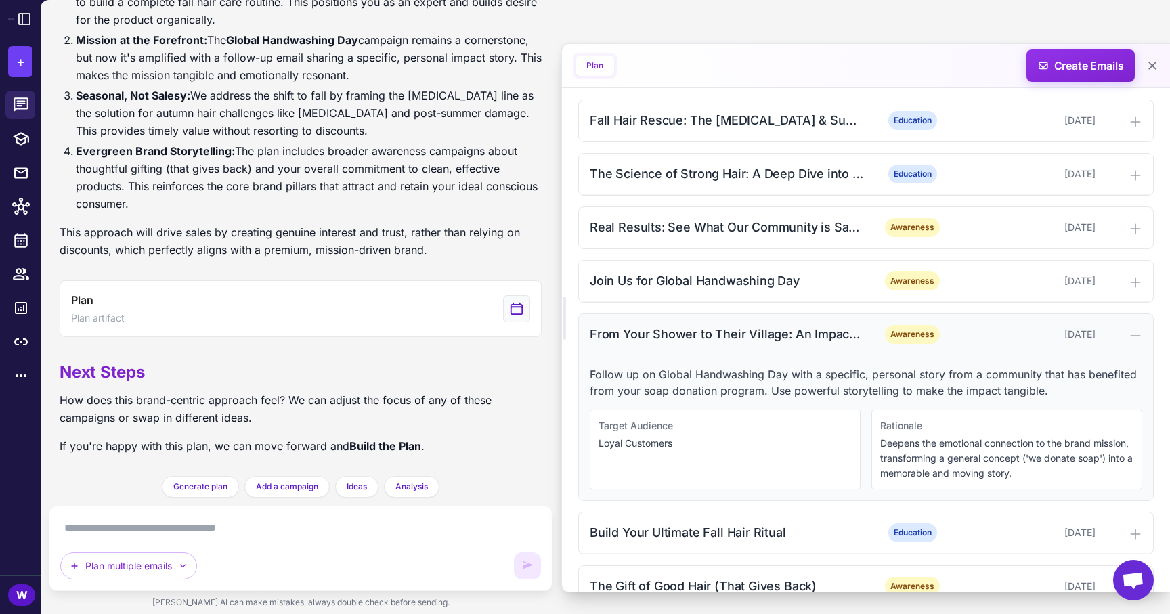
scroll to position [383, 0]
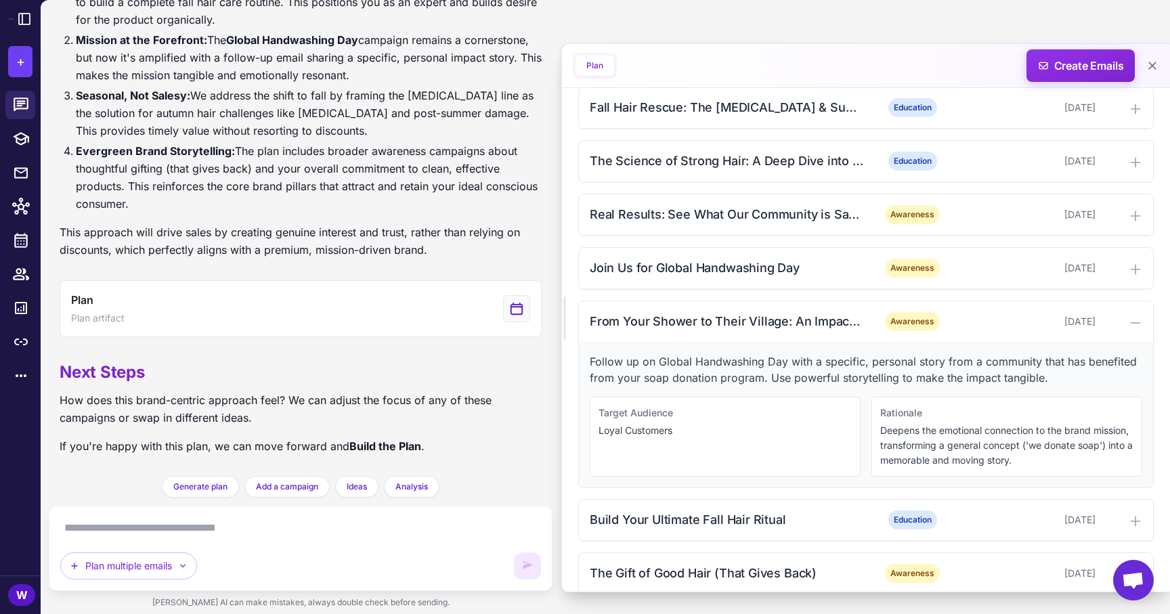
click at [1006, 438] on p "Deepens the emotional connection to the brand mission, transforming a general c…" at bounding box center [1006, 445] width 253 height 45
click at [1009, 322] on div "[DATE]" at bounding box center [1028, 321] width 134 height 15
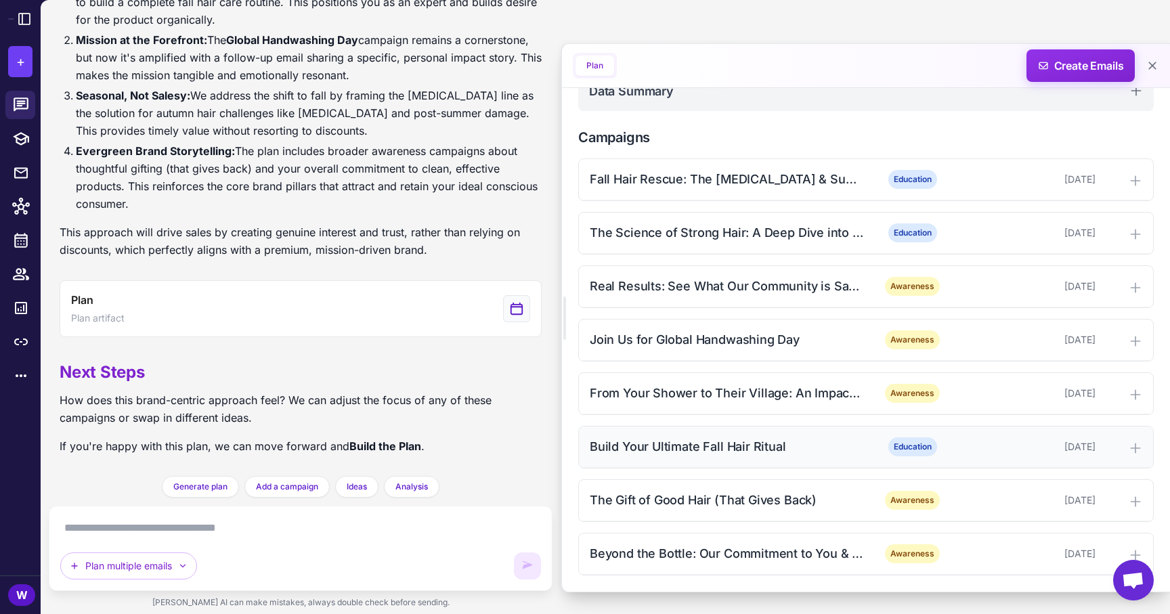
click at [963, 451] on div "[DATE]" at bounding box center [1028, 446] width 134 height 15
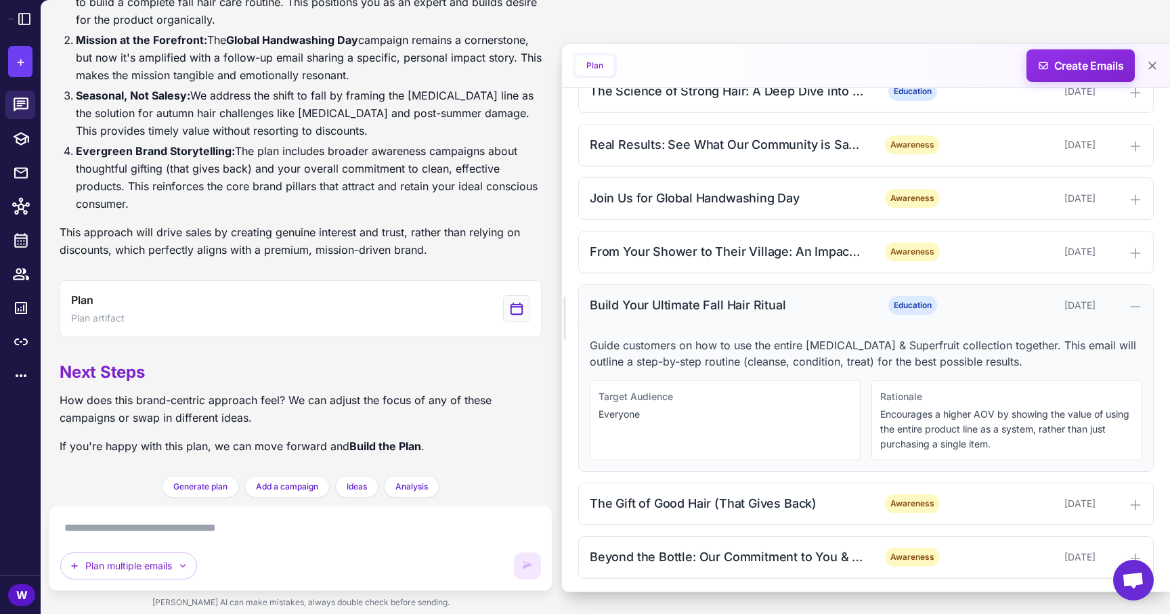
scroll to position [454, 0]
drag, startPoint x: 1000, startPoint y: 363, endPoint x: 685, endPoint y: 357, distance: 314.8
click at [685, 357] on p "Guide customers on how to use the entire [MEDICAL_DATA] & Superfruit collection…" at bounding box center [866, 352] width 552 height 32
click at [722, 303] on div "Build Your Ultimate Fall Hair Ritual" at bounding box center [726, 304] width 273 height 18
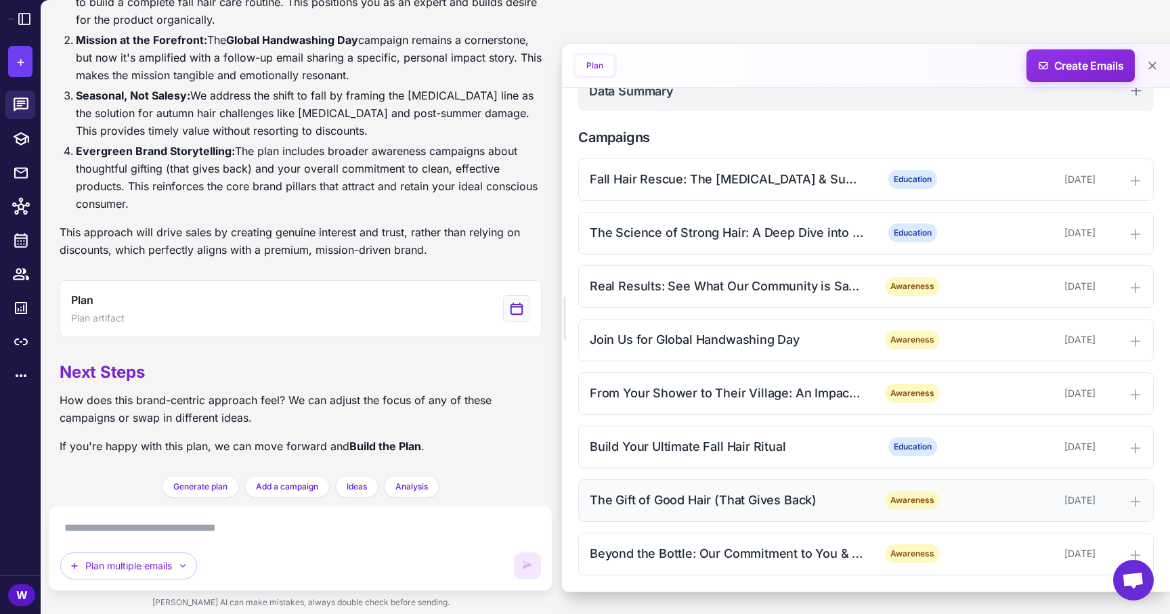
click at [760, 489] on div "The Gift of Good Hair (That Gives Back) Awareness [DATE]" at bounding box center [866, 500] width 574 height 41
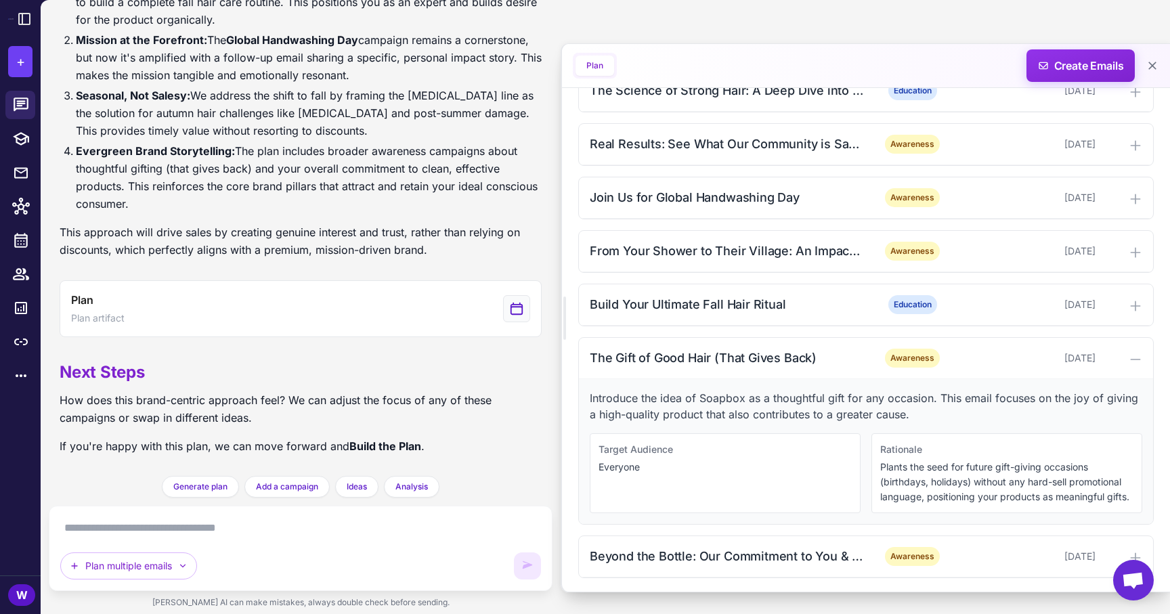
scroll to position [456, 0]
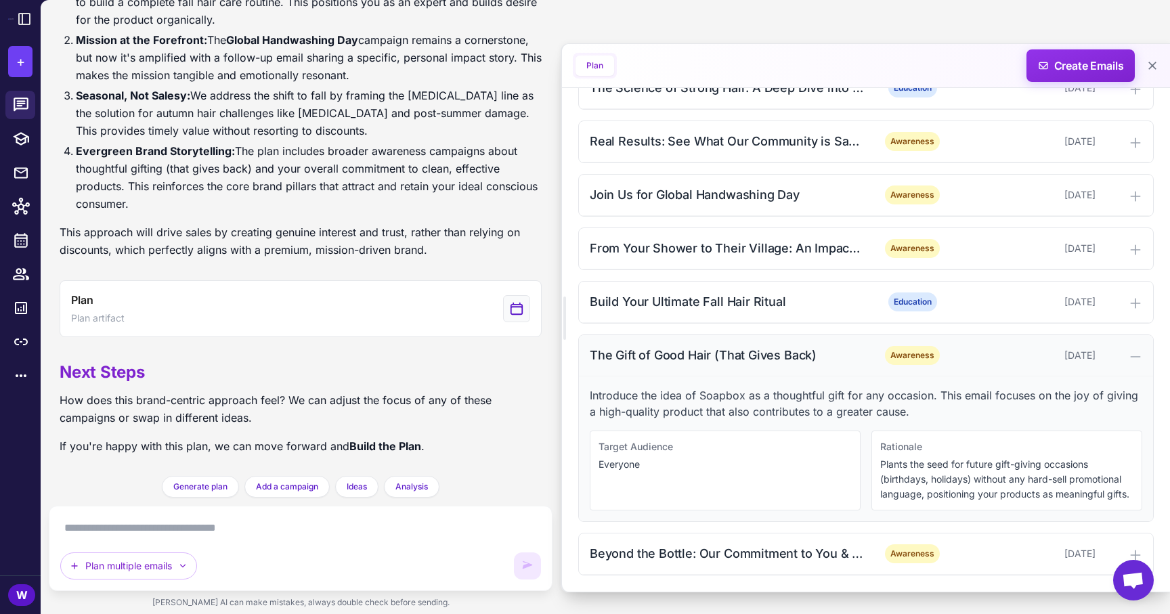
click at [823, 357] on div "The Gift of Good Hair (That Gives Back)" at bounding box center [726, 355] width 273 height 18
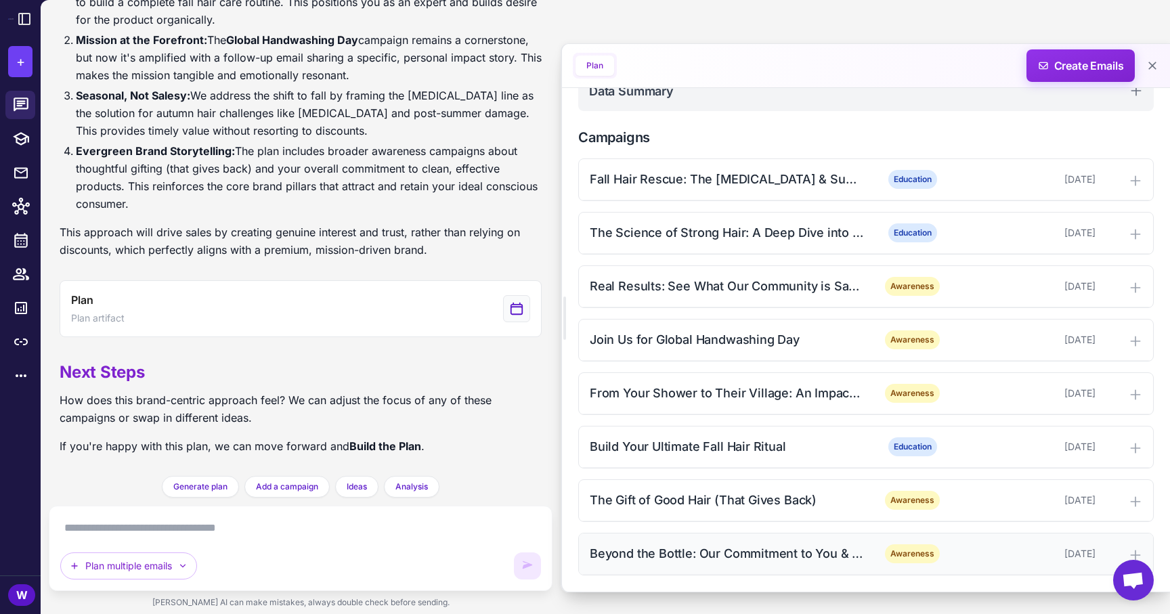
click at [760, 551] on div "Beyond the Bottle: Our Commitment to You & the Planet" at bounding box center [726, 553] width 273 height 18
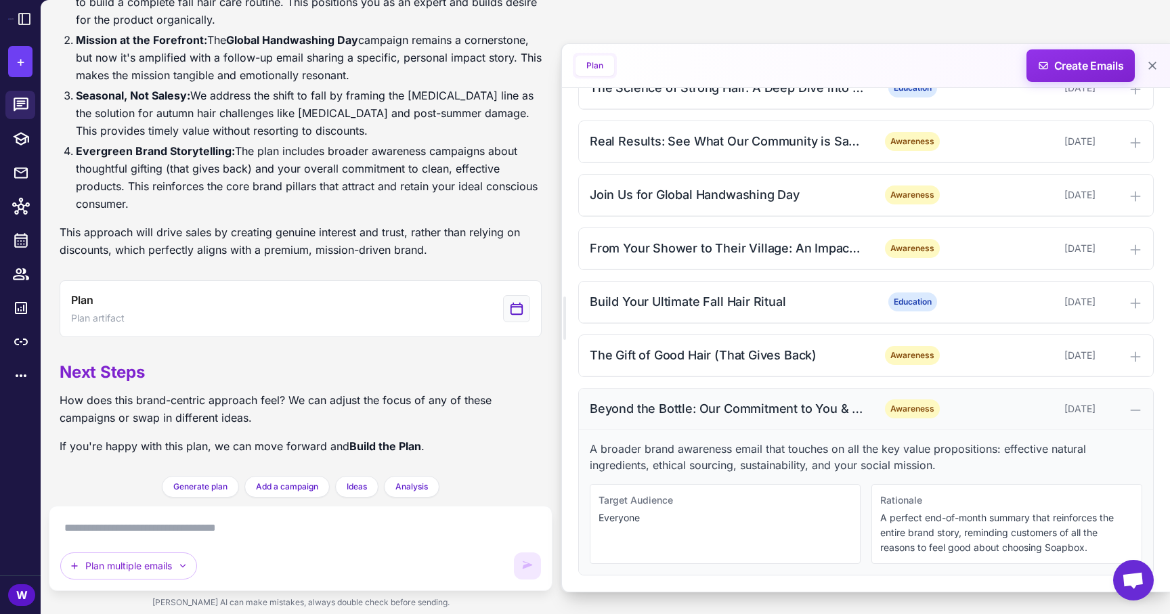
click at [781, 413] on div "Beyond the Bottle: Our Commitment to You & the Planet" at bounding box center [726, 408] width 273 height 18
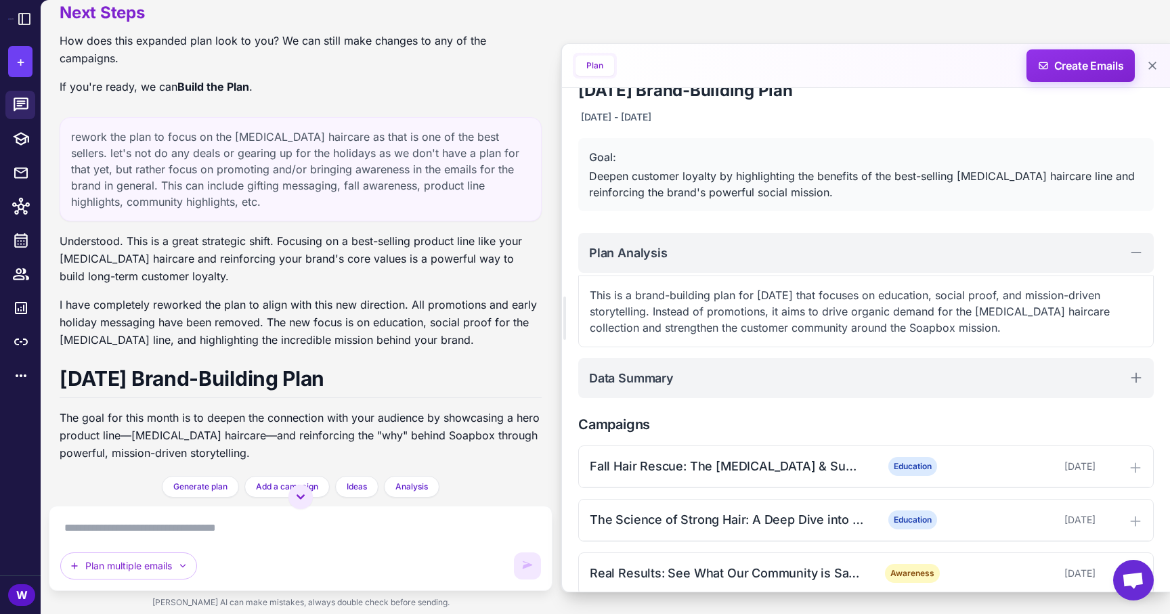
scroll to position [1093, 0]
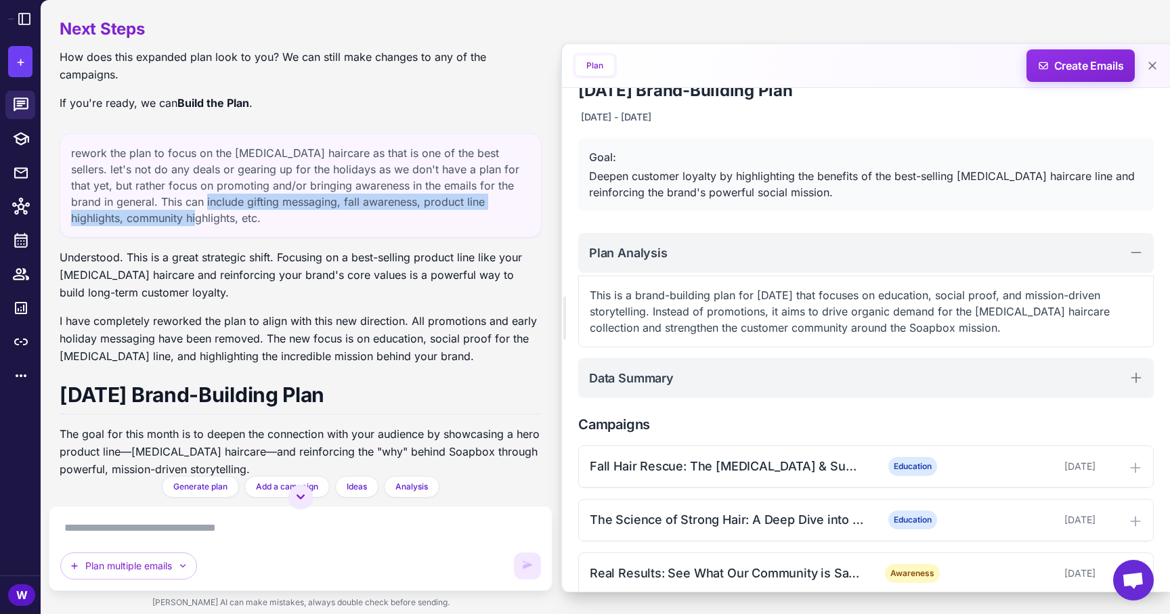
drag, startPoint x: 133, startPoint y: 201, endPoint x: 119, endPoint y: 223, distance: 26.5
click at [119, 223] on div "rework the plan to focus on the [MEDICAL_DATA] haircare as that is one of the b…" at bounding box center [301, 185] width 482 height 104
copy div "gifting messaging, fall awareness, product line highlights, community highlights"
click at [417, 208] on div "rework the plan to focus on the [MEDICAL_DATA] haircare as that is one of the b…" at bounding box center [301, 185] width 482 height 104
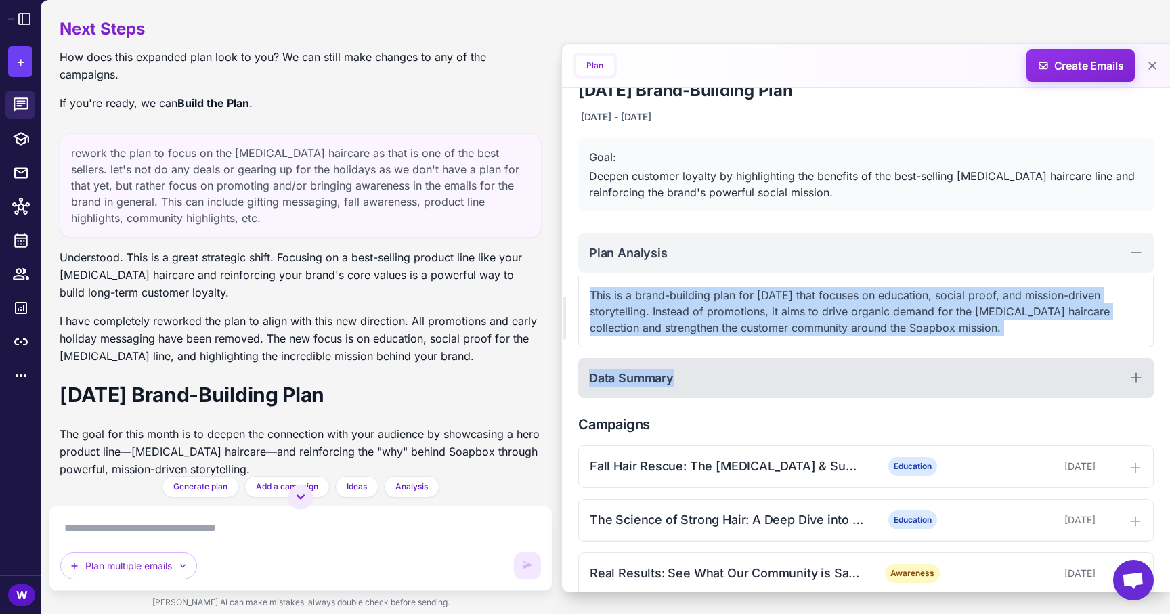
drag, startPoint x: 581, startPoint y: 287, endPoint x: 916, endPoint y: 368, distance: 344.7
click at [916, 368] on div "[DATE] Brand-Building Plan [DATE] - [DATE] Goal: Deepen customer loyalty by hig…" at bounding box center [866, 471] width 608 height 815
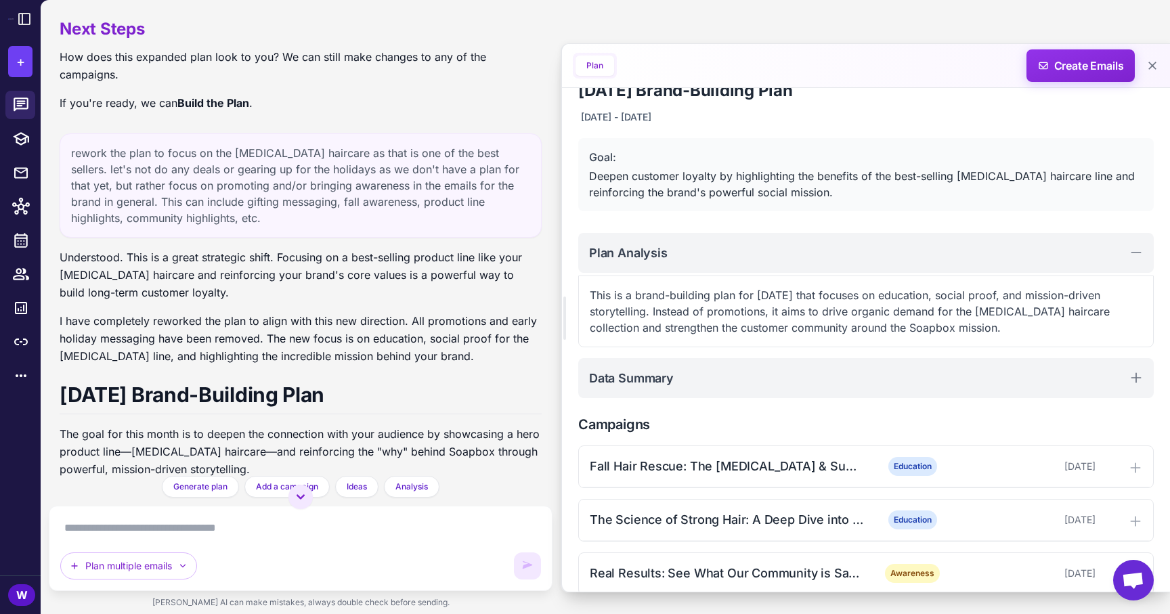
click at [941, 324] on p "This is a brand-building plan for [DATE] that focuses on education, social proo…" at bounding box center [866, 311] width 552 height 49
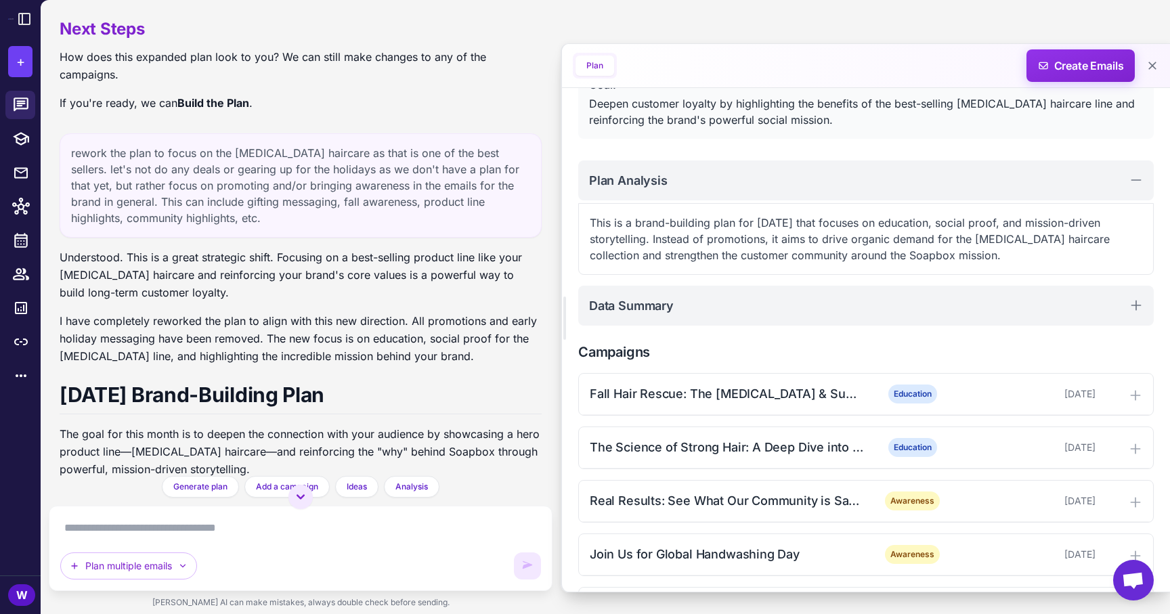
scroll to position [311, 0]
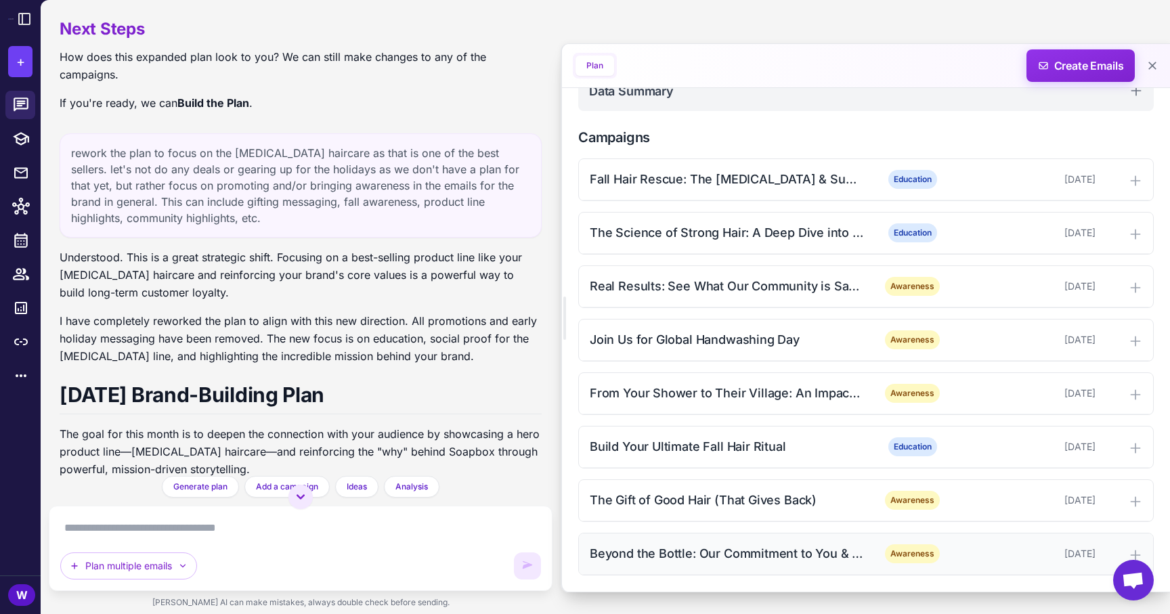
drag, startPoint x: 582, startPoint y: 182, endPoint x: 1099, endPoint y: 554, distance: 637.4
click at [1099, 554] on div "Fall Hair Rescue: The [MEDICAL_DATA] & Superfruit Solution Education [DATE] The…" at bounding box center [865, 366] width 575 height 417
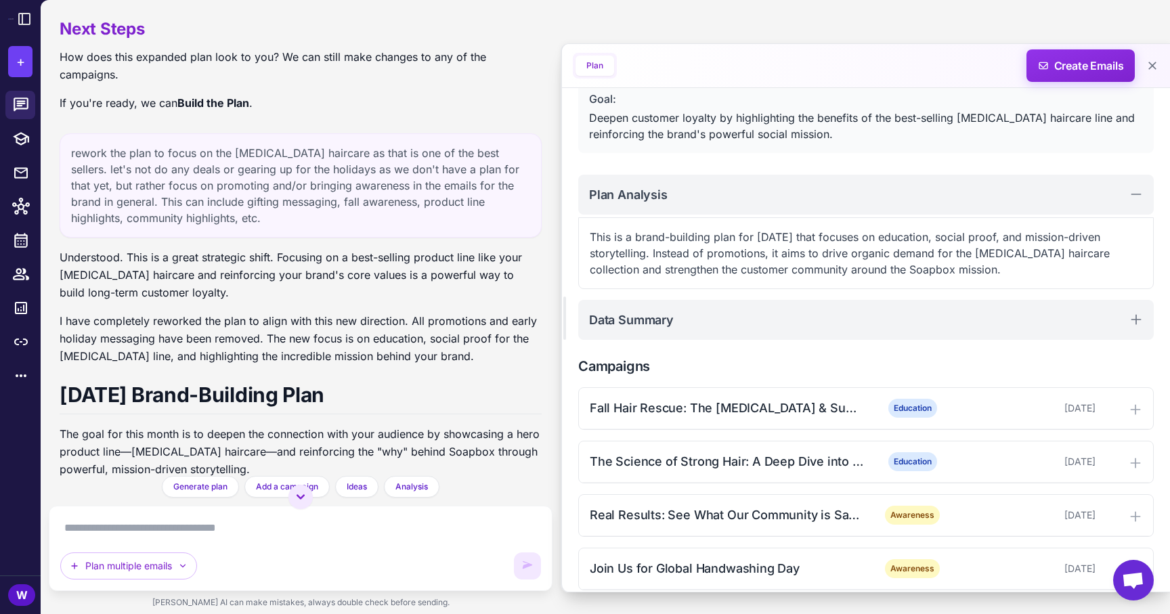
scroll to position [0, 0]
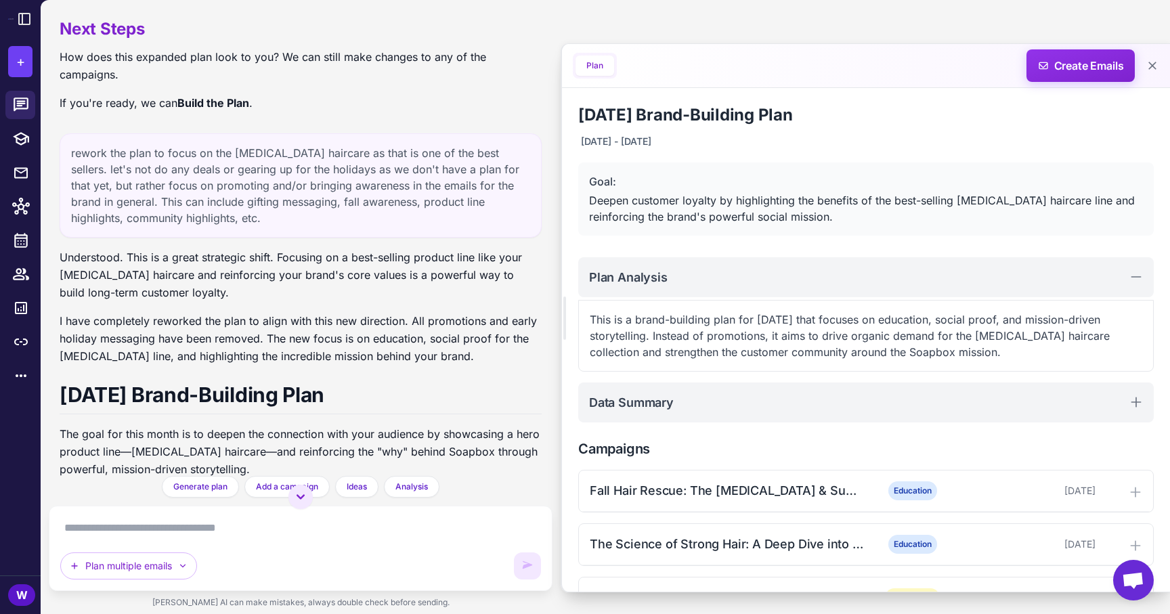
copy div "Fall Hair Rescue: The [MEDICAL_DATA] & Superfruit Solution Education [DATE] The…"
click at [596, 347] on p "This is a brand-building plan for [DATE] that focuses on education, social proo…" at bounding box center [866, 335] width 552 height 49
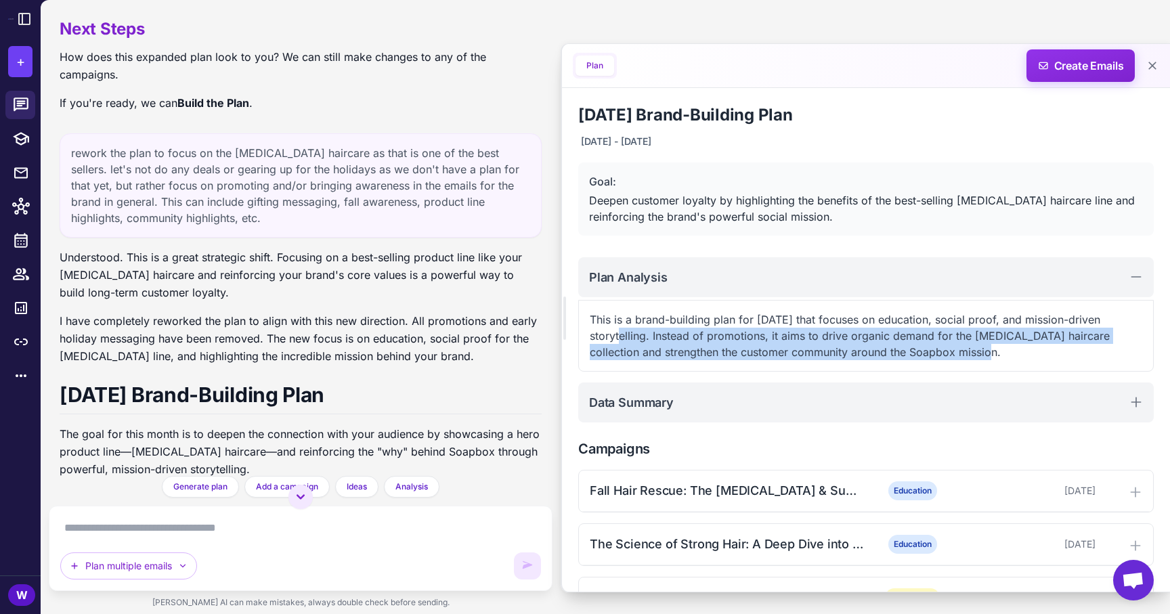
drag, startPoint x: 587, startPoint y: 328, endPoint x: 921, endPoint y: 365, distance: 335.7
click at [921, 366] on div "This is a brand-building plan for [DATE] that focuses on education, social proo…" at bounding box center [865, 336] width 575 height 72
click at [921, 365] on div "This is a brand-building plan for [DATE] that focuses on education, social proo…" at bounding box center [865, 336] width 575 height 72
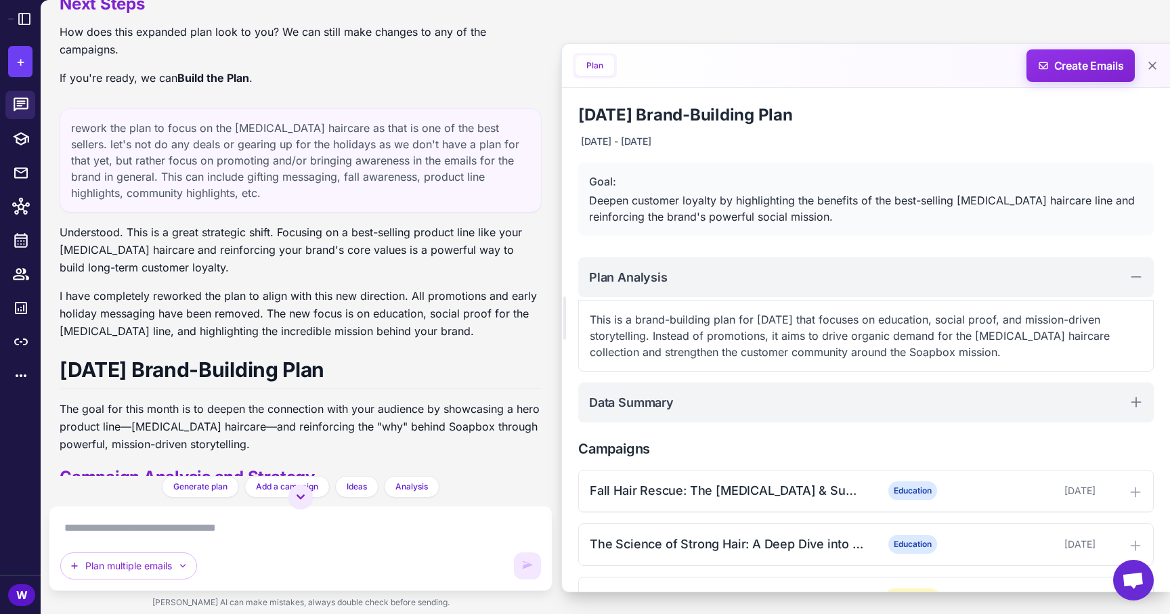
scroll to position [1118, 0]
